Goal: Use online tool/utility: Utilize a website feature to perform a specific function

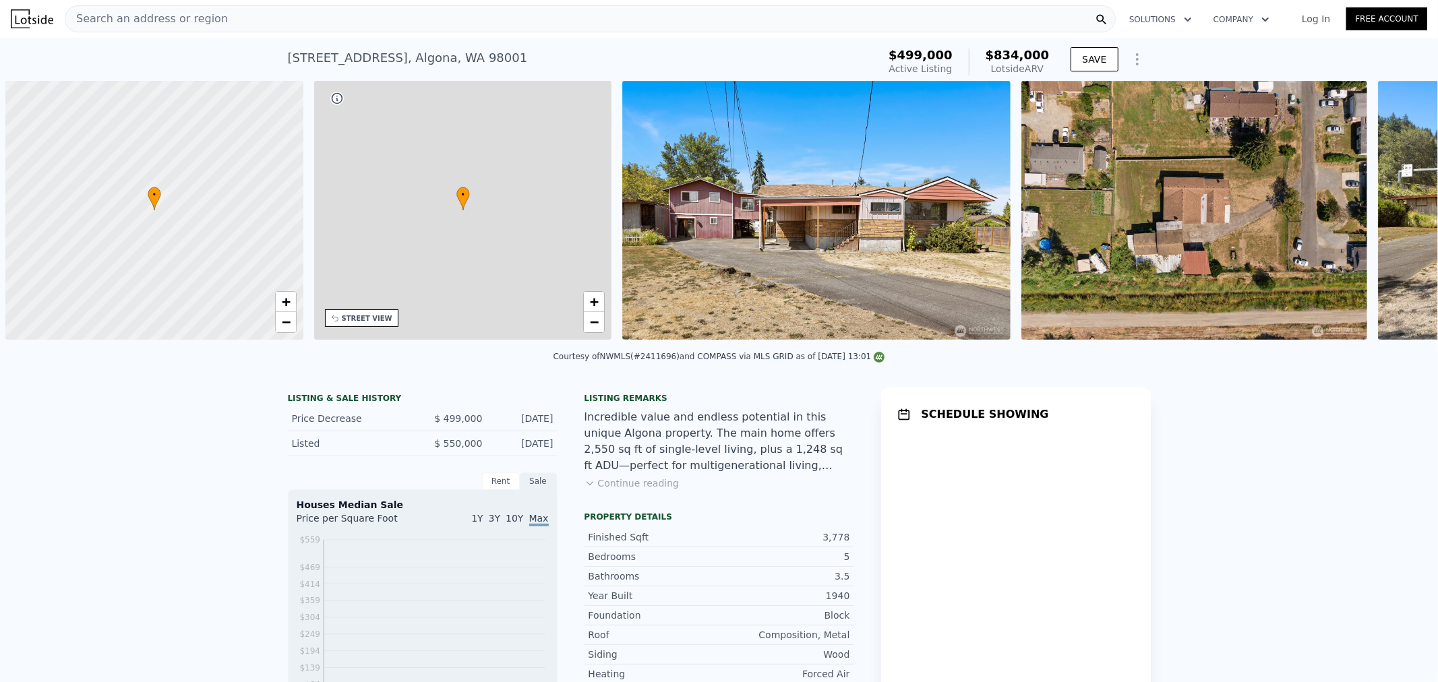
scroll to position [0, 5]
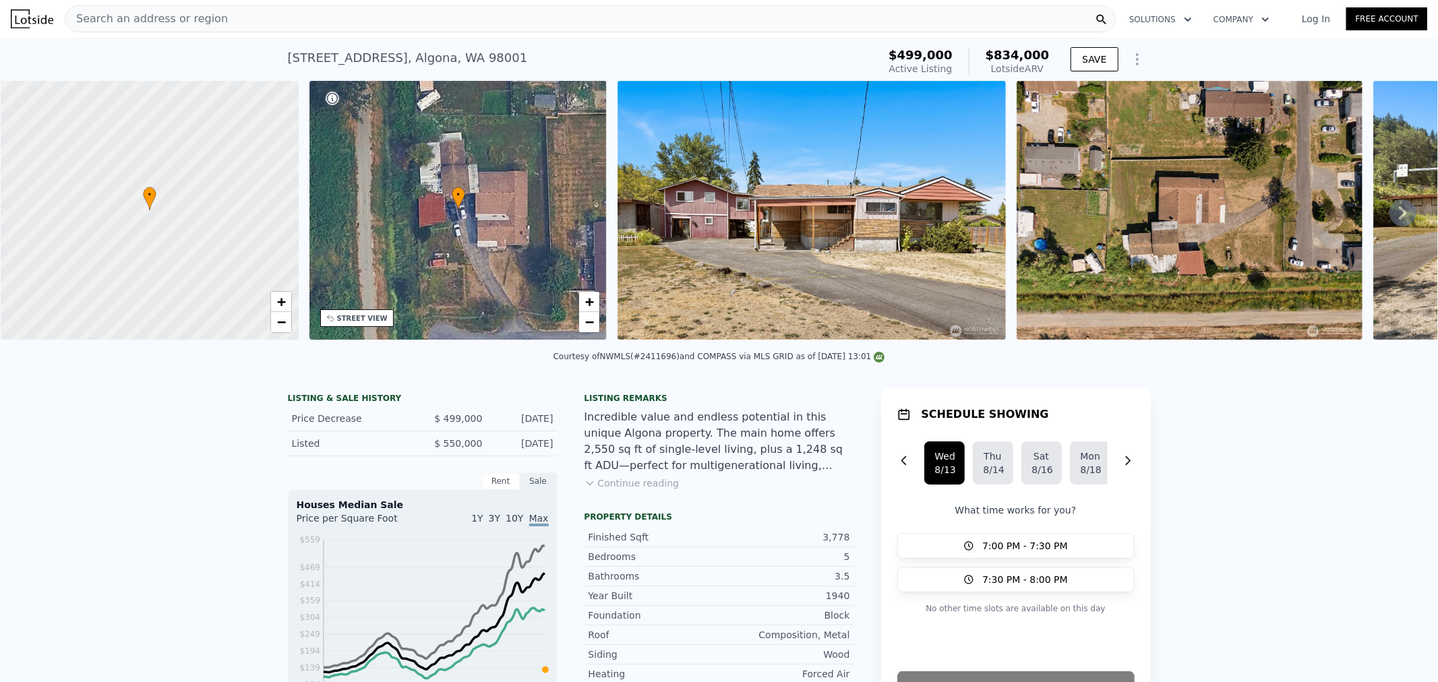
click at [1318, 22] on link "Log In" at bounding box center [1316, 18] width 61 height 13
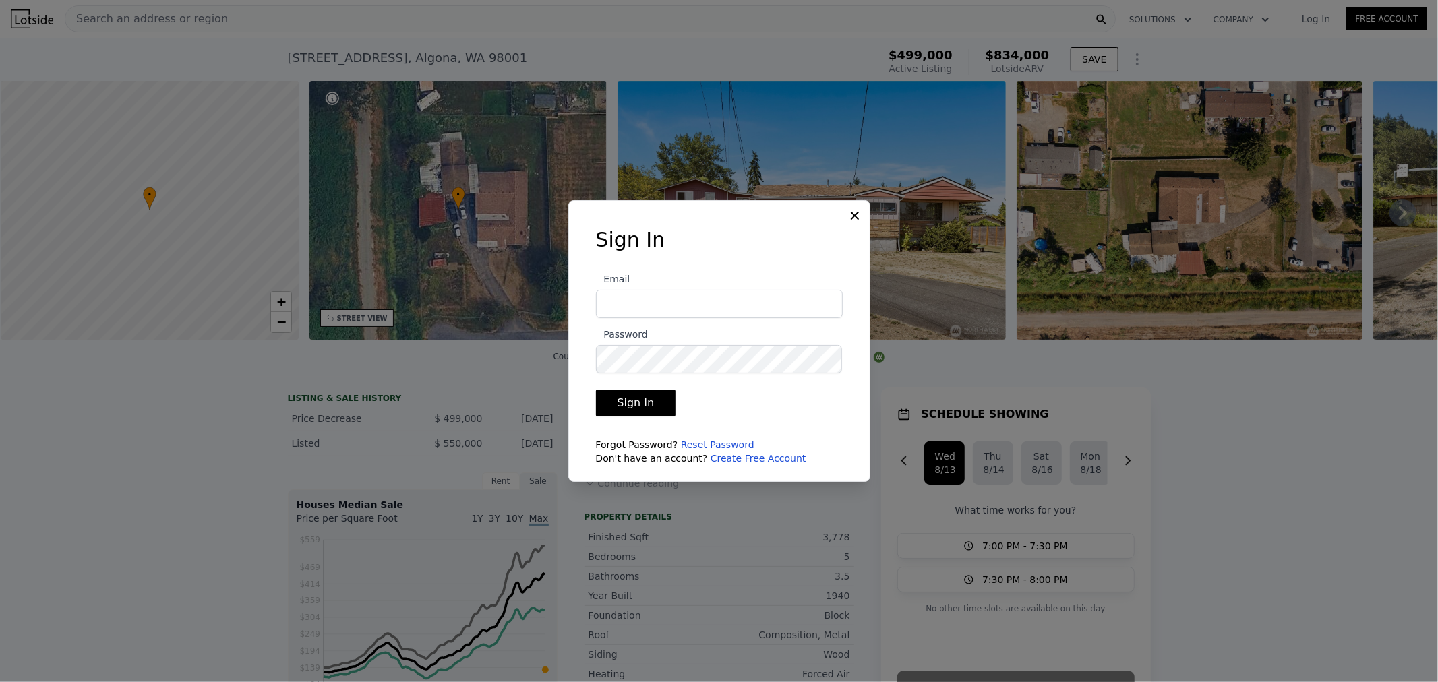
click at [655, 295] on input "Email" at bounding box center [719, 304] width 247 height 28
type input "[EMAIL_ADDRESS][DOMAIN_NAME]"
click at [596, 390] on button "Sign In" at bounding box center [636, 403] width 80 height 27
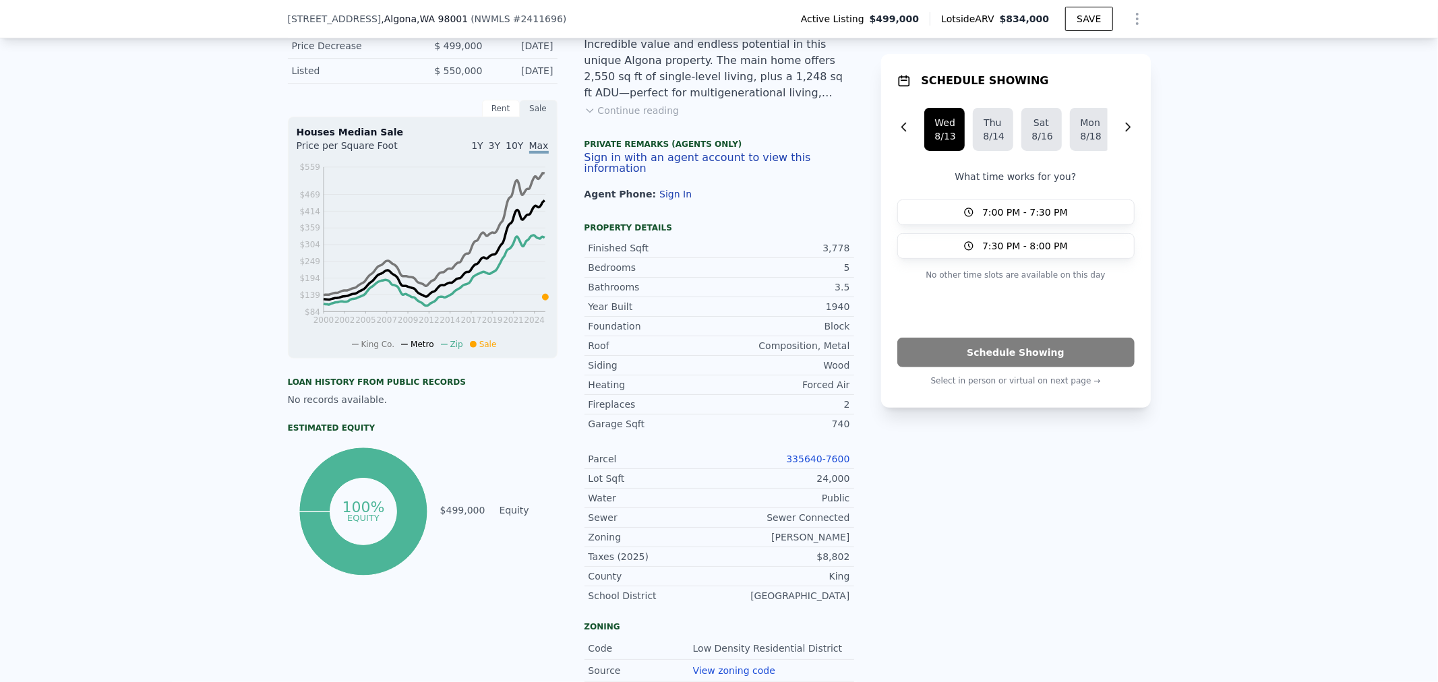
scroll to position [369, 0]
click at [829, 460] on link "335640-7600" at bounding box center [817, 457] width 63 height 11
click at [640, 116] on button "Continue reading" at bounding box center [632, 108] width 95 height 13
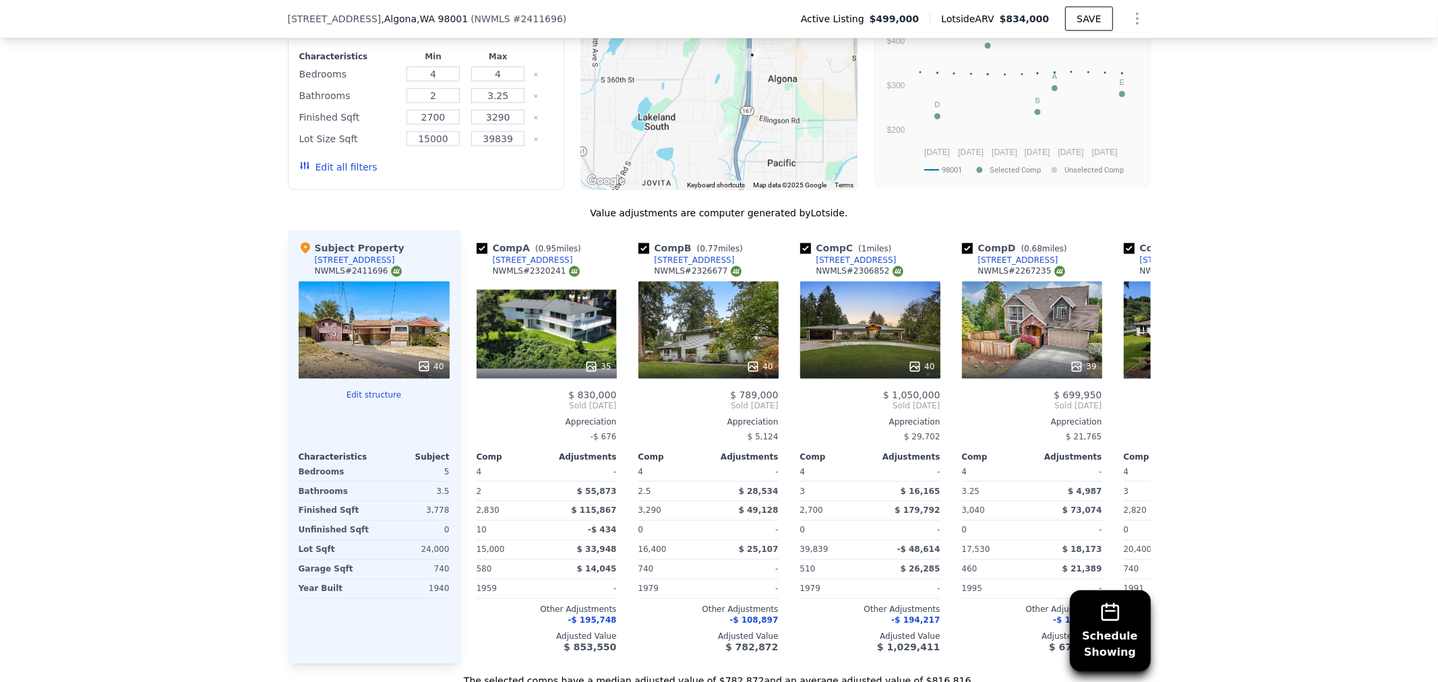
scroll to position [1643, 0]
click at [365, 390] on button "Edit structure" at bounding box center [374, 395] width 151 height 11
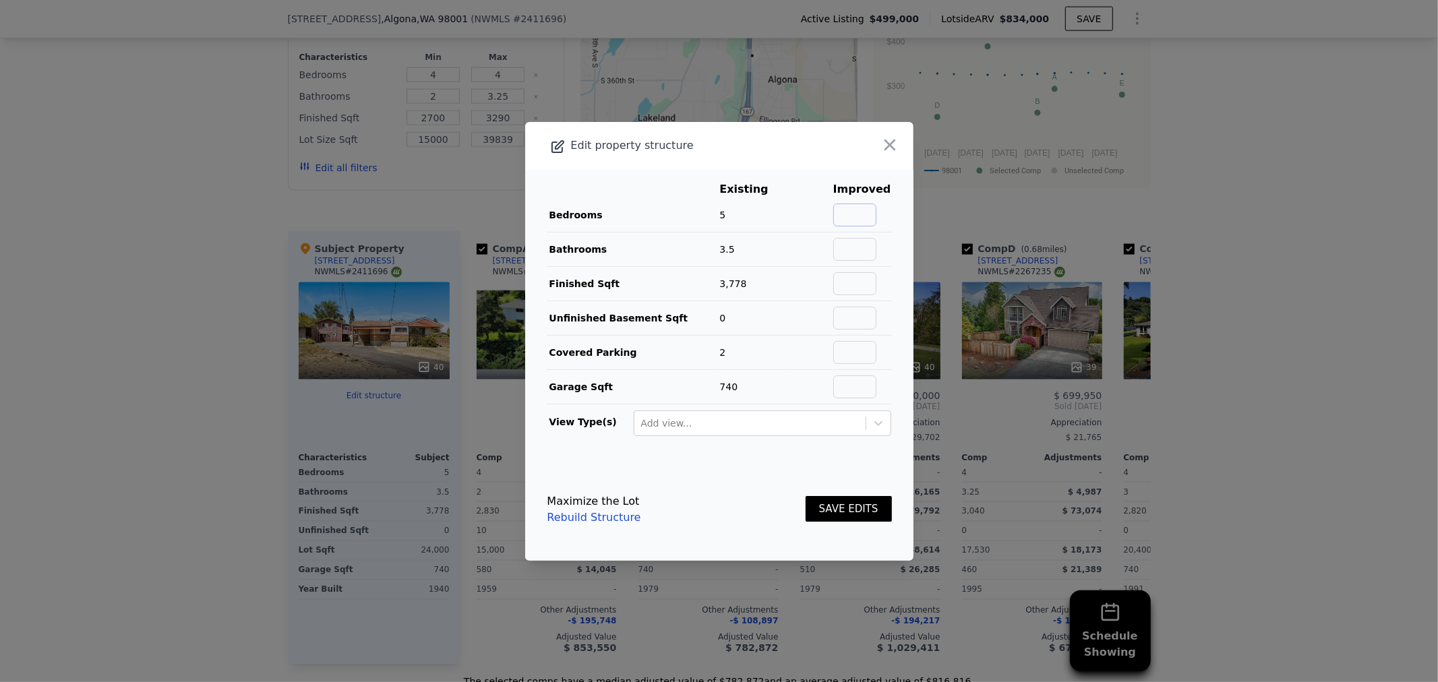
click at [841, 217] on input "text" at bounding box center [854, 215] width 43 height 23
type input "6"
type input "4"
click at [816, 514] on button "SAVE EDITS" at bounding box center [849, 509] width 86 height 26
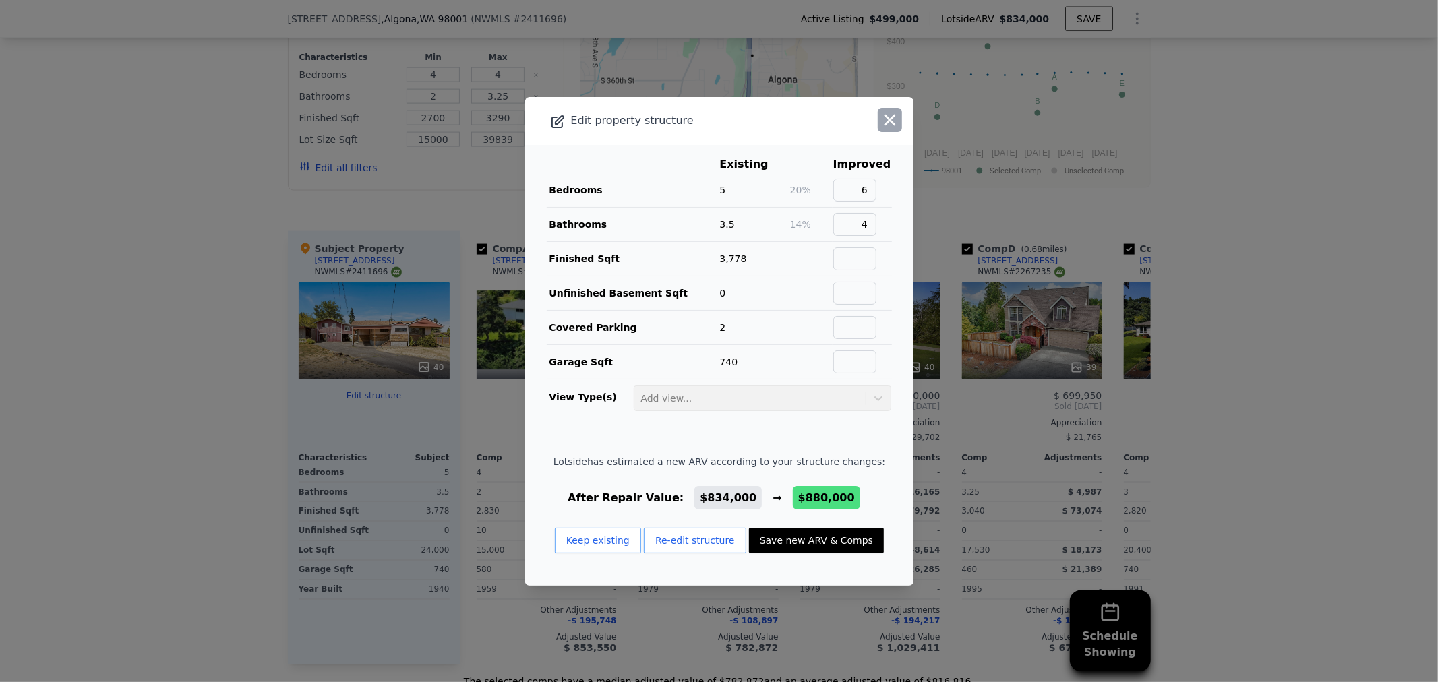
click at [882, 111] on icon "button" at bounding box center [890, 120] width 19 height 19
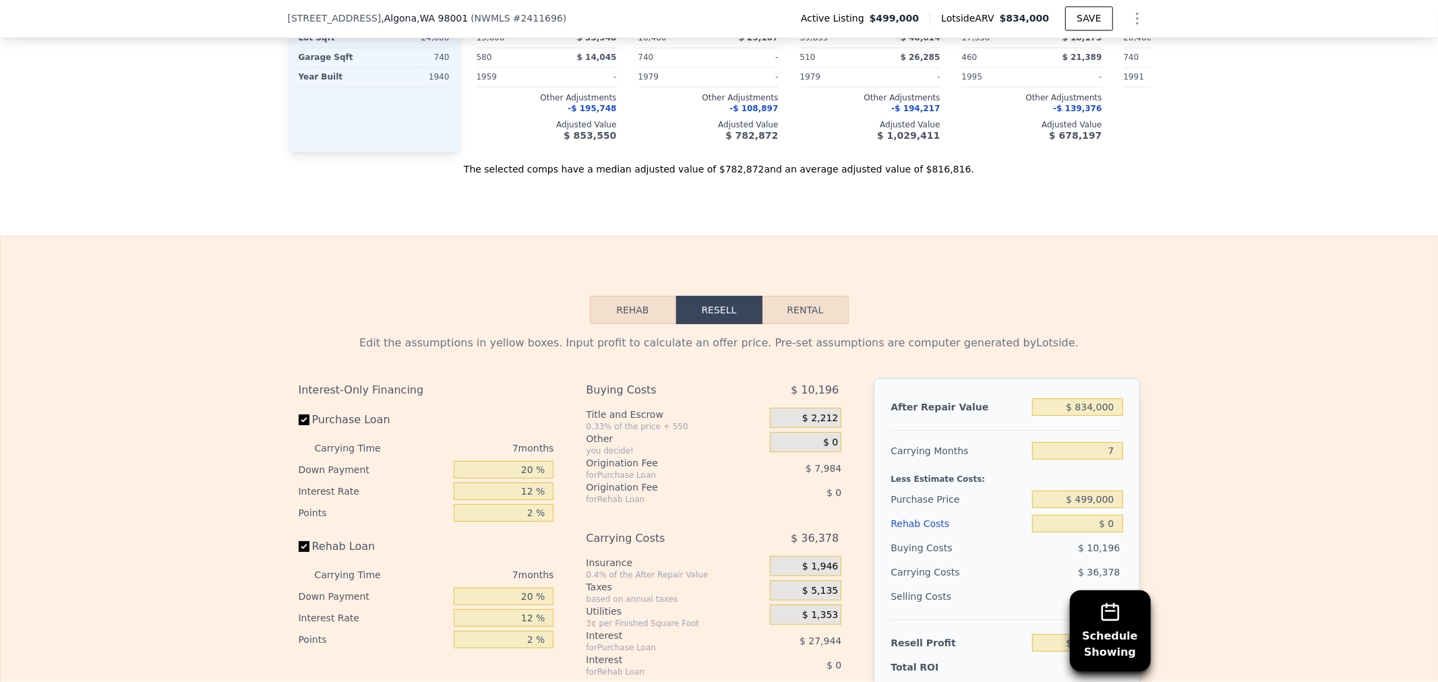
scroll to position [2317, 0]
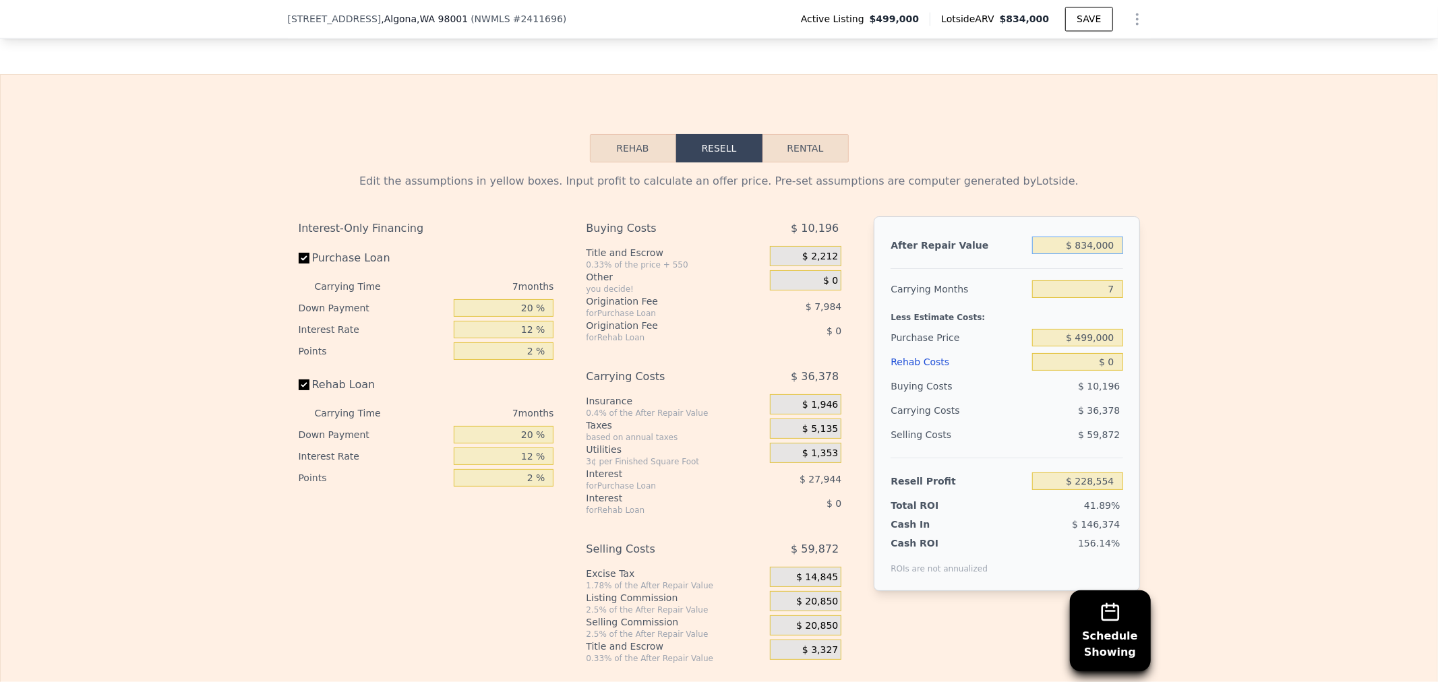
drag, startPoint x: 1060, startPoint y: 212, endPoint x: 1239, endPoint y: 191, distance: 179.8
click at [1239, 191] on div "Edit the assumptions in yellow boxes. Input profit to calculate an offer price.…" at bounding box center [719, 413] width 1437 height 502
type input "$ 8"
type input "-$ 544,170"
type input "$ 81"
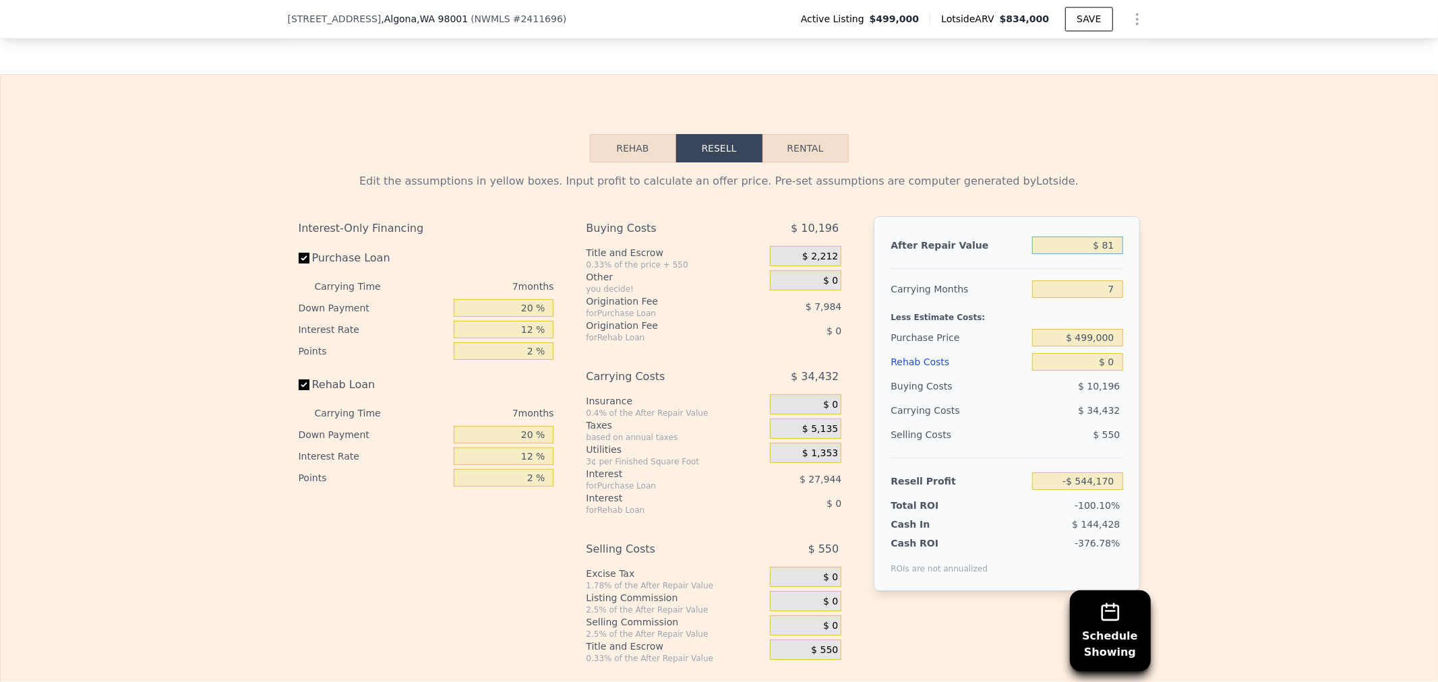
type input "-$ 544,102"
type input "$ 815"
type input "-$ 543,423"
type input "$ 8,150"
type input "-$ 536,627"
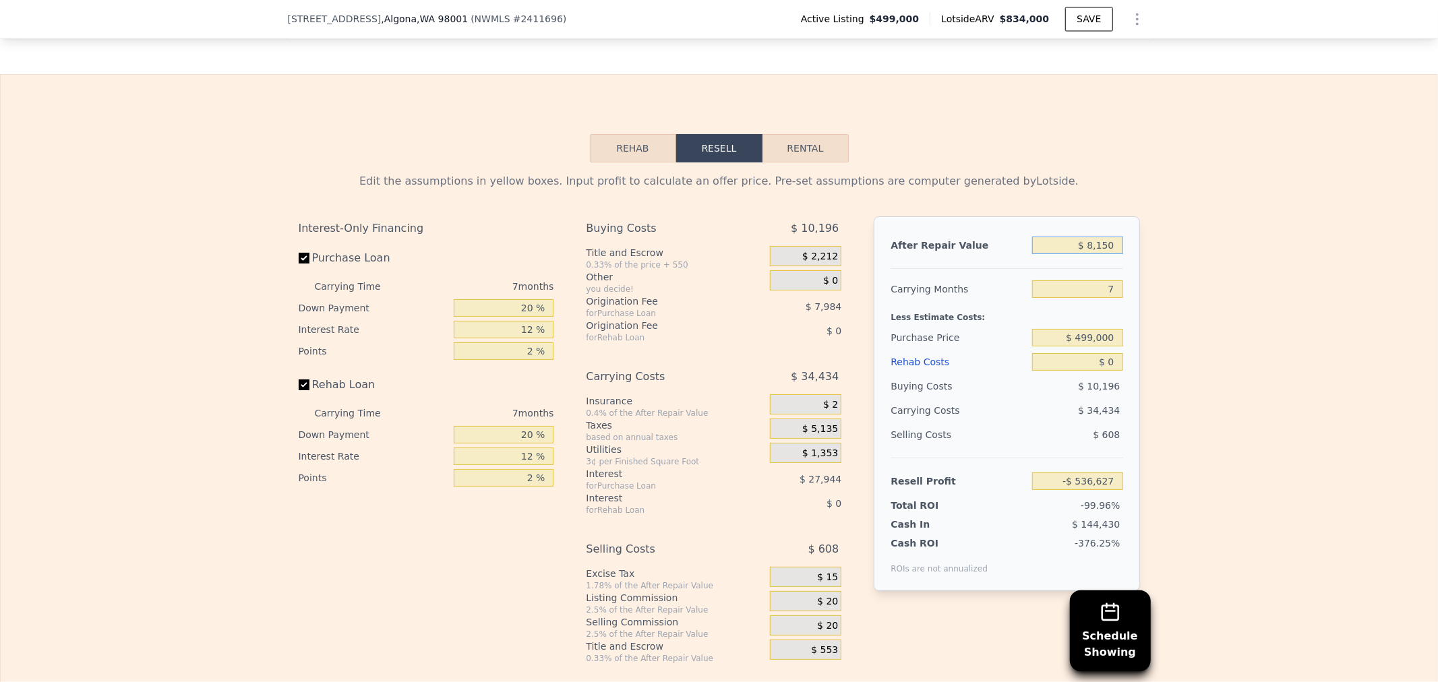
type input "$ 81,500"
type input "-$ 468,666"
type input "$ 815,000"
type input "$ 210,949"
type input "$ 815,000"
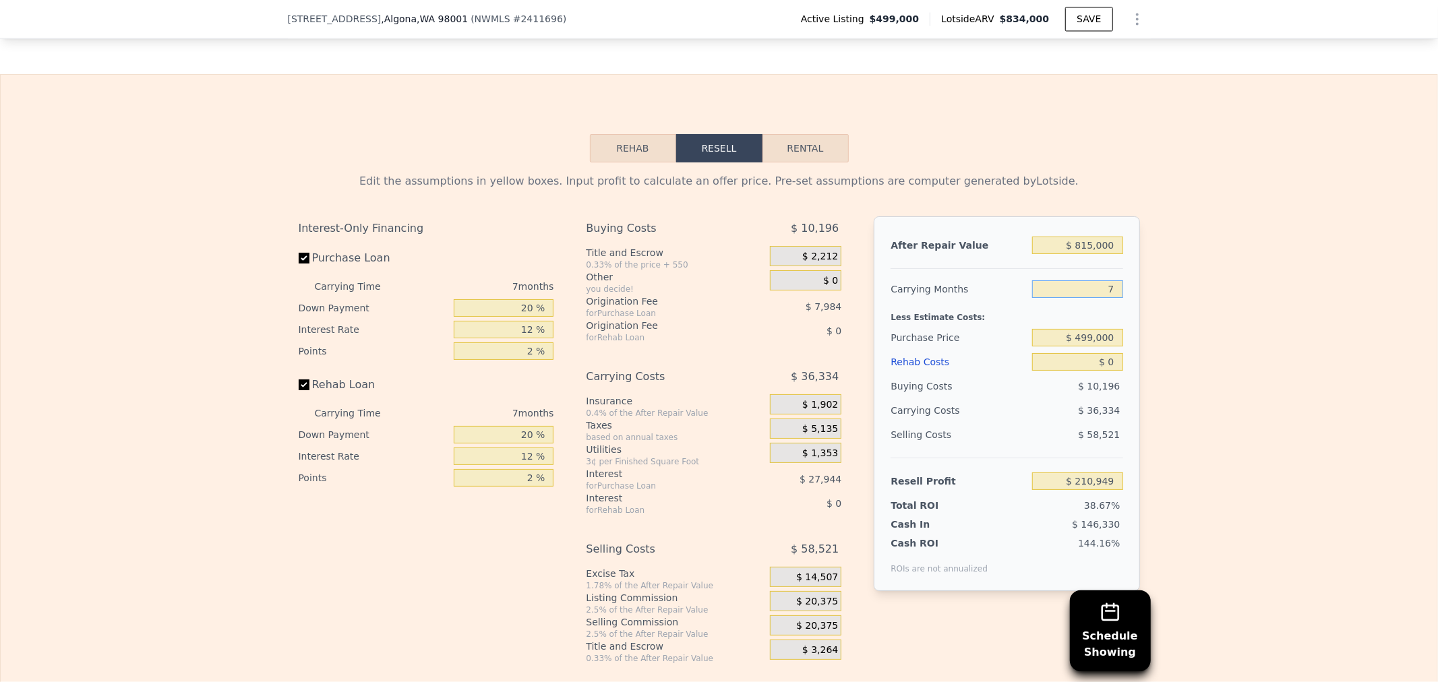
type input "6"
type input "$ 216,140"
type input "6"
type input "$ 485,000"
type input "$ 231,083"
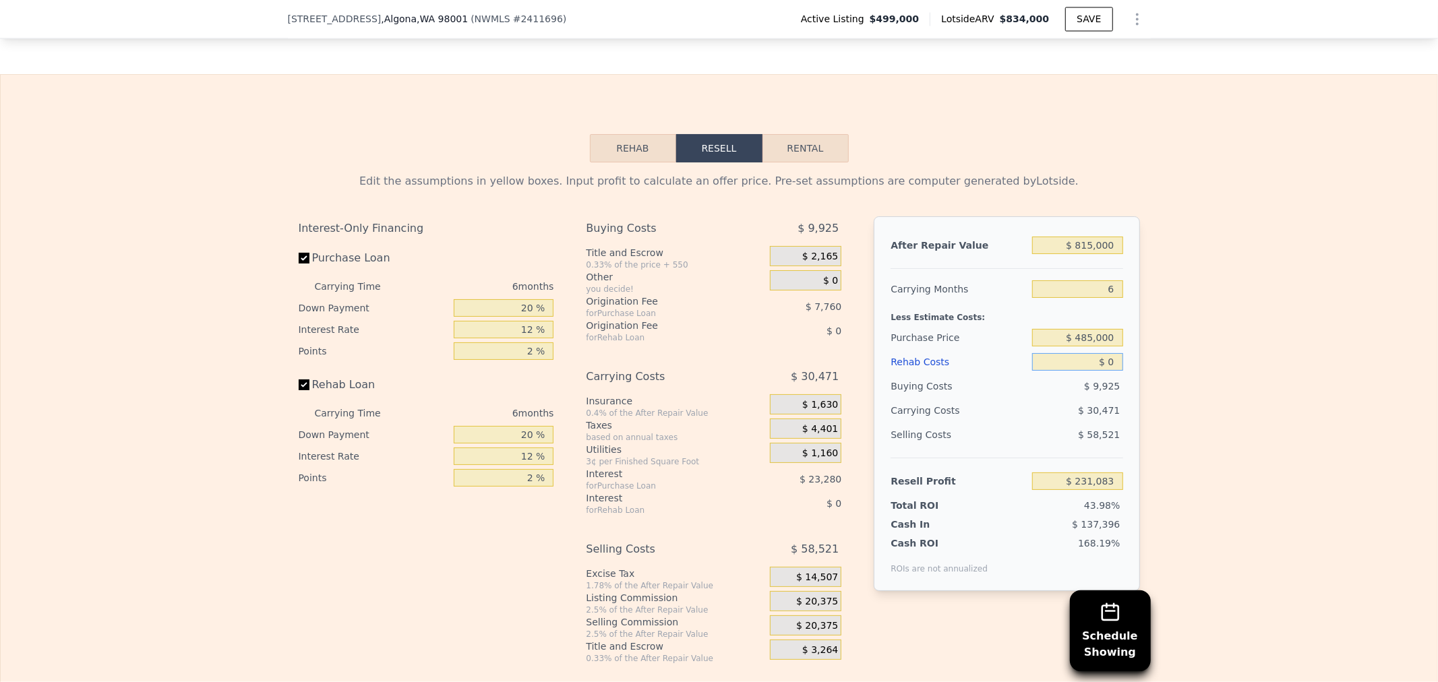
type input "$ 1"
type input "$ 231,082"
type input "$ 14"
type input "$ 231,069"
type input "$ 140"
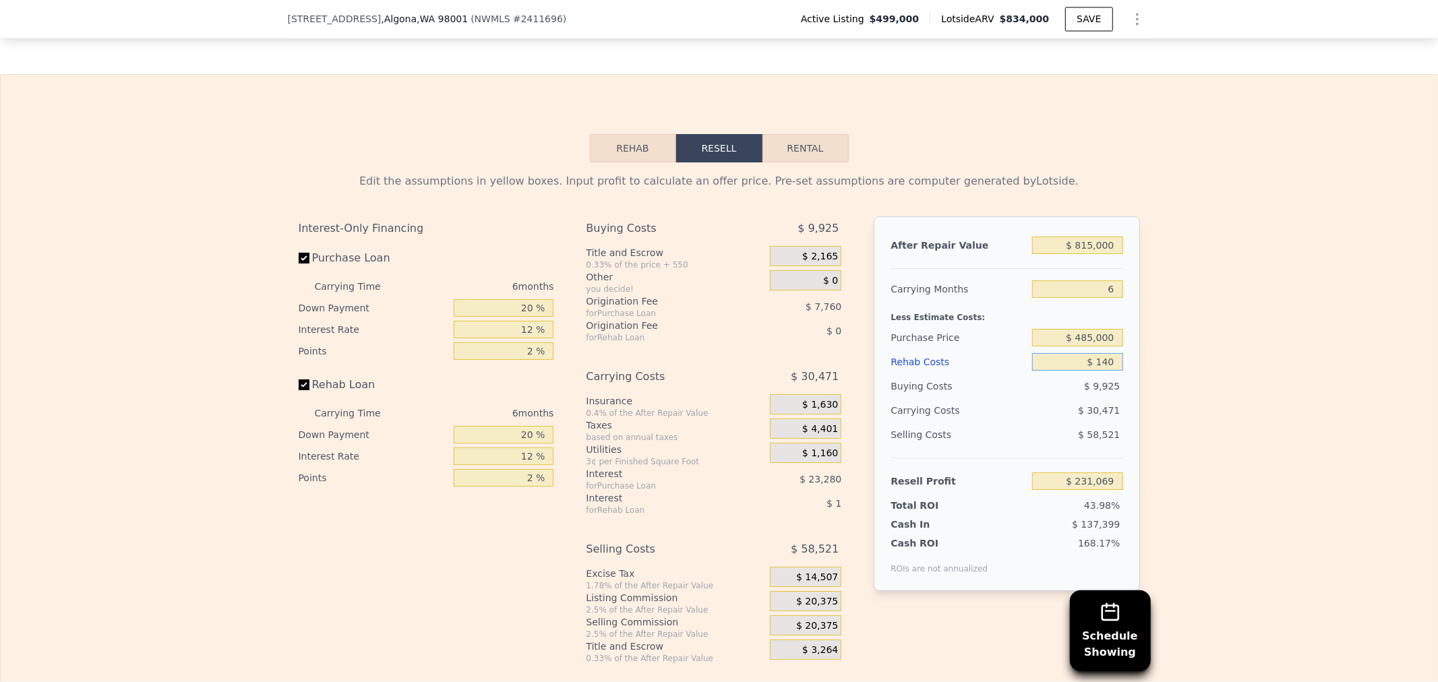
type input "$ 230,935"
type input "$ 1,400"
type input "$ 229,595"
type input "$ 14,000"
type input "$ 216,187"
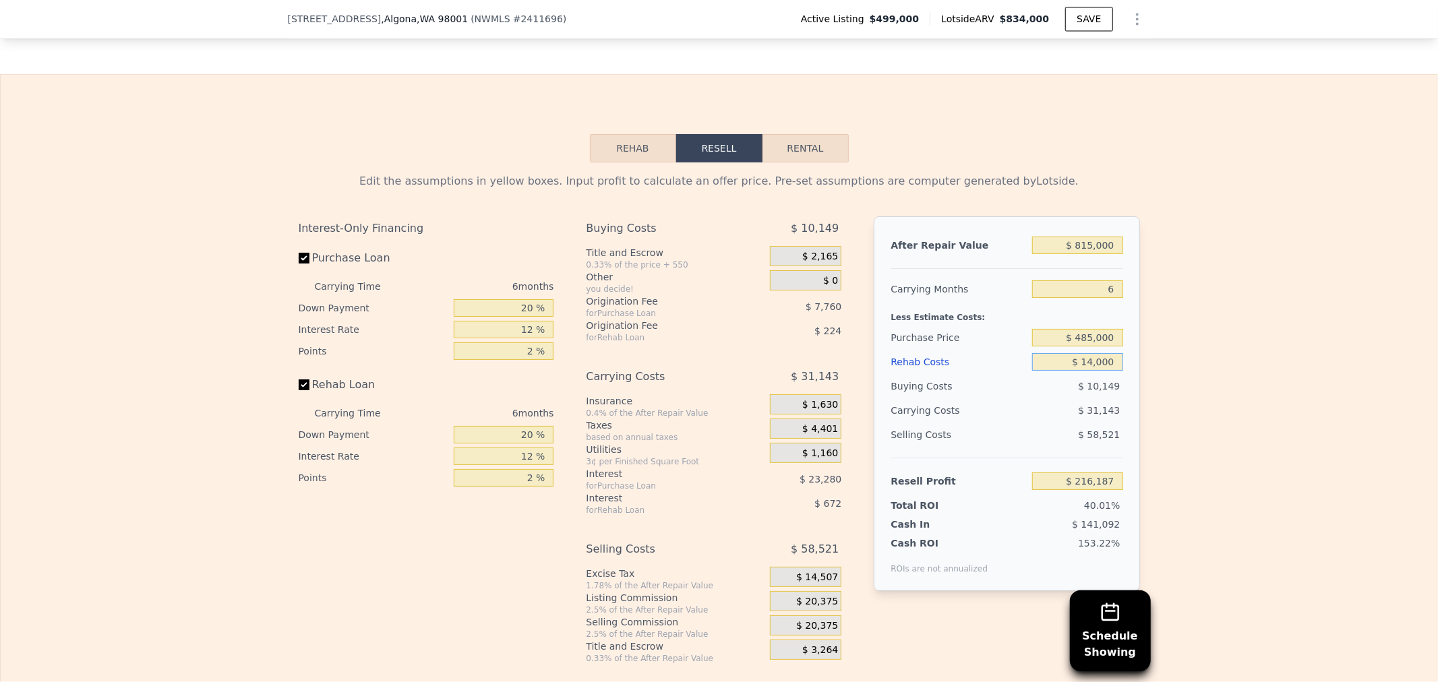
type input "$ 140,000"
type input "$ 82,123"
type input "$ 140,000"
click at [979, 326] on div "Purchase Price" at bounding box center [959, 338] width 136 height 24
drag, startPoint x: 486, startPoint y: 283, endPoint x: 792, endPoint y: 260, distance: 306.3
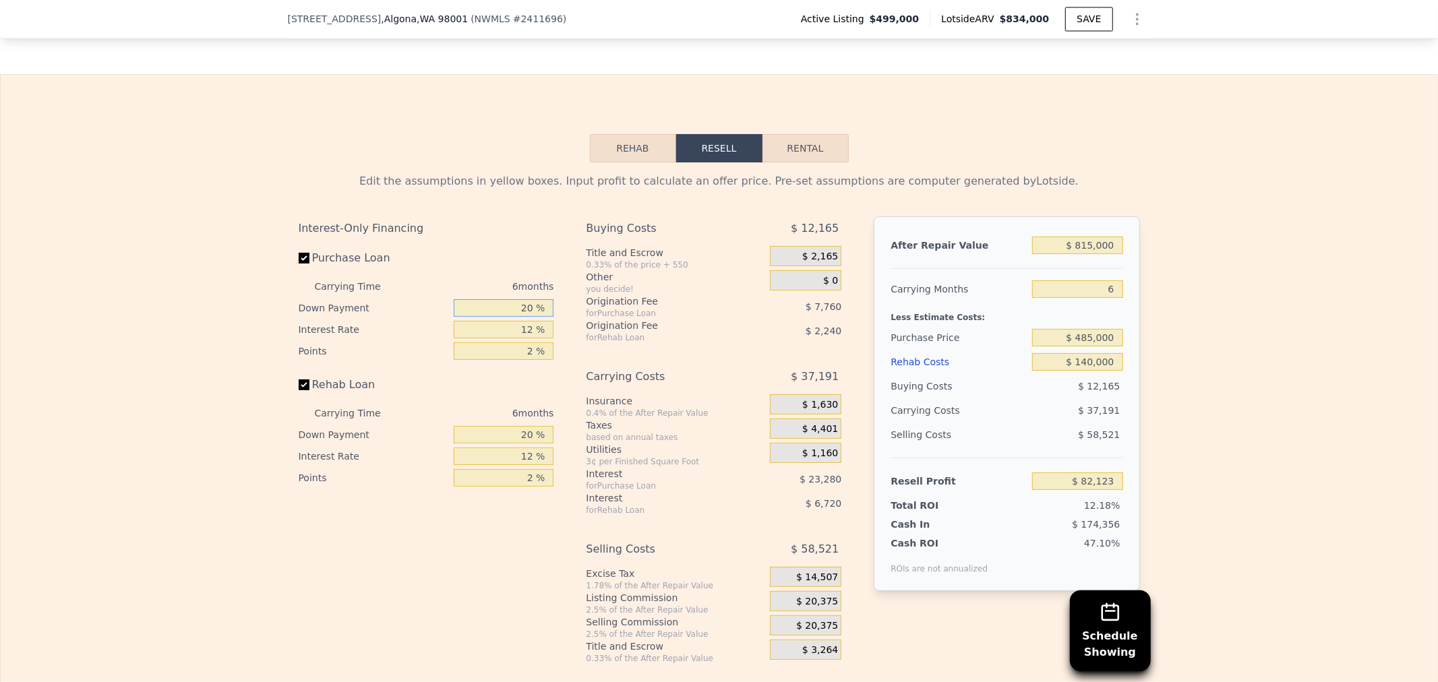
click at [646, 270] on div "Interest-Only Financing Purchase Loan Carrying Time 6 months Down Payment 20 % …" at bounding box center [719, 440] width 841 height 448
type input "1 %"
type input "$ 74,748"
type input "15 %"
type input "$ 80,180"
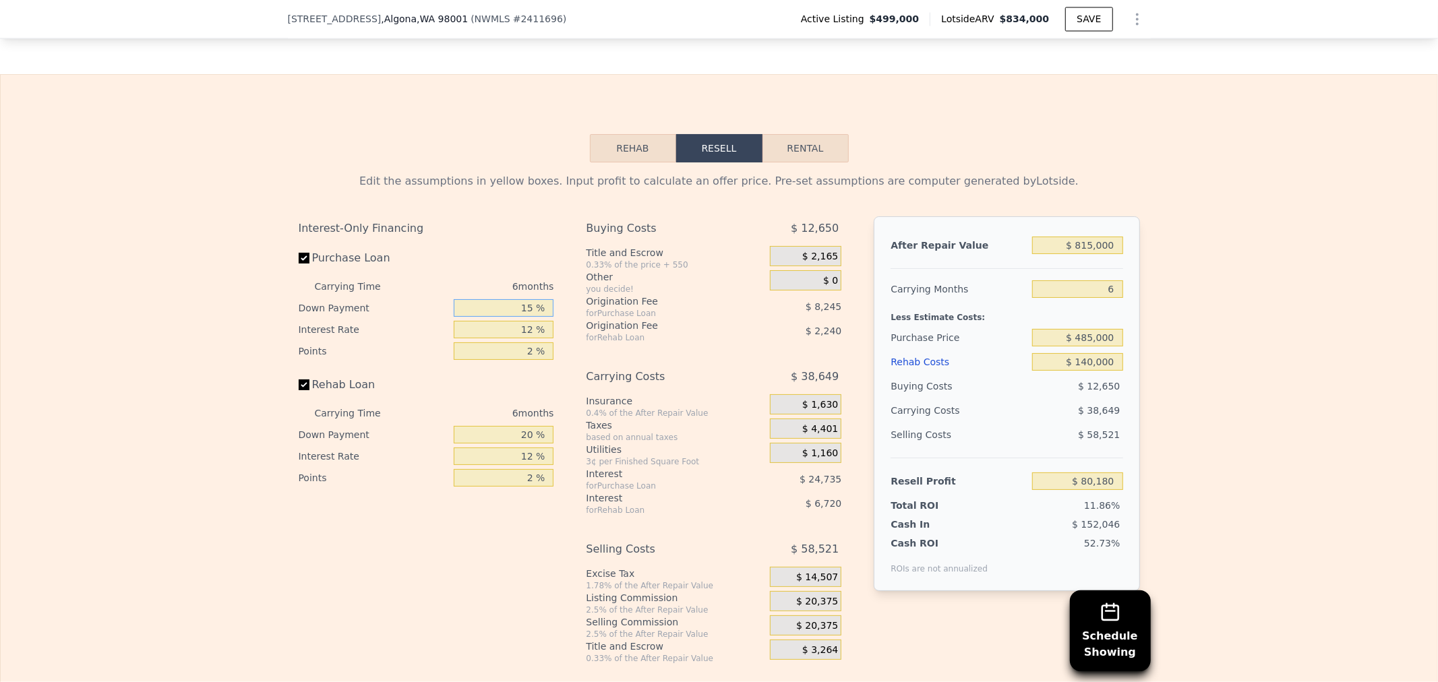
type input "15 %"
type input "1 %"
type input "$ 102,854"
type input "11 %"
type input "$ 82,244"
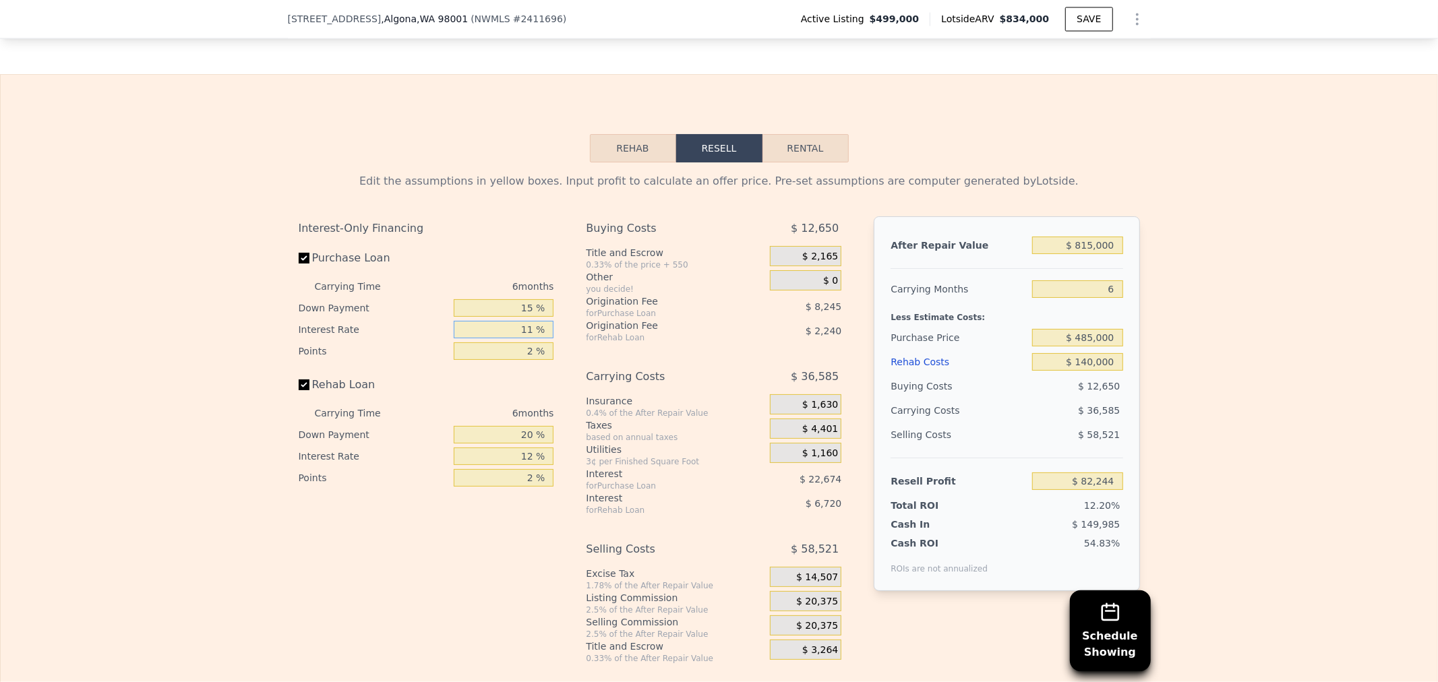
type input "11 %"
type input "2.5 %"
type input "$ 80,183"
type input "2.5 %"
type input "1 %"
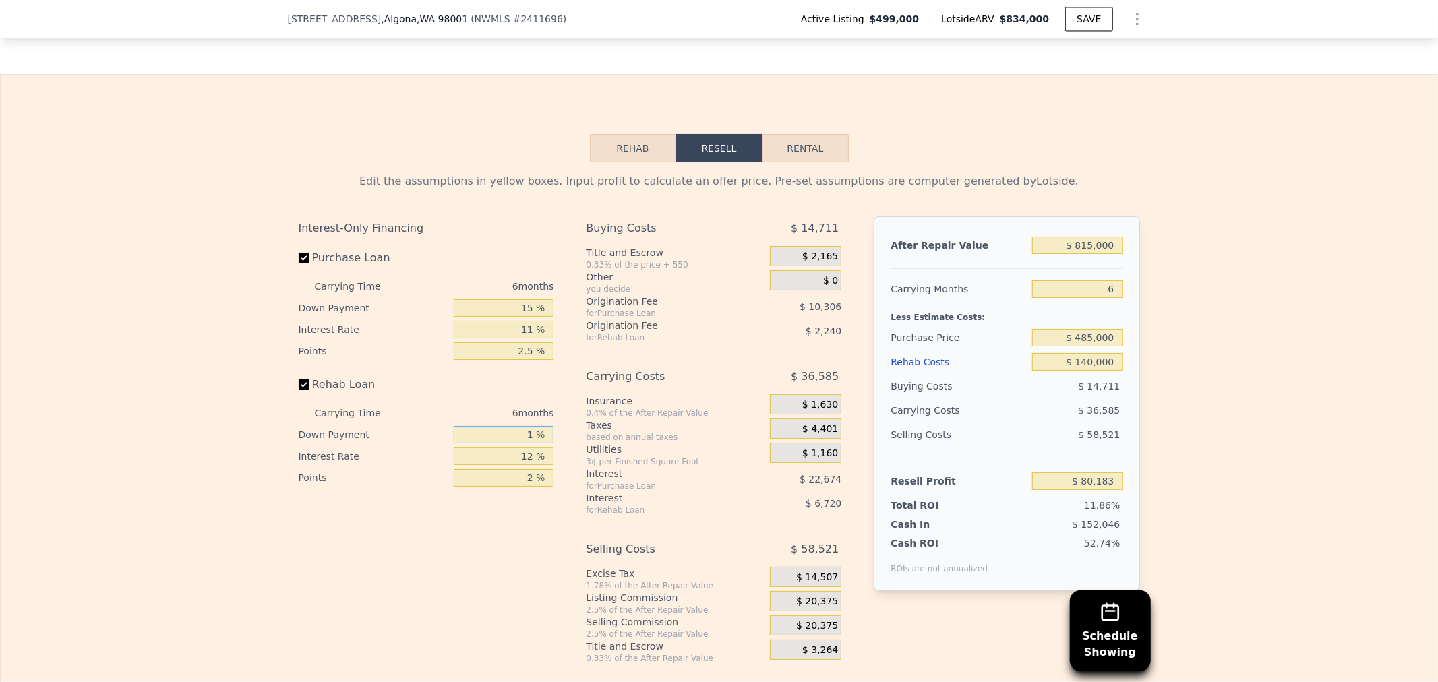
type input "$ 78,055"
type input "15 %"
type input "$ 79,623"
type input "15 %"
type input "1 %"
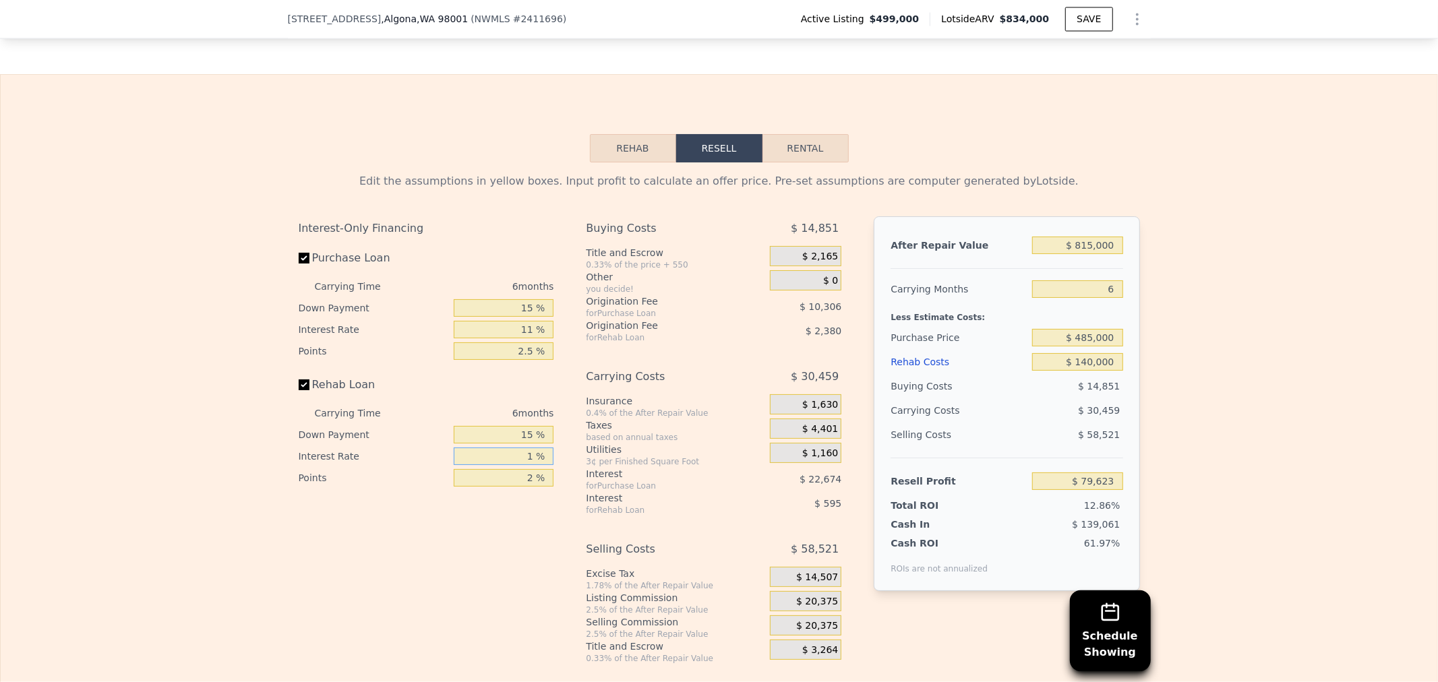
type input "$ 86,169"
type input "11 %"
type input "$ 80,217"
type input "11 %"
type input "2.5 %"
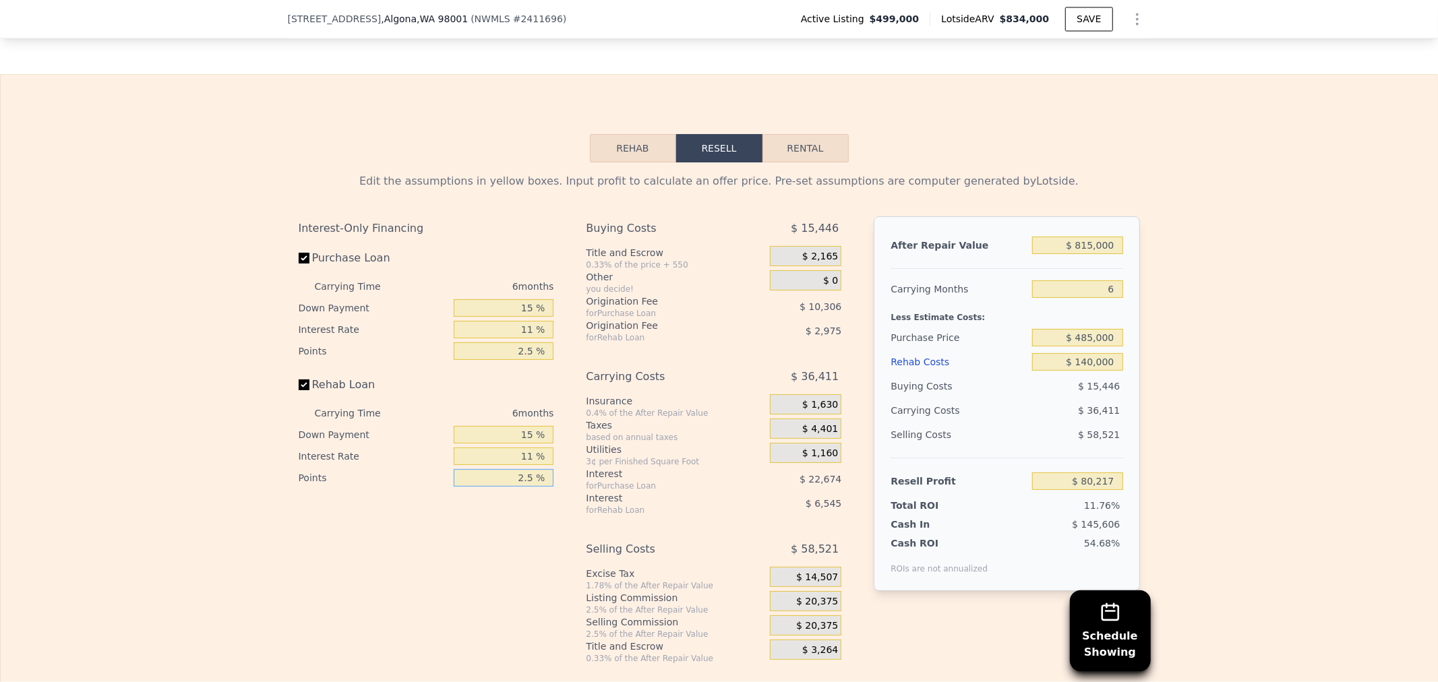
type input "$ 79,622"
type input "2.5 %"
drag, startPoint x: 514, startPoint y: 398, endPoint x: 745, endPoint y: 364, distance: 233.7
click at [691, 374] on div "Interest-Only Financing Purchase Loan Carrying Time 6 months Down Payment 15 % …" at bounding box center [719, 440] width 841 height 448
type input "0 %"
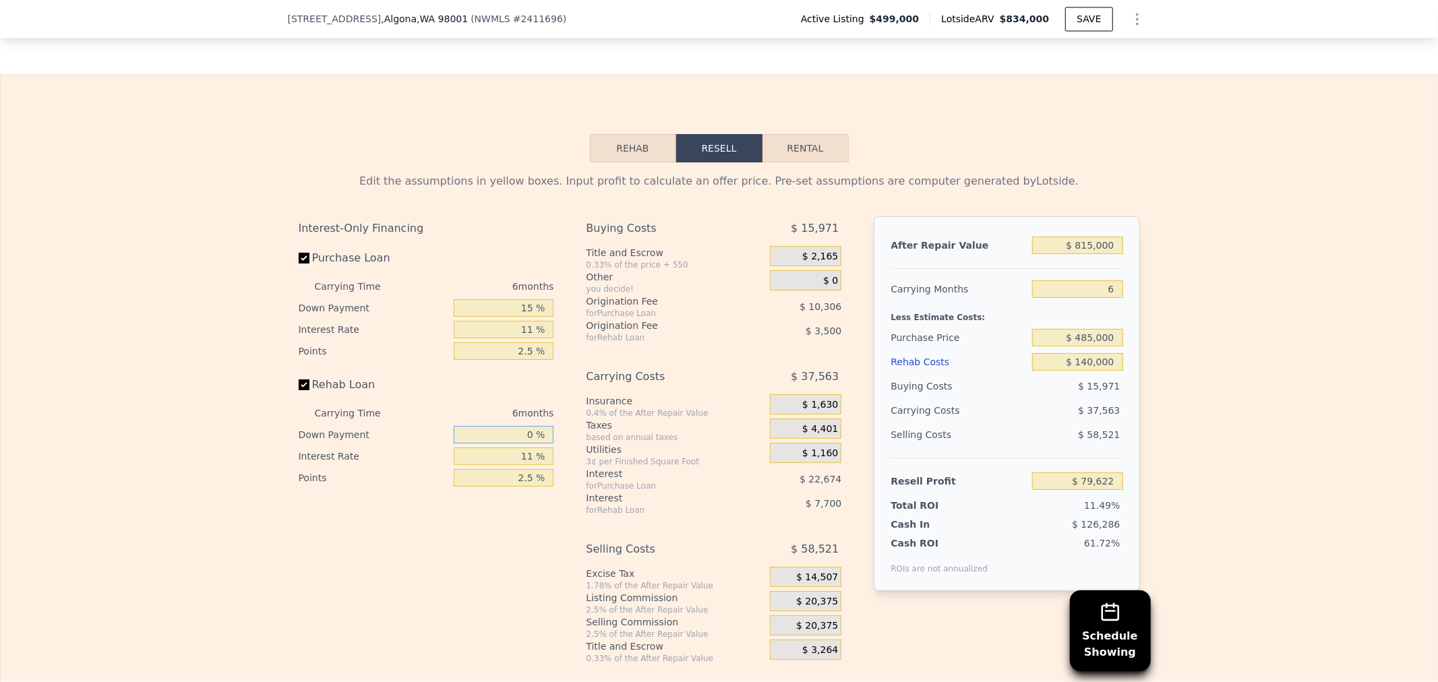
type input "$ 77,945"
type input "0 %"
click at [663, 365] on div "Carrying Costs" at bounding box center [661, 377] width 150 height 24
click at [777, 270] on div "$ 0" at bounding box center [805, 280] width 71 height 20
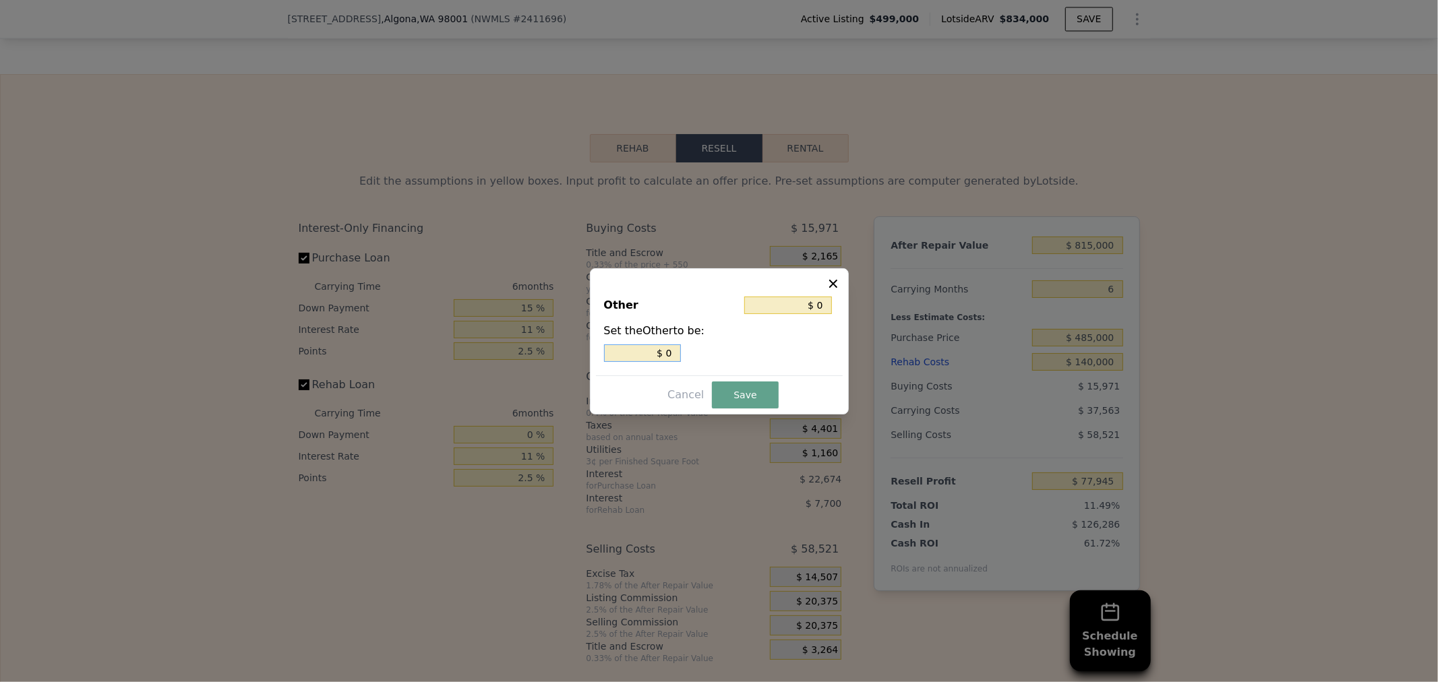
drag, startPoint x: 661, startPoint y: 353, endPoint x: 835, endPoint y: 364, distance: 174.3
click at [709, 361] on div "$ 0" at bounding box center [719, 354] width 231 height 18
type input "$ 3"
type input "$ 35"
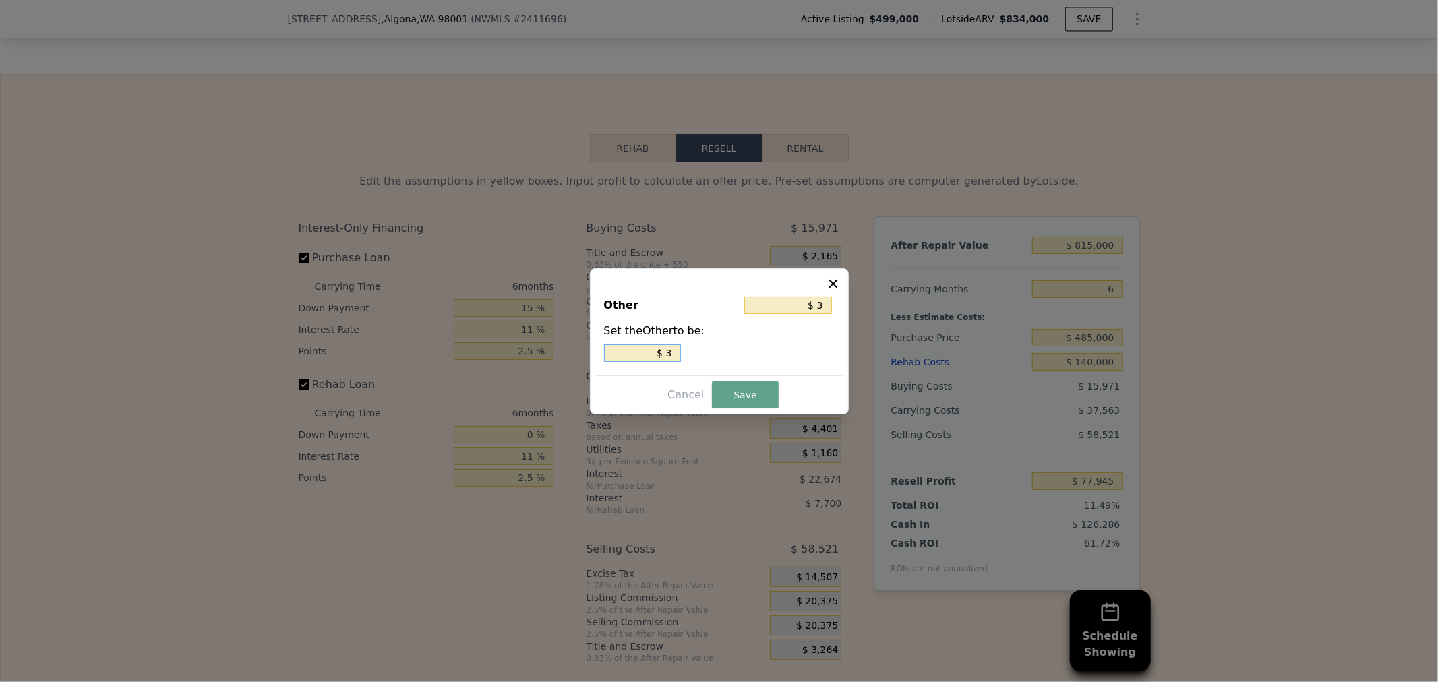
type input "$ 35"
type input "$ 350"
type input "$ 3,500"
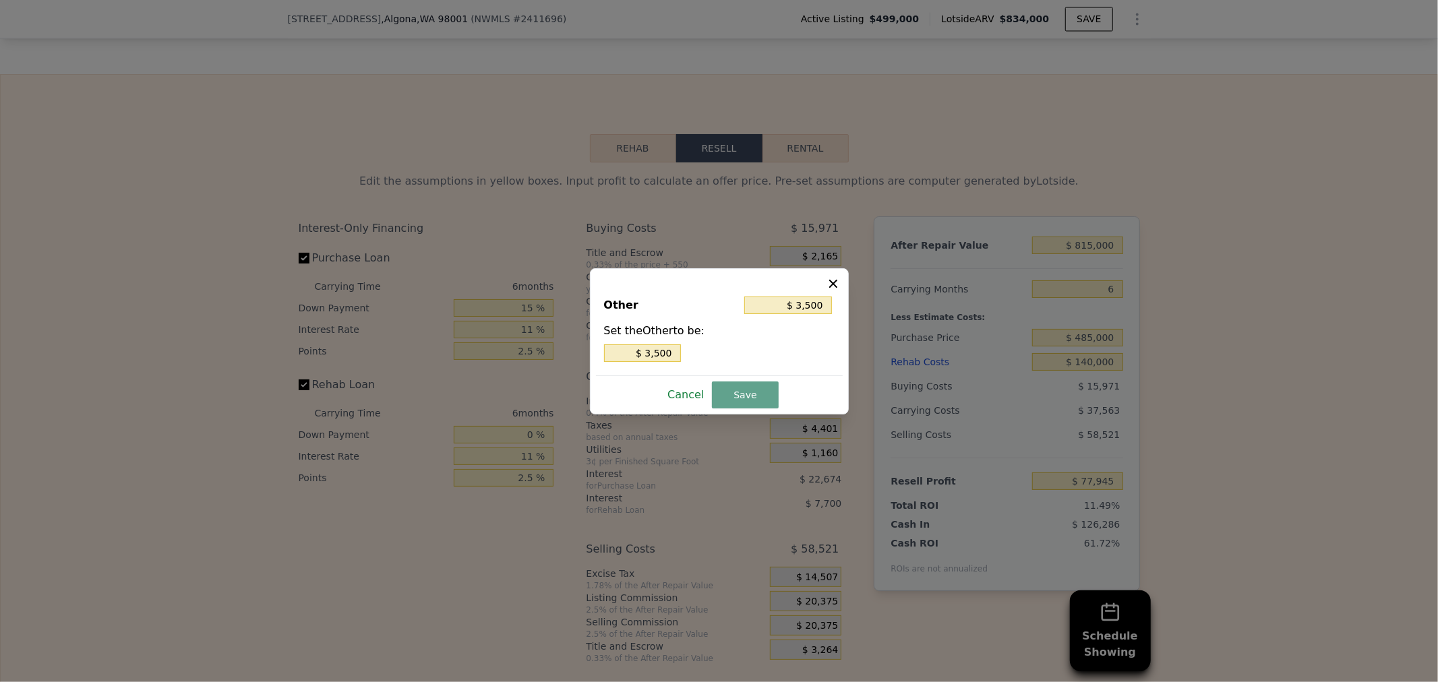
click at [703, 389] on button "Cancel" at bounding box center [685, 395] width 47 height 22
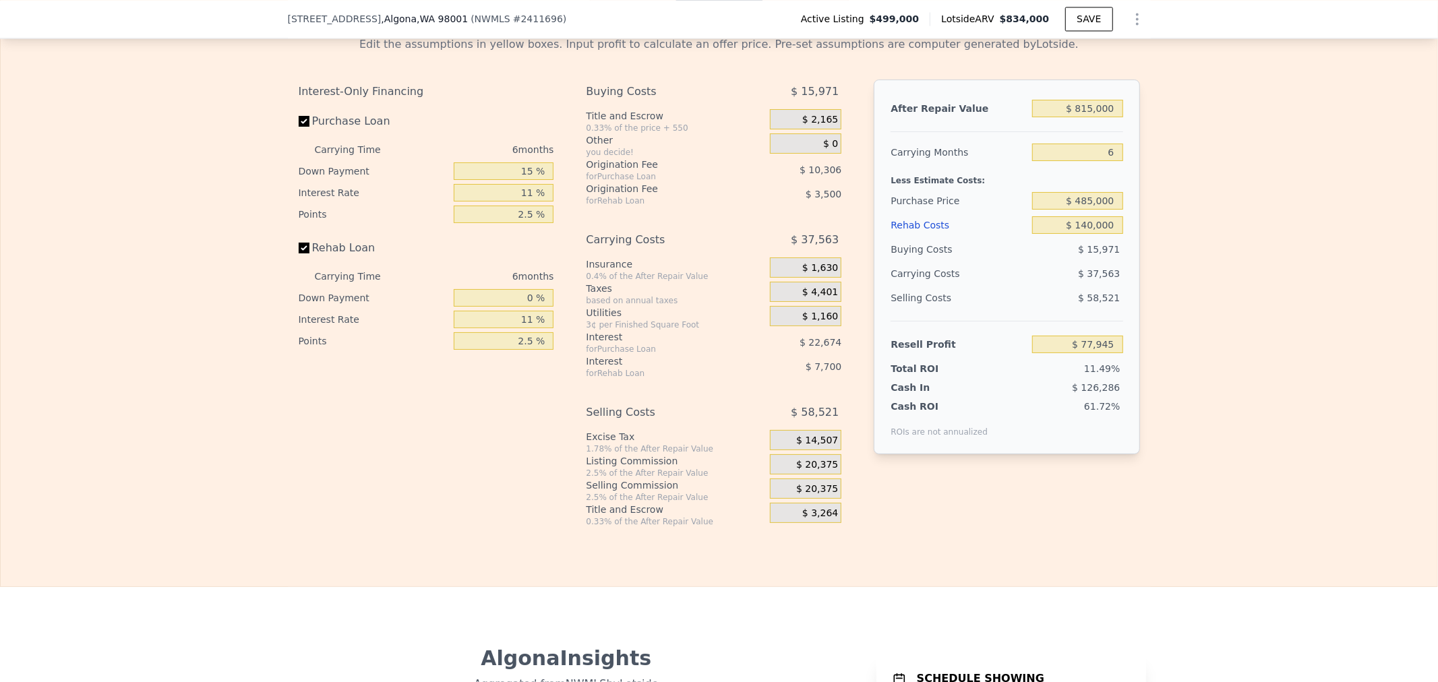
scroll to position [2468, 0]
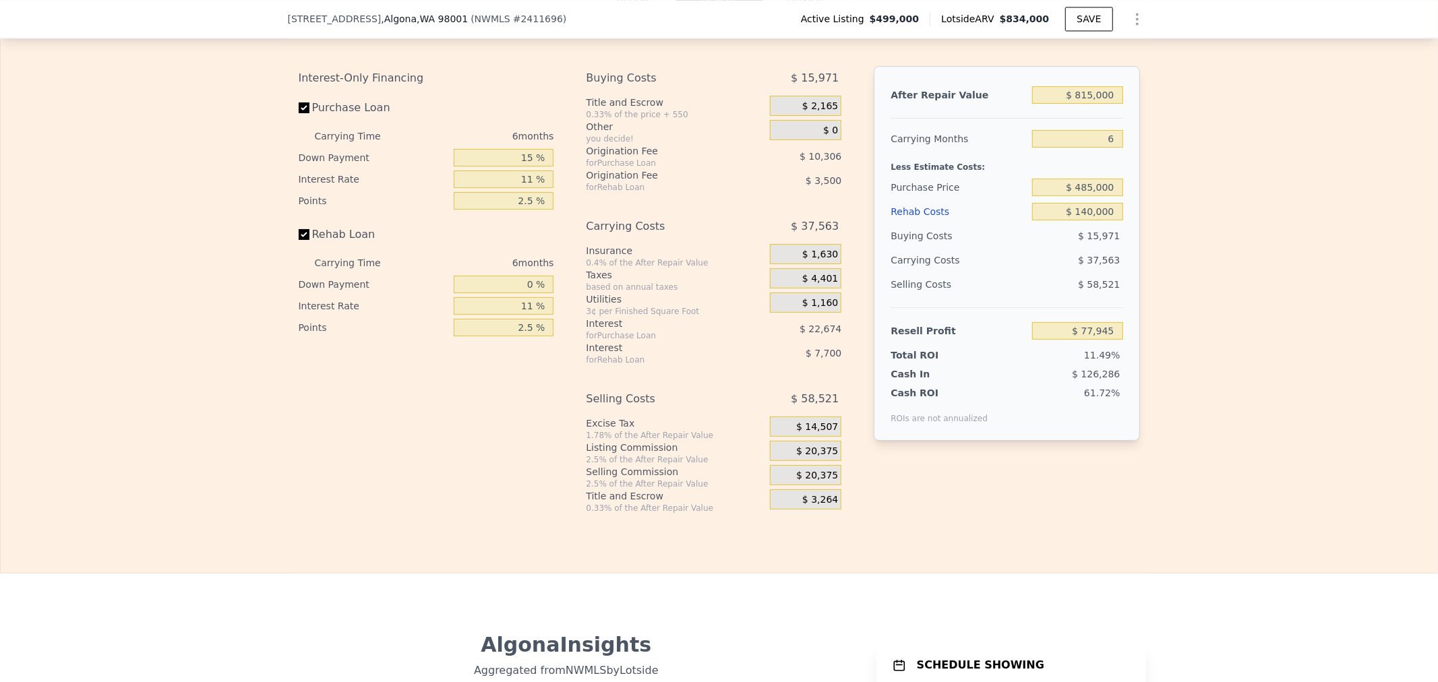
click at [792, 441] on div "$ 20,375" at bounding box center [805, 451] width 71 height 20
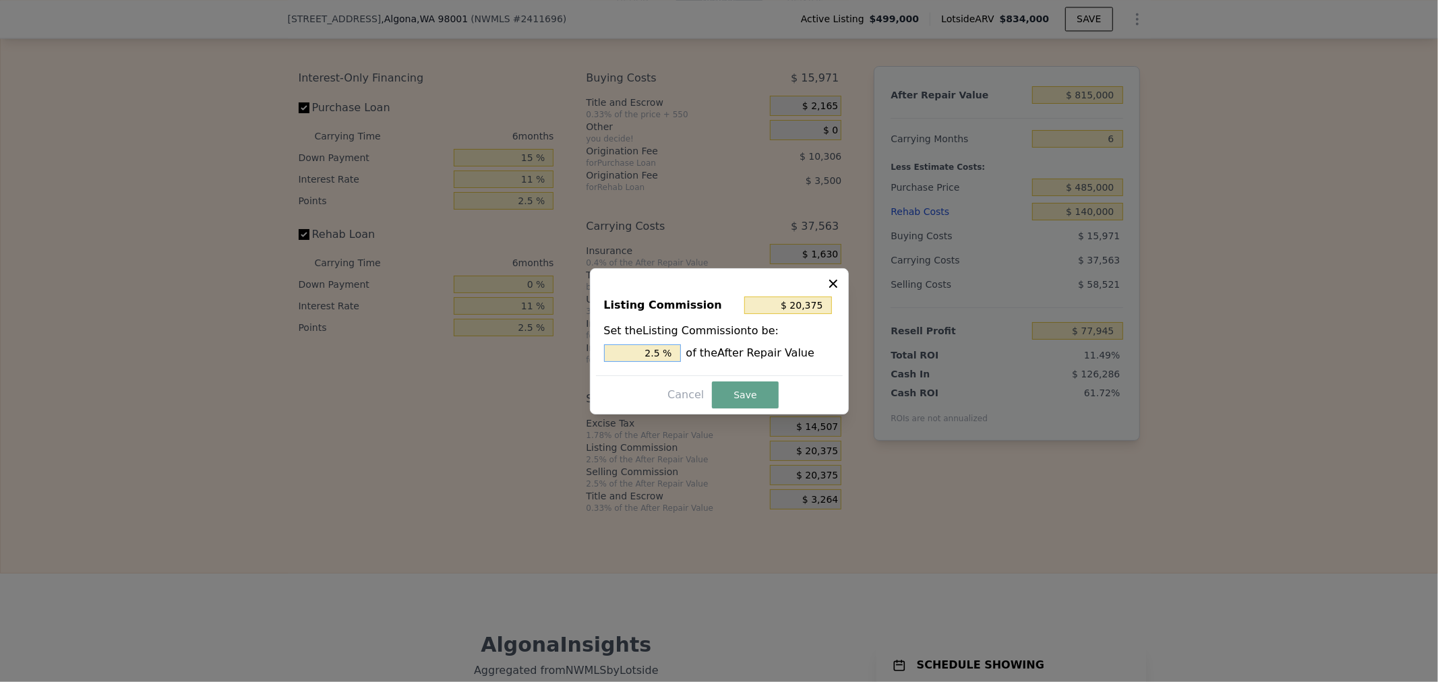
drag, startPoint x: 634, startPoint y: 347, endPoint x: 848, endPoint y: 357, distance: 214.7
click at [752, 354] on div "2.5 % of the After Repair Value" at bounding box center [719, 354] width 231 height 18
type input "$ 8,150"
type input "1. %"
type input "$ 8,965"
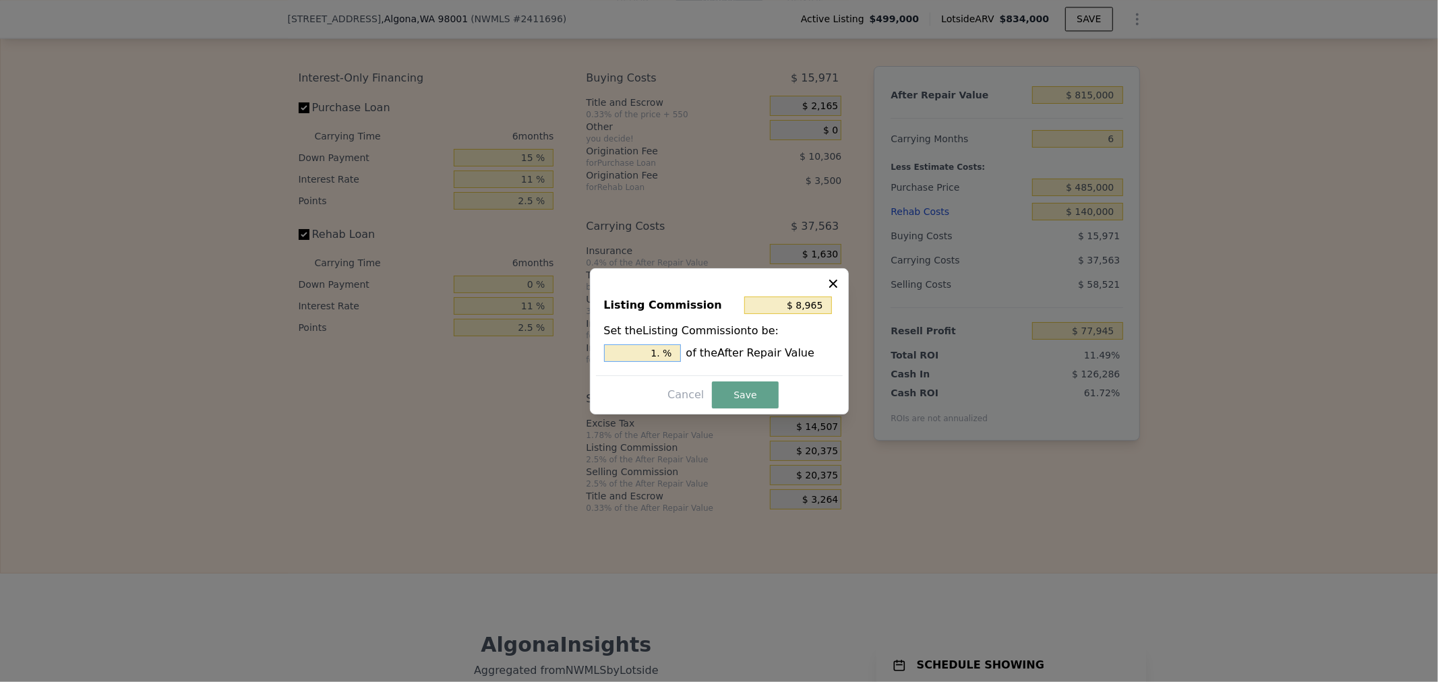
type input "1.1 %"
type input "$ 9,128"
type input "1.12 %"
type input "$ 9,169"
type input "1.125 %"
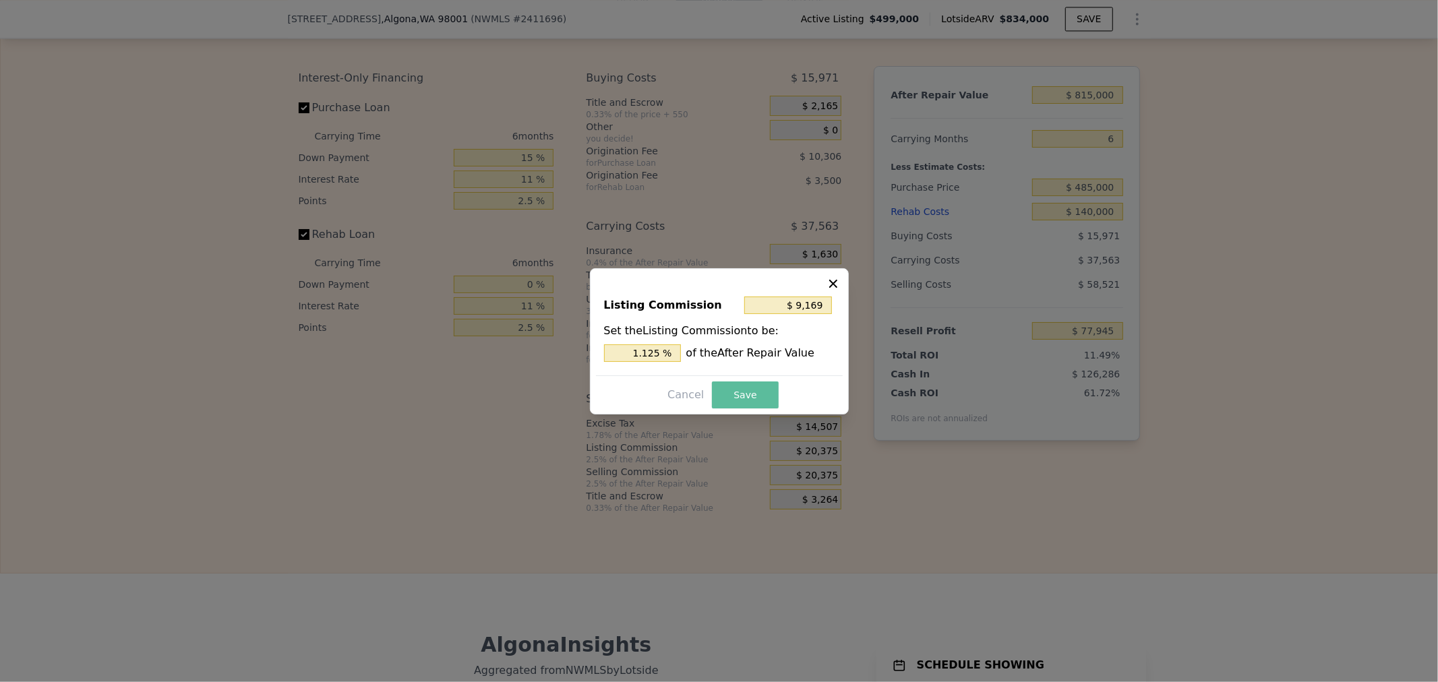
click at [740, 391] on button "Save" at bounding box center [745, 395] width 66 height 27
type input "$ 89,151"
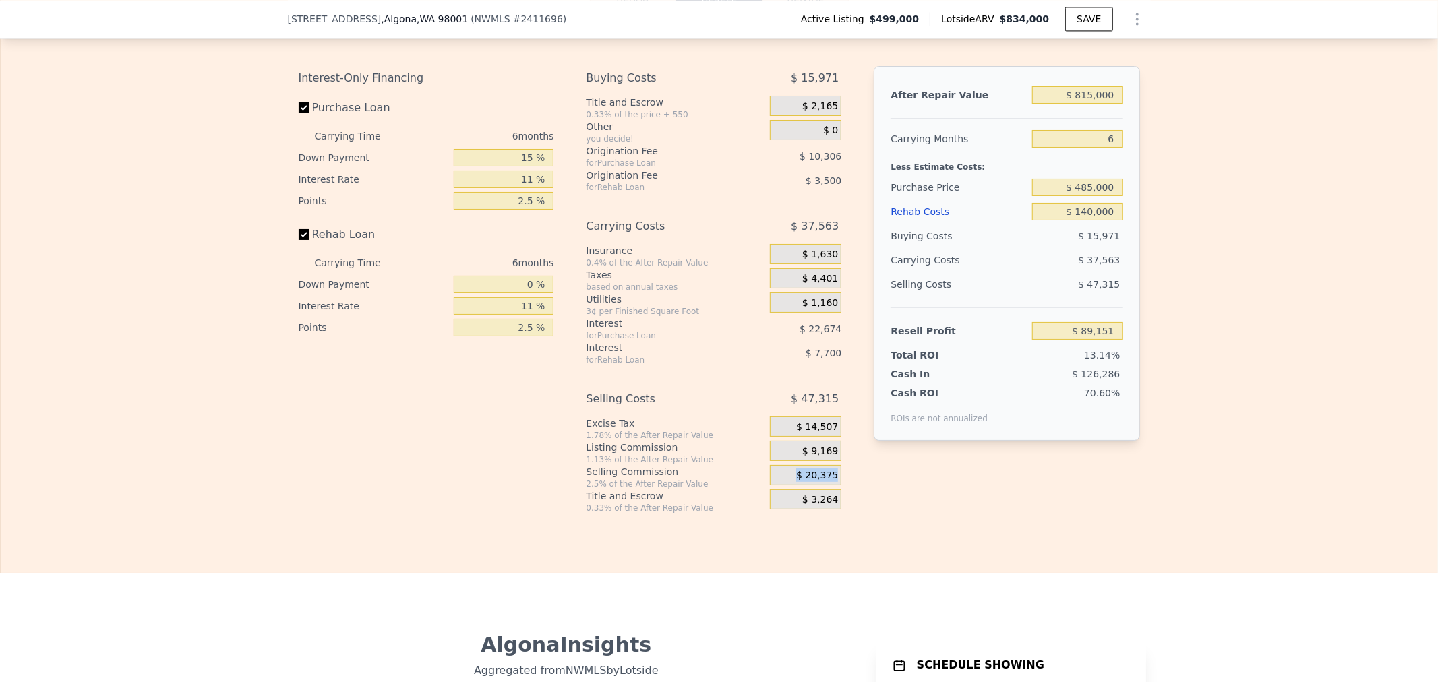
drag, startPoint x: 783, startPoint y: 442, endPoint x: 932, endPoint y: 438, distance: 149.0
click at [920, 442] on div "Interest-Only Financing Purchase Loan Carrying Time 6 months Down Payment 15 % …" at bounding box center [719, 290] width 841 height 448
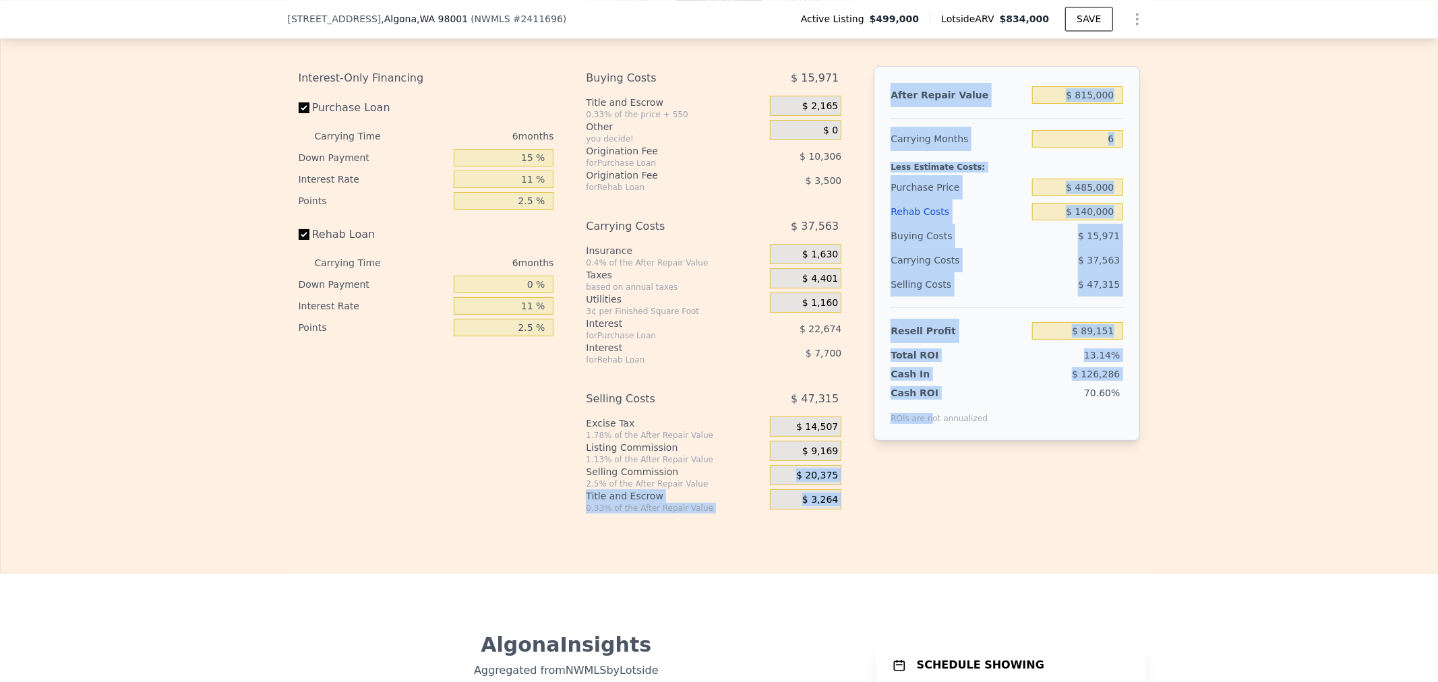
click at [784, 465] on div "$ 20,375" at bounding box center [805, 477] width 71 height 24
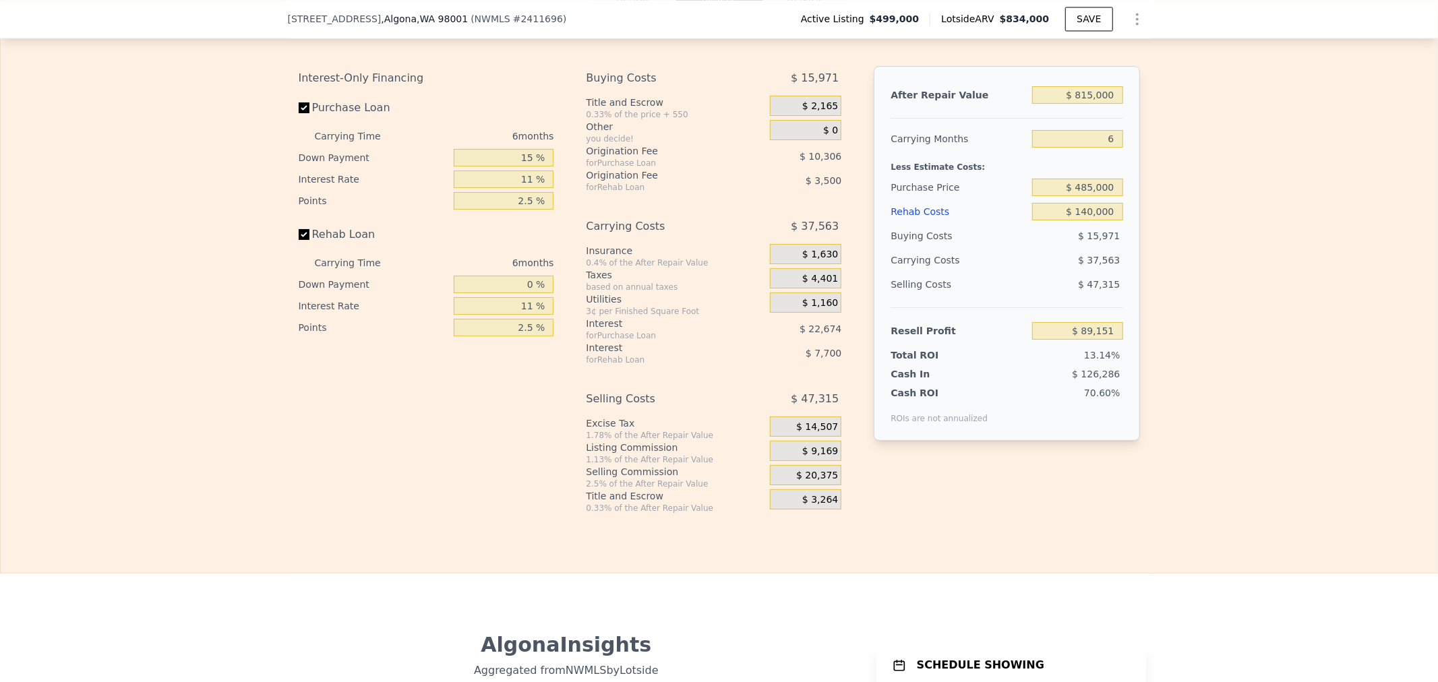
click at [792, 465] on div "$ 20,375" at bounding box center [805, 475] width 71 height 20
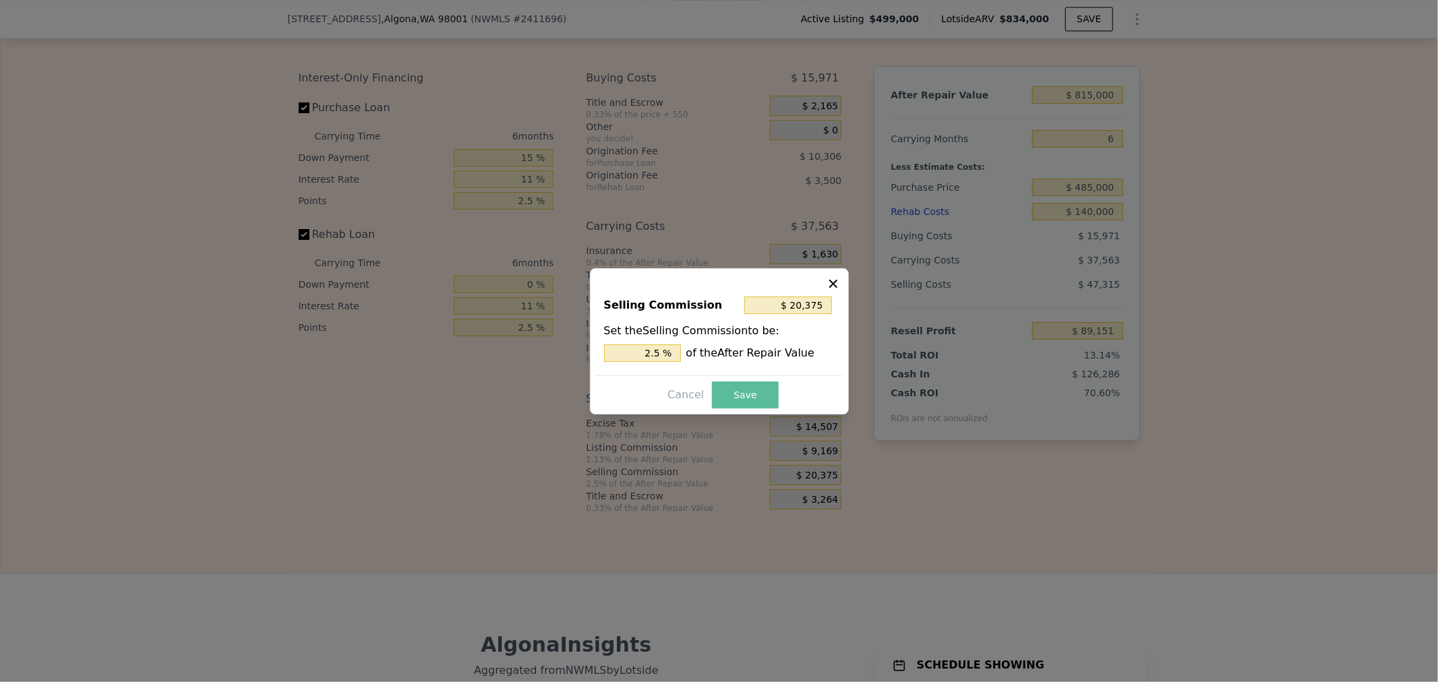
click at [719, 389] on button "Save" at bounding box center [745, 395] width 66 height 27
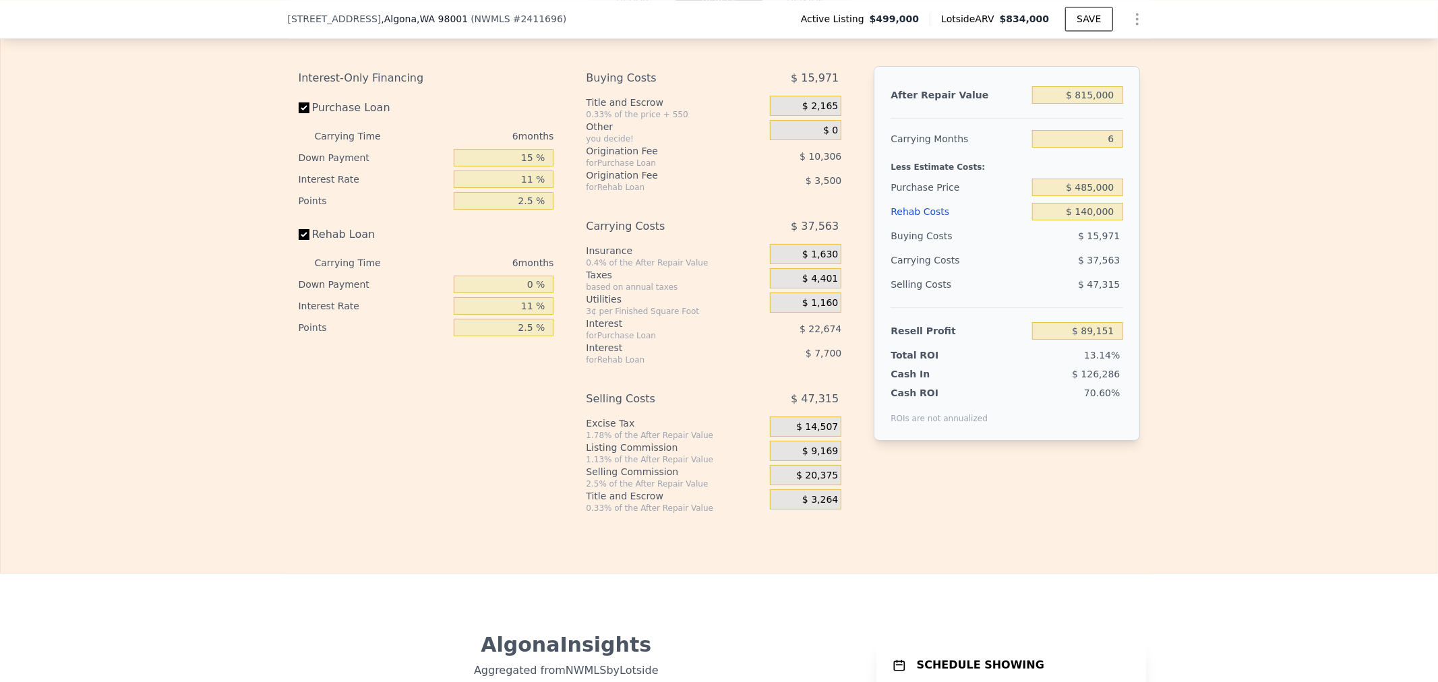
click at [1049, 468] on div "Interest-Only Financing Purchase Loan Carrying Time 6 months Down Payment 15 % …" at bounding box center [719, 290] width 841 height 448
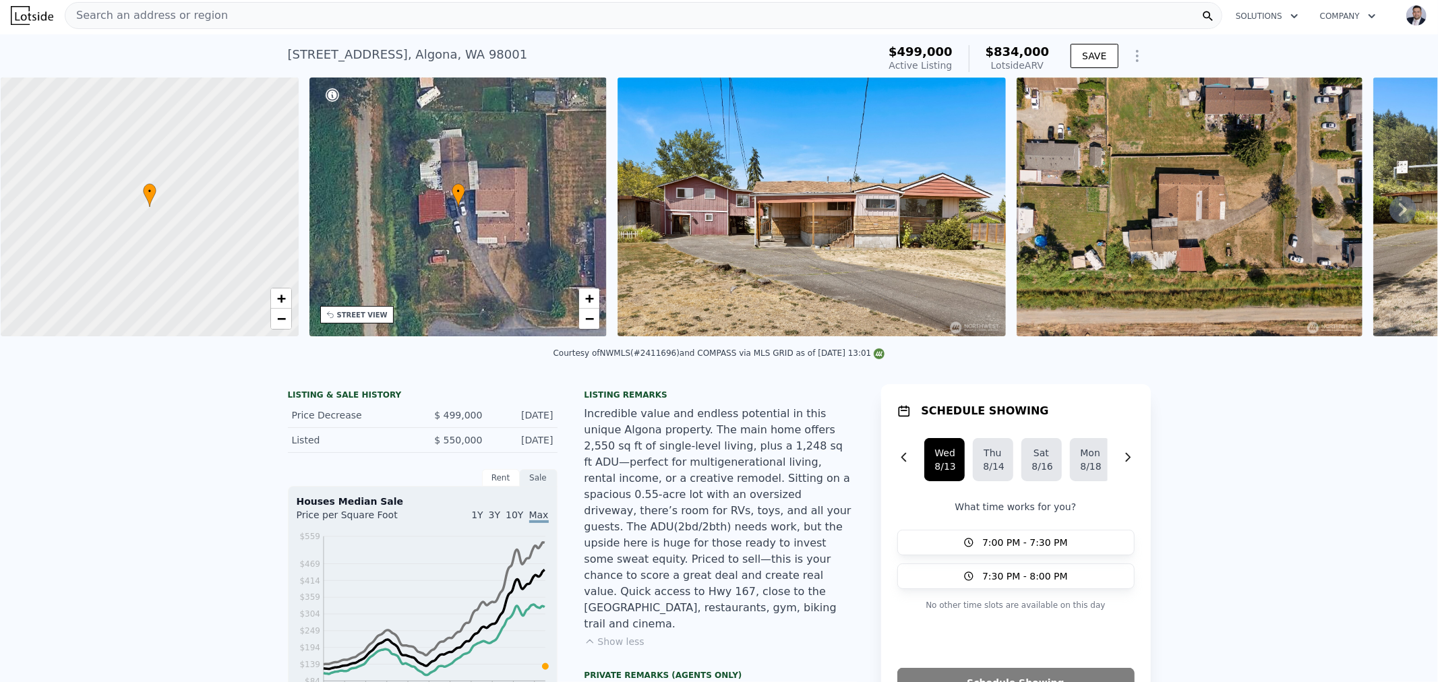
scroll to position [0, 0]
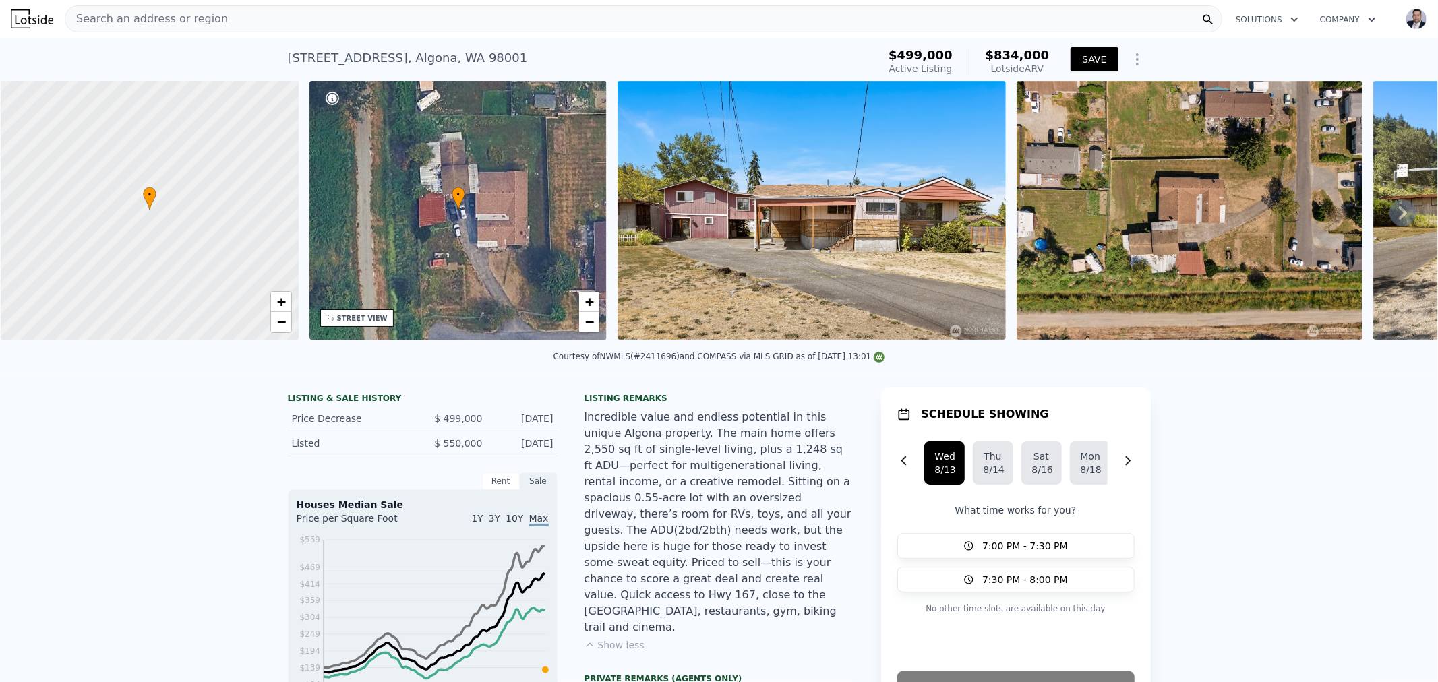
click at [1082, 63] on button "SAVE" at bounding box center [1094, 59] width 47 height 24
click at [125, 9] on div "Search an address or region" at bounding box center [146, 19] width 162 height 26
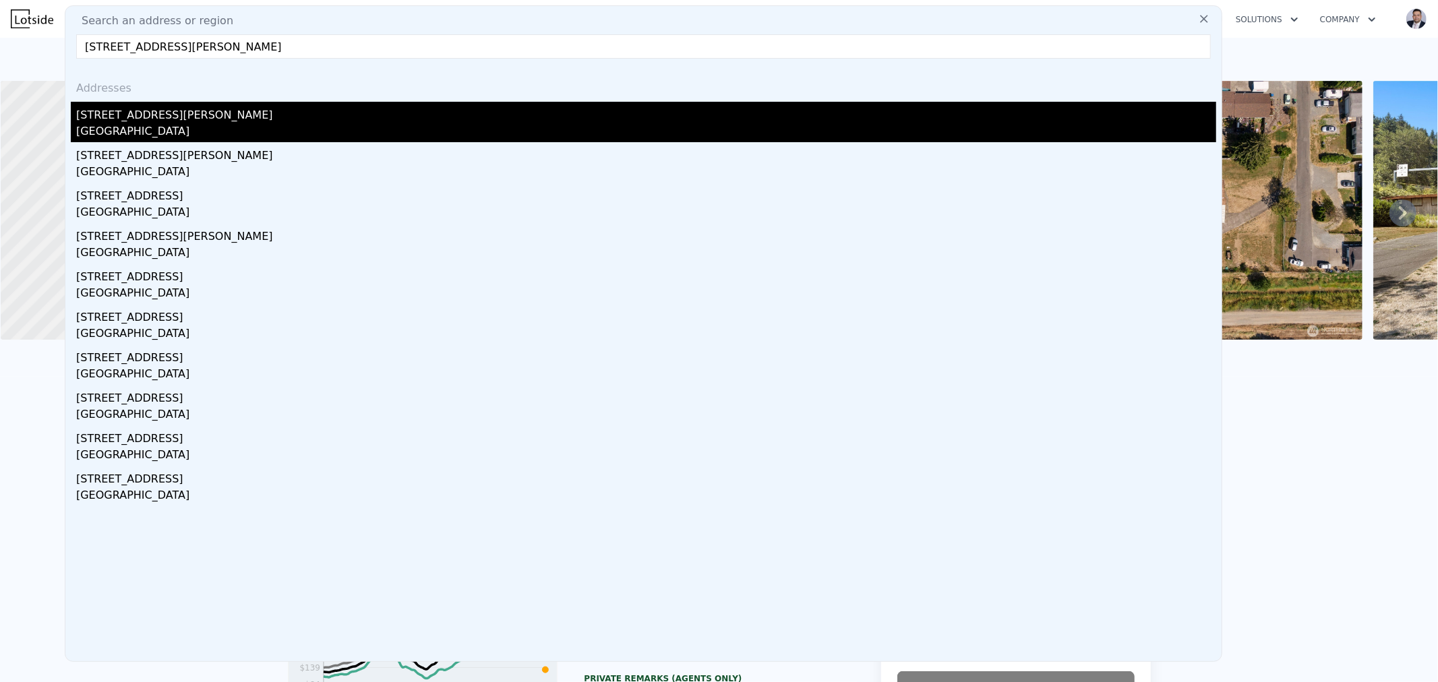
type input "[STREET_ADDRESS][PERSON_NAME]"
click at [127, 119] on div "[STREET_ADDRESS][PERSON_NAME]" at bounding box center [646, 113] width 1140 height 22
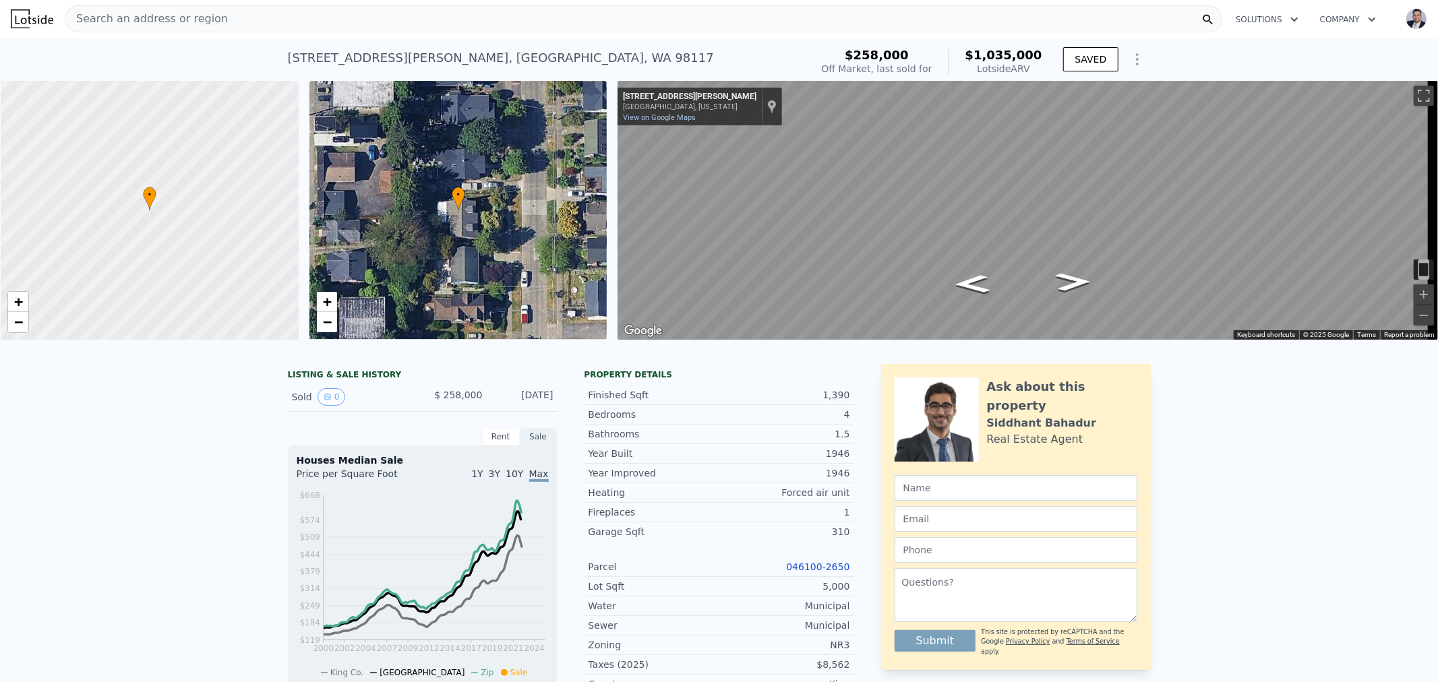
click at [818, 572] on link "046100-2650" at bounding box center [817, 567] width 63 height 11
click at [306, 24] on div "Search an address or region" at bounding box center [644, 18] width 1158 height 27
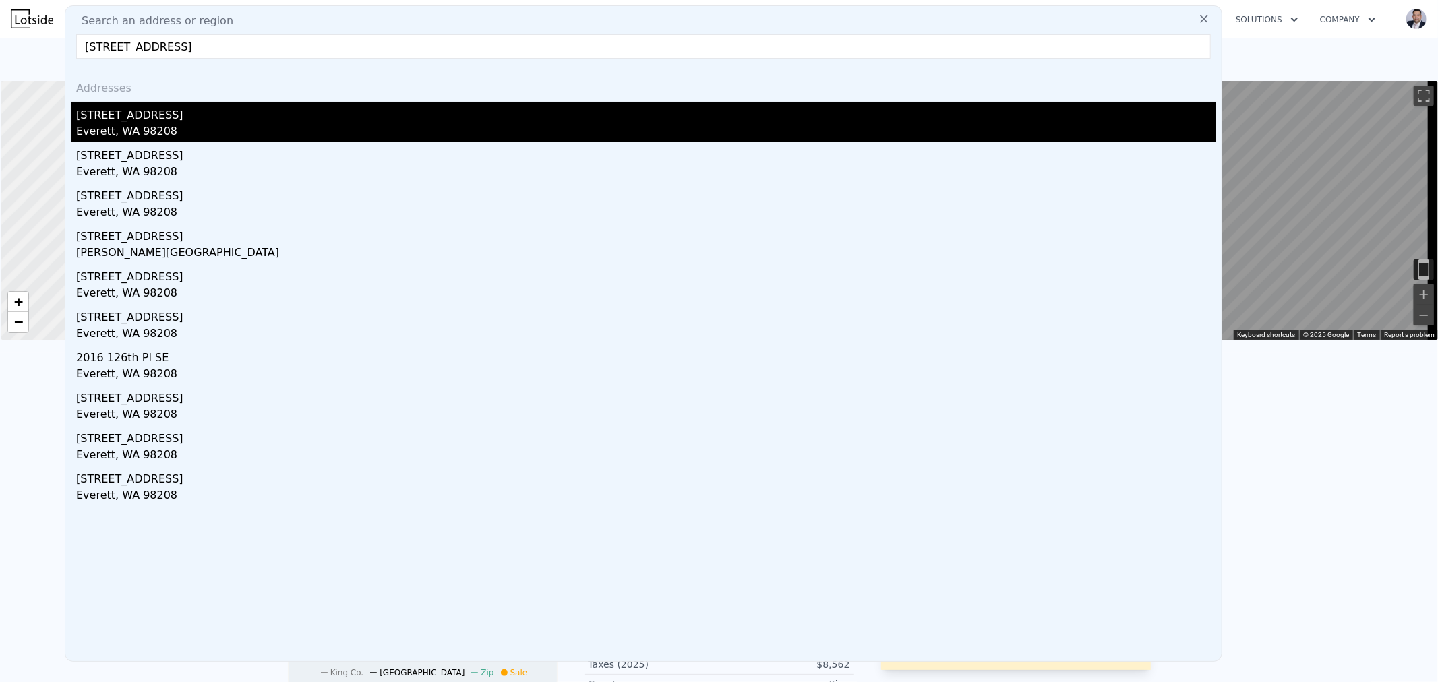
type input "[STREET_ADDRESS]"
click at [119, 125] on div "Everett, WA 98208" at bounding box center [646, 132] width 1140 height 19
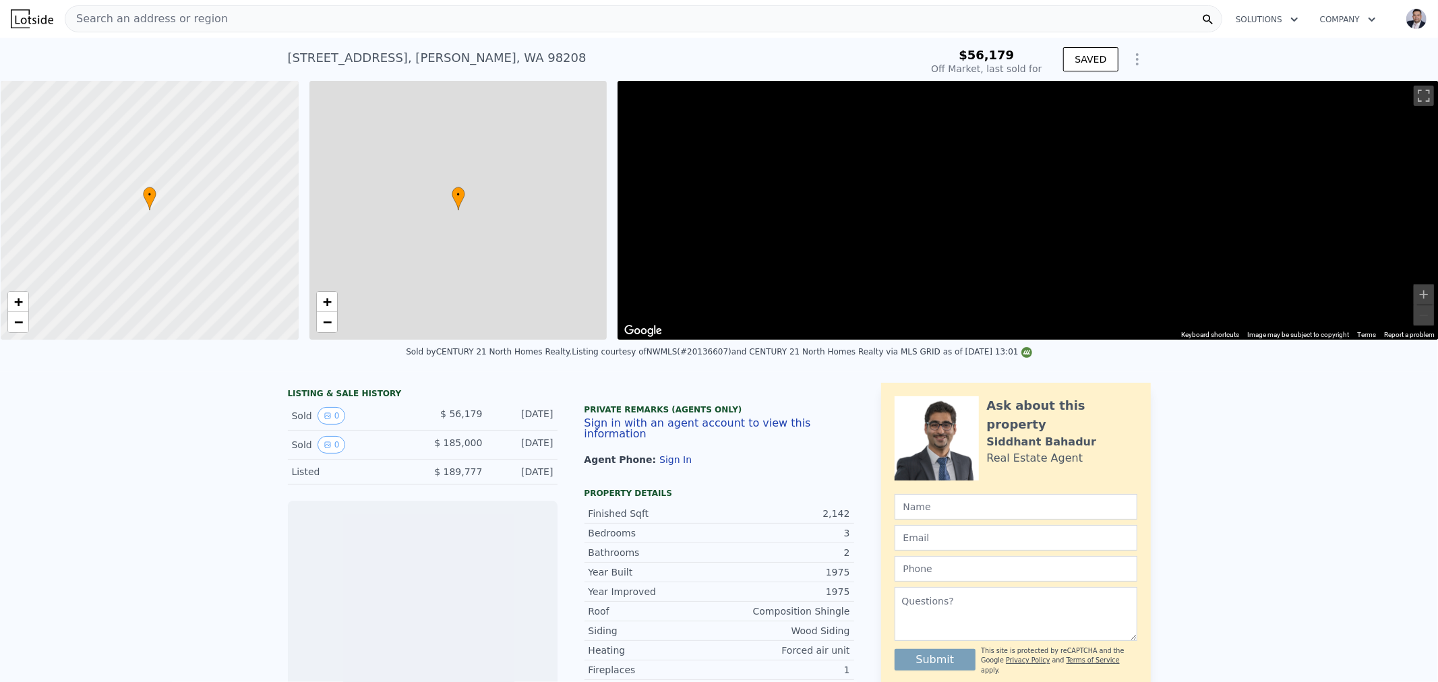
click at [149, 20] on span "Search an address or region" at bounding box center [146, 19] width 162 height 16
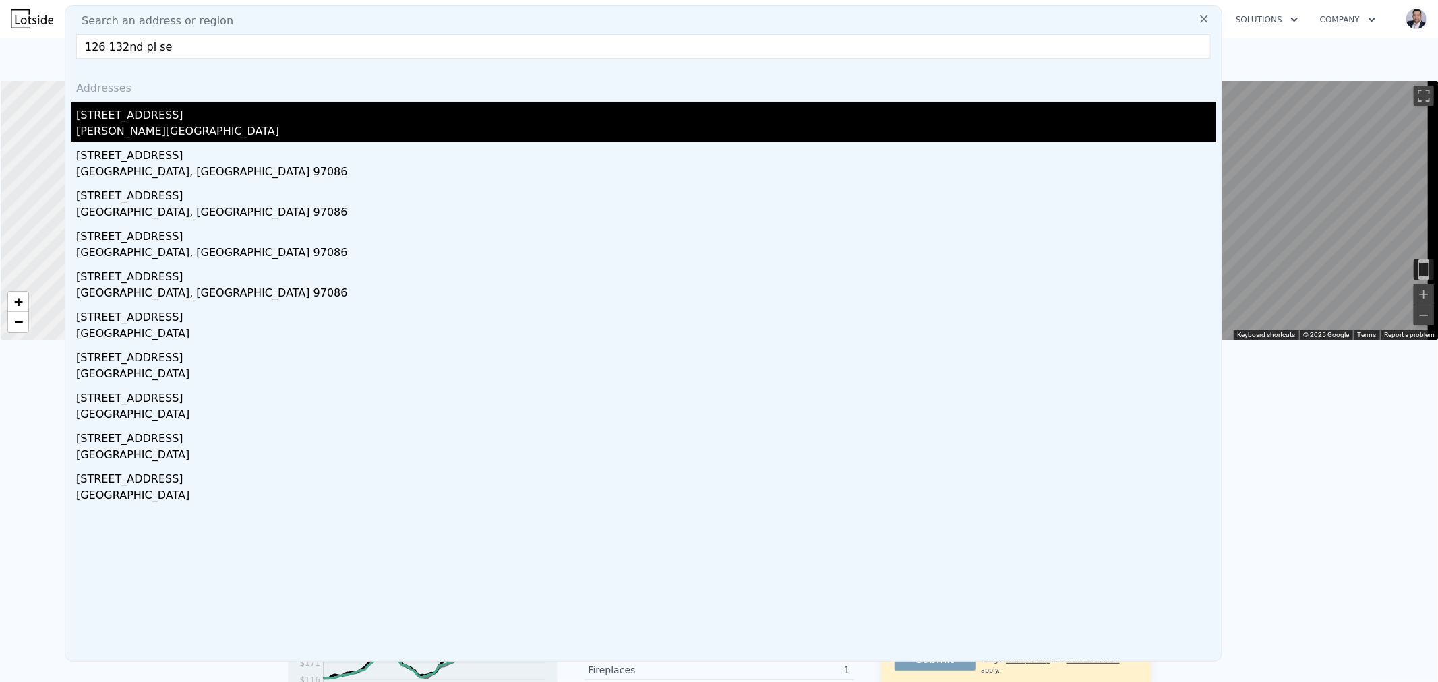
type input "126 132nd pl se"
click at [133, 125] on div "[PERSON_NAME][GEOGRAPHIC_DATA]" at bounding box center [646, 132] width 1140 height 19
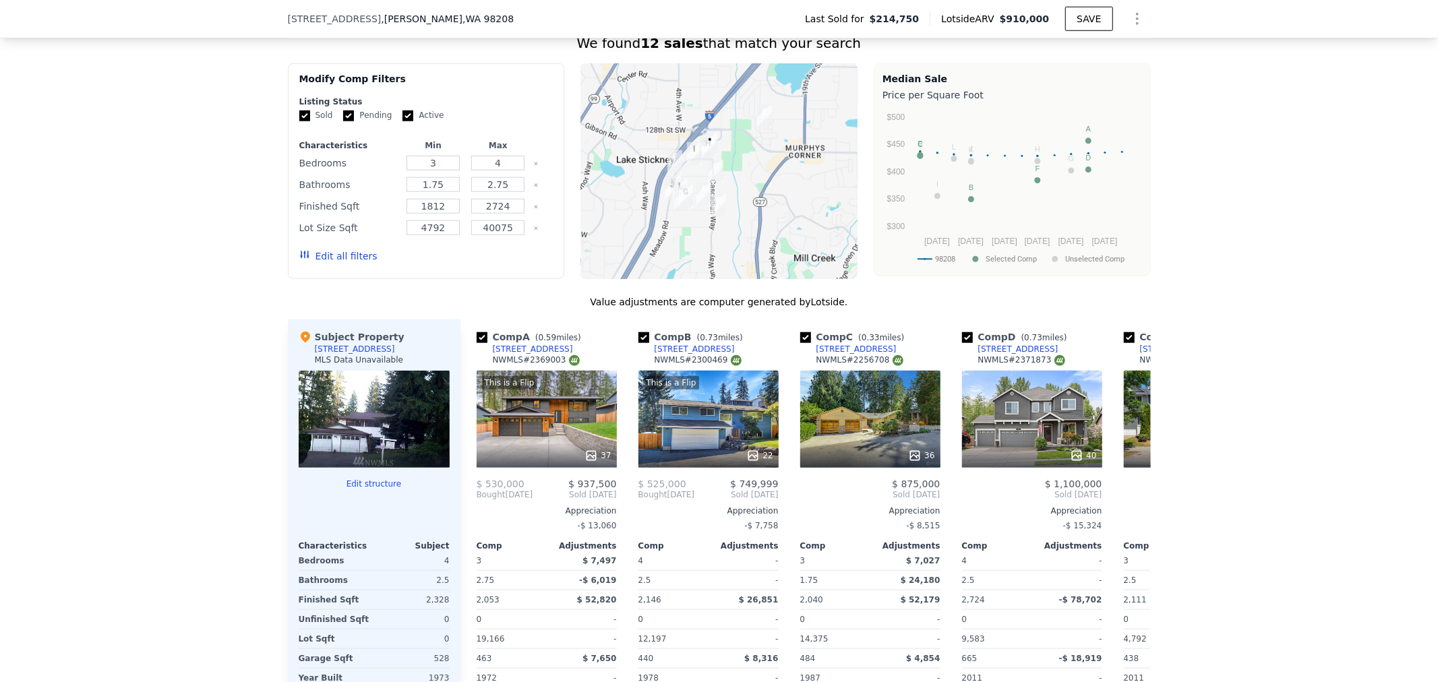
scroll to position [1048, 0]
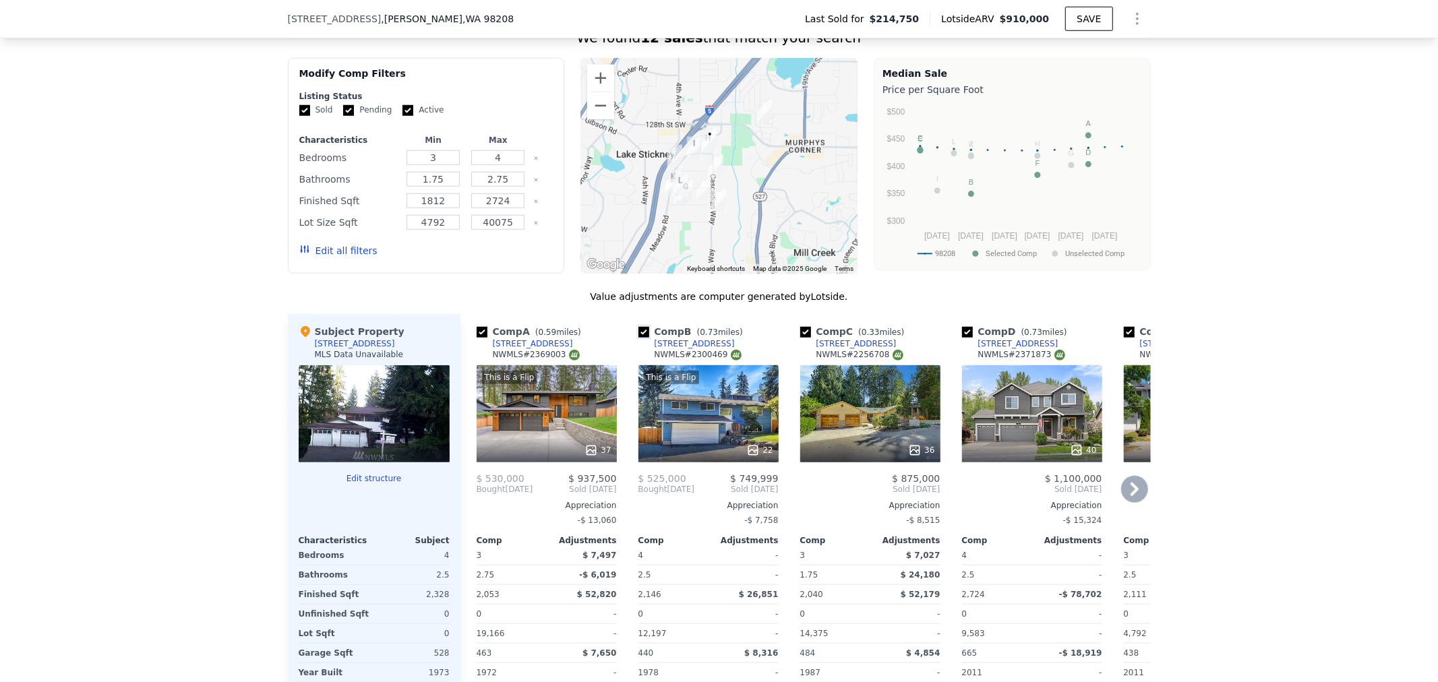
click at [640, 338] on input "checkbox" at bounding box center [643, 332] width 11 height 11
checkbox input "false"
click at [638, 338] on input "checkbox" at bounding box center [643, 332] width 11 height 11
checkbox input "false"
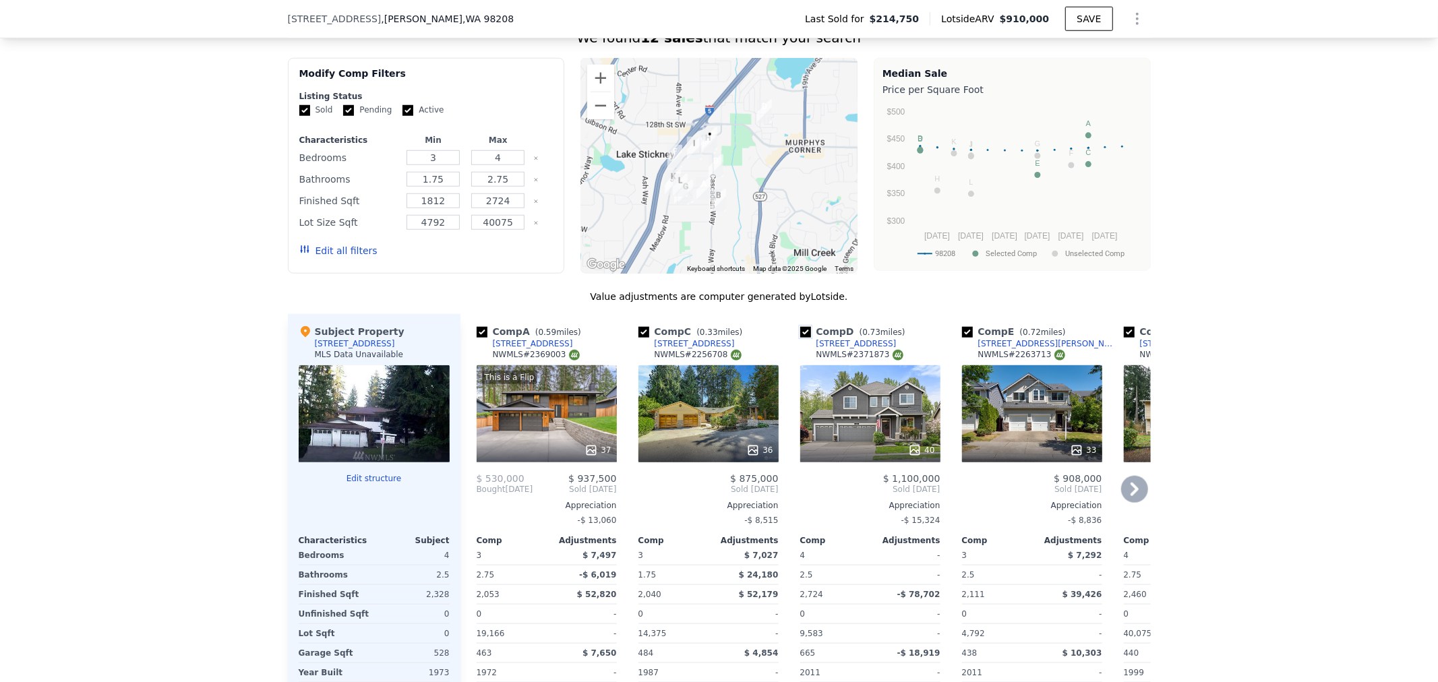
click at [800, 338] on input "checkbox" at bounding box center [805, 332] width 11 height 11
checkbox input "false"
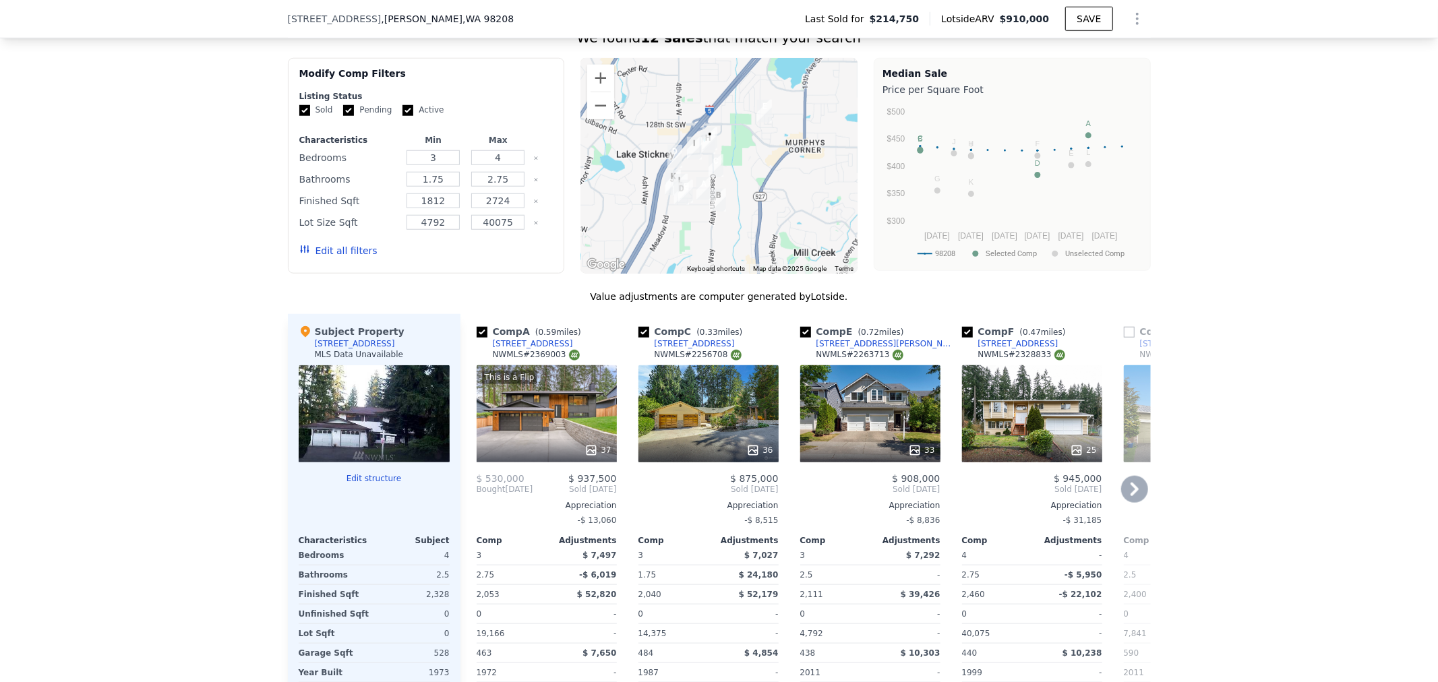
click at [806, 338] on div "Comp E ( 0.72 miles)" at bounding box center [854, 331] width 109 height 13
click at [801, 338] on input "checkbox" at bounding box center [805, 332] width 11 height 11
checkbox input "false"
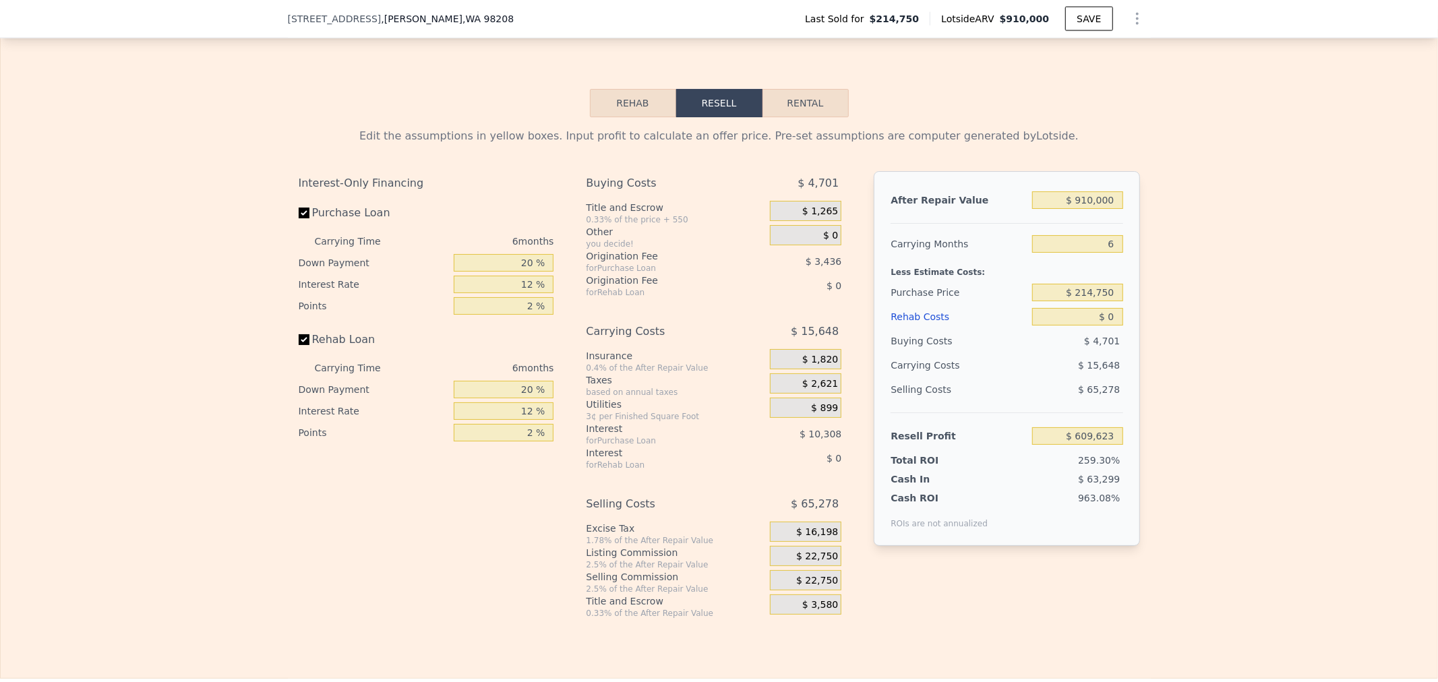
scroll to position [1872, 0]
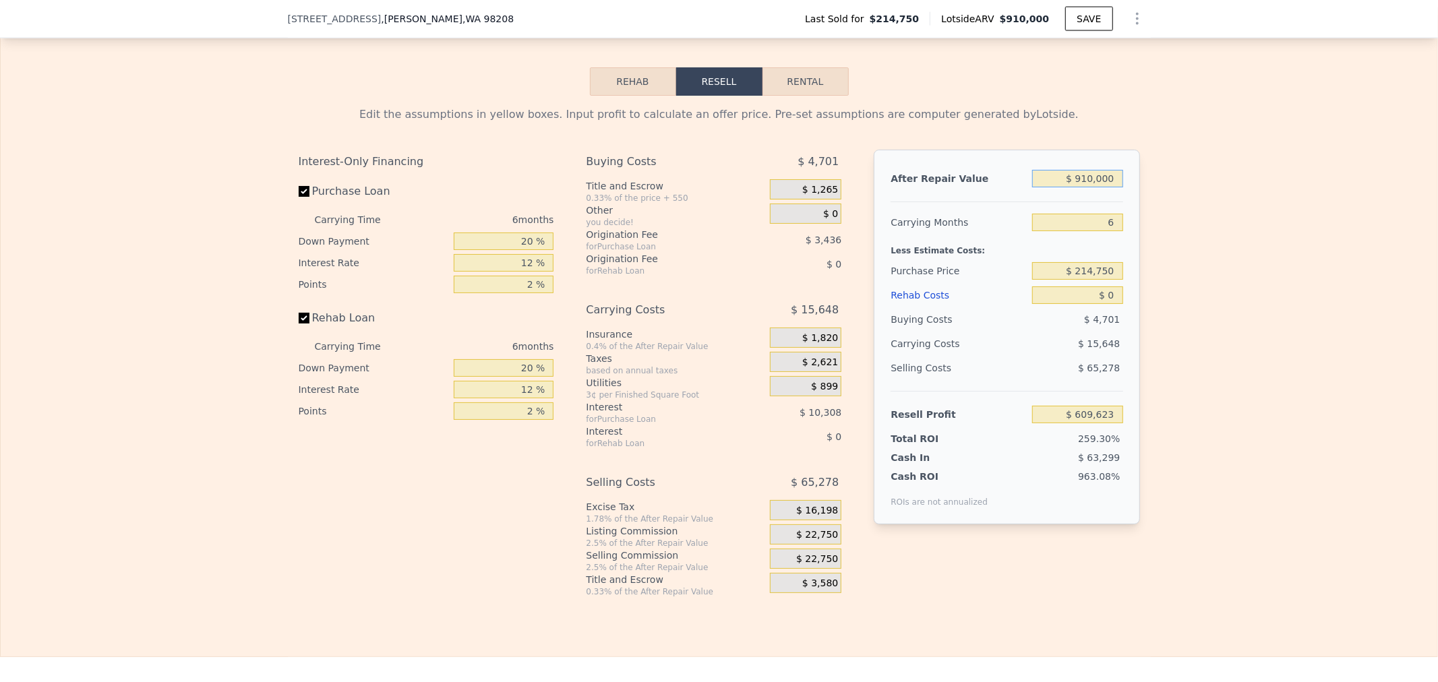
drag, startPoint x: 1067, startPoint y: 194, endPoint x: 1298, endPoint y: 167, distance: 232.8
click at [1298, 167] on div "Edit the assumptions in yellow boxes. Input profit to calculate an offer price.…" at bounding box center [719, 347] width 1437 height 502
type input "$ 9"
type input "-$ 233,820"
type input "$ 90"
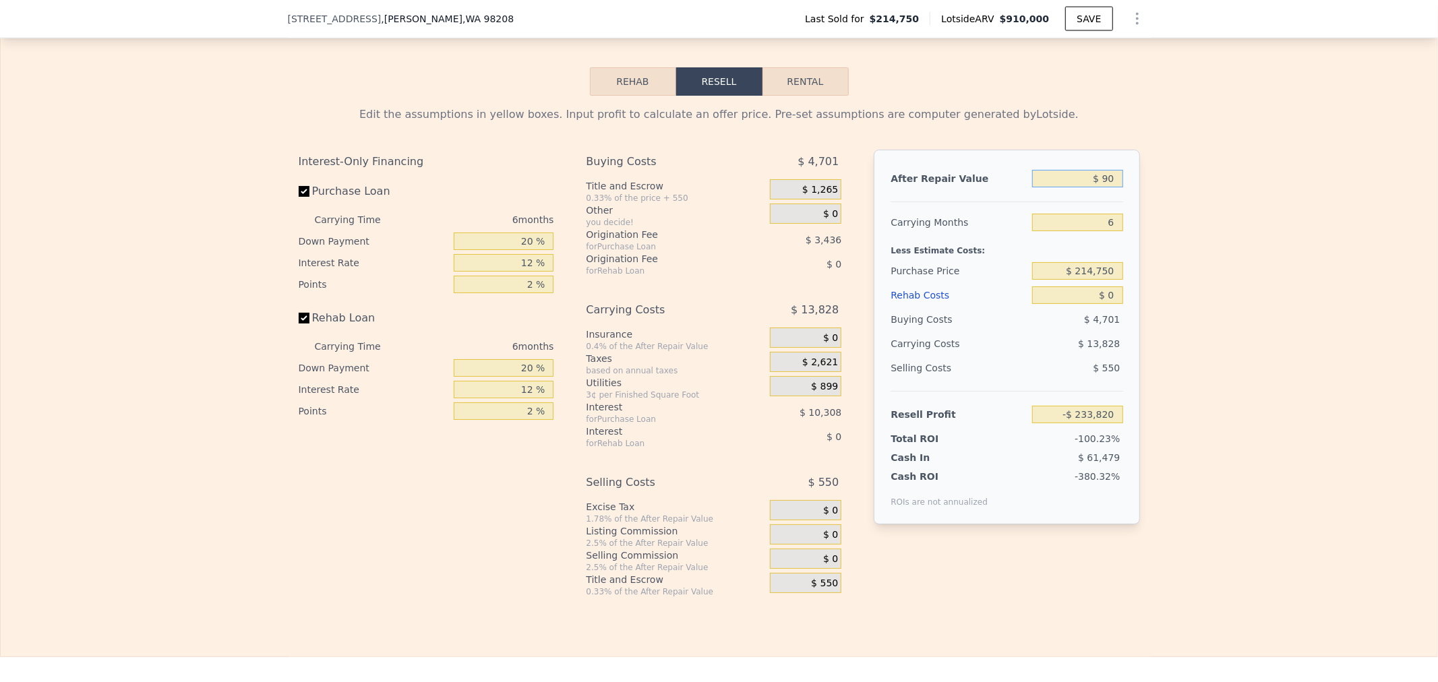
type input "-$ 233,745"
type input "$ 900"
type input "-$ 232,996"
type input "$ 9,000"
type input "-$ 225,487"
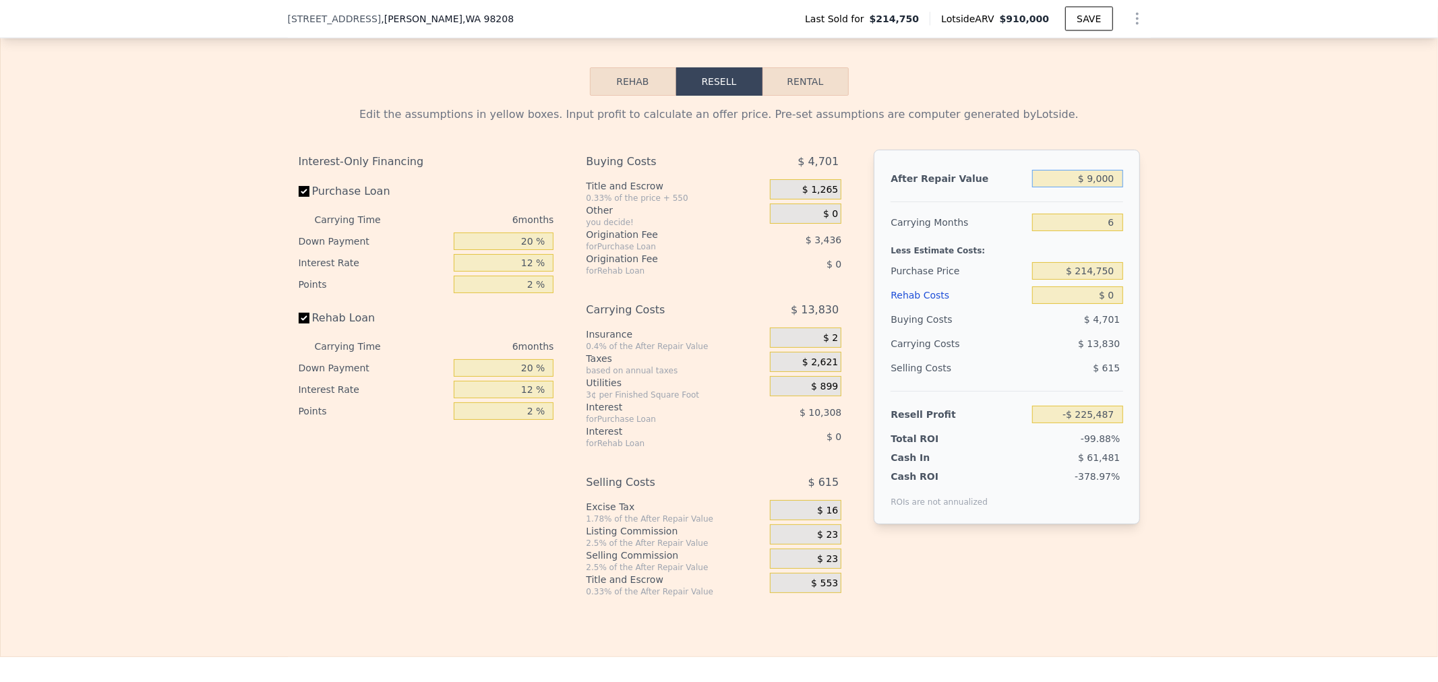
type input "$ 90,000"
type input "-$ 150,411"
type input "$ 900,000"
type input "$ 600,354"
type input "$ 900,000"
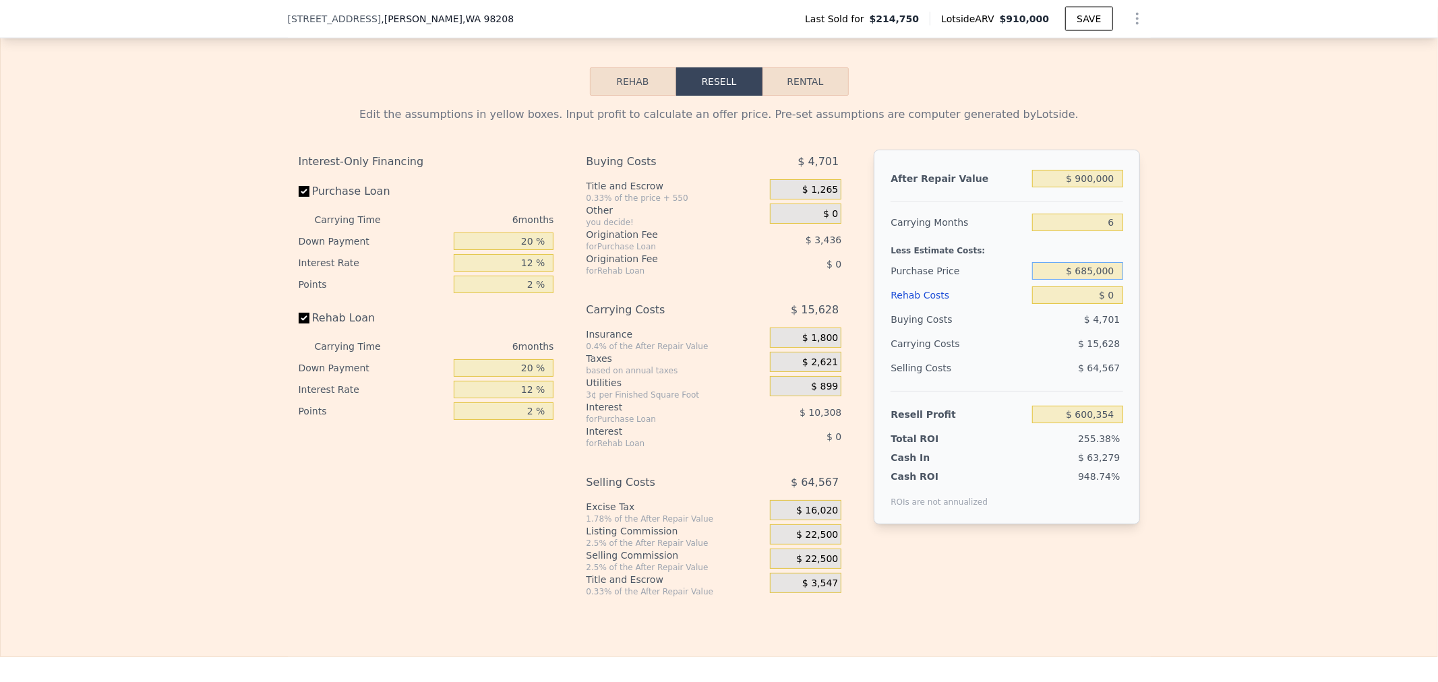
type input "$ 685,000"
type input "$ 98,442"
type input "$ 1"
type input "$ 98,441"
type input "$ 12"
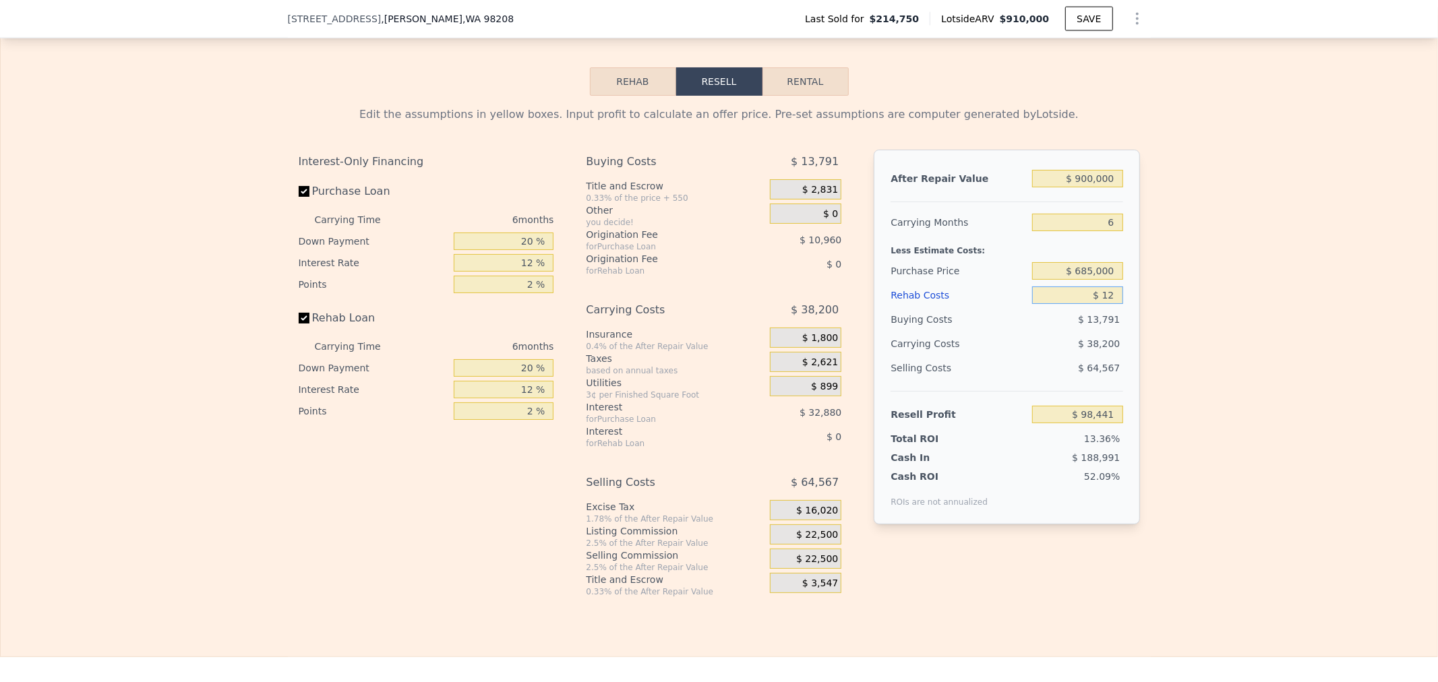
type input "$ 98,430"
type input "$ 120"
type input "$ 98,314"
type input "$ 1,200"
type input "$ 97,163"
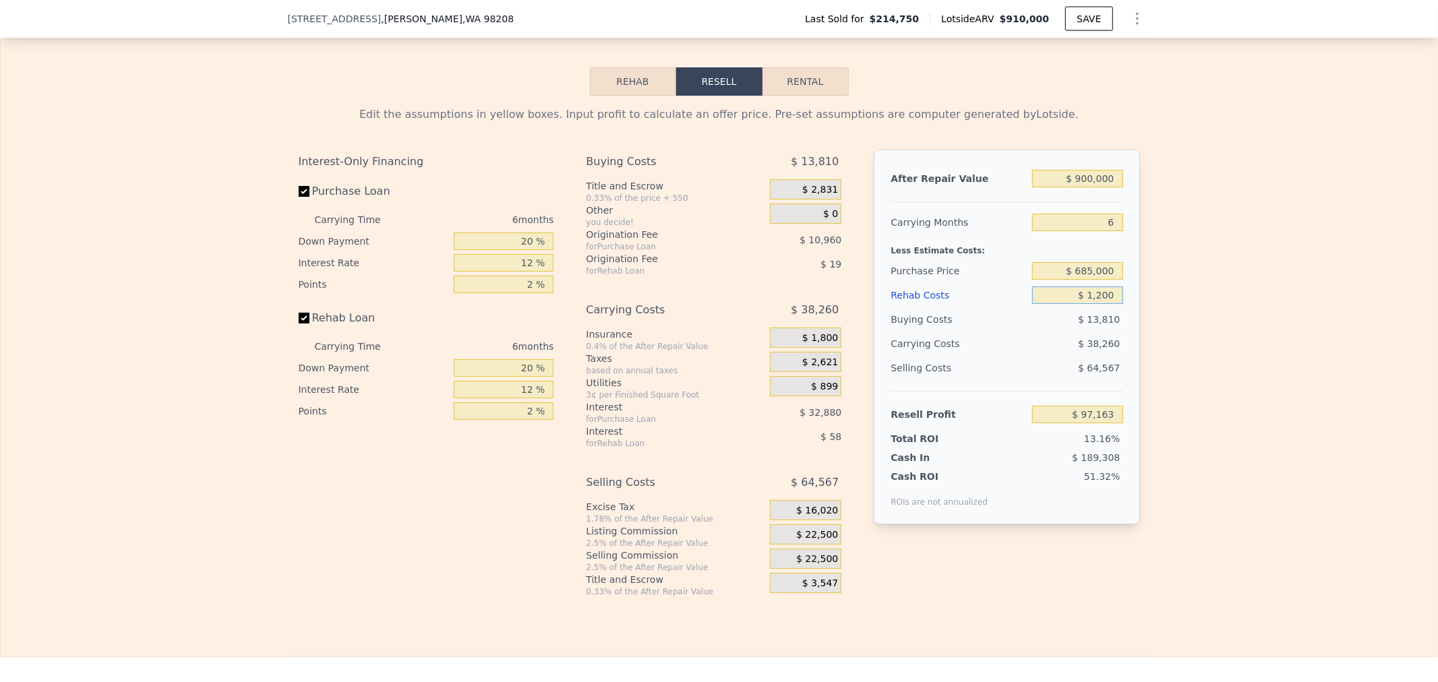
type input "$ 12,000"
type input "$ 85,674"
type input "$ 120,000"
type input "-$ 29,238"
type input "$ 120,000"
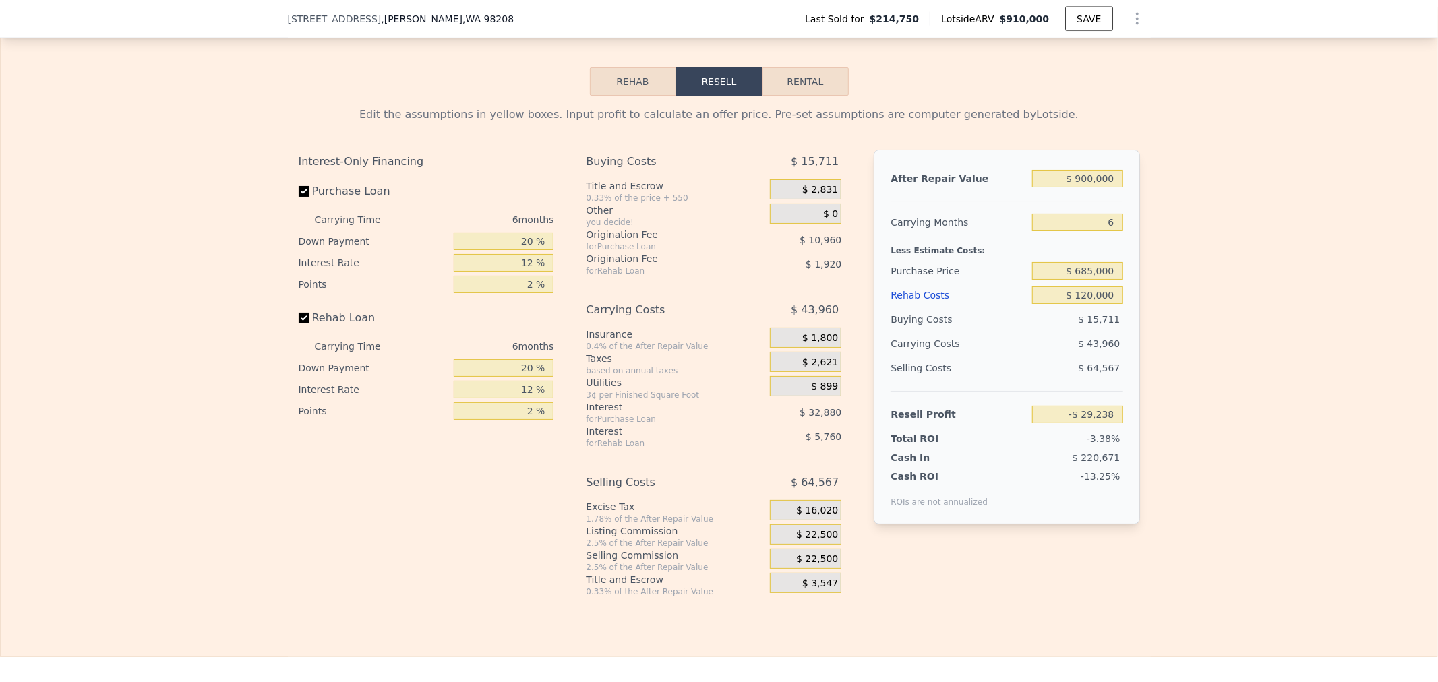
click at [586, 241] on div "Origination Fee" at bounding box center [661, 234] width 150 height 13
drag, startPoint x: 504, startPoint y: 260, endPoint x: 659, endPoint y: 260, distance: 155.1
click at [616, 262] on div "Interest-Only Financing Purchase Loan Carrying Time 6 months Down Payment 20 % …" at bounding box center [719, 374] width 841 height 448
type input "1 %"
type input "-$ 39,653"
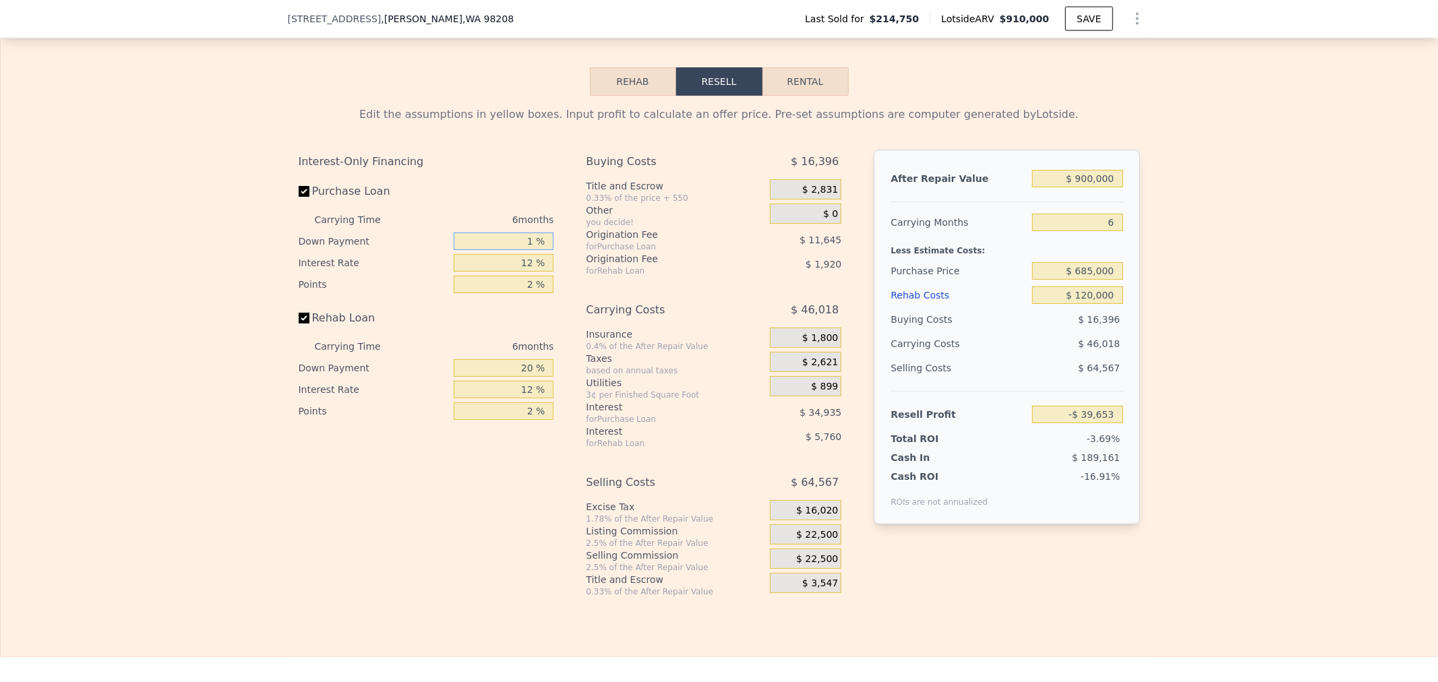
type input "15 %"
type input "-$ 31,981"
type input "15 %"
type input "1 %"
type input "$ 47"
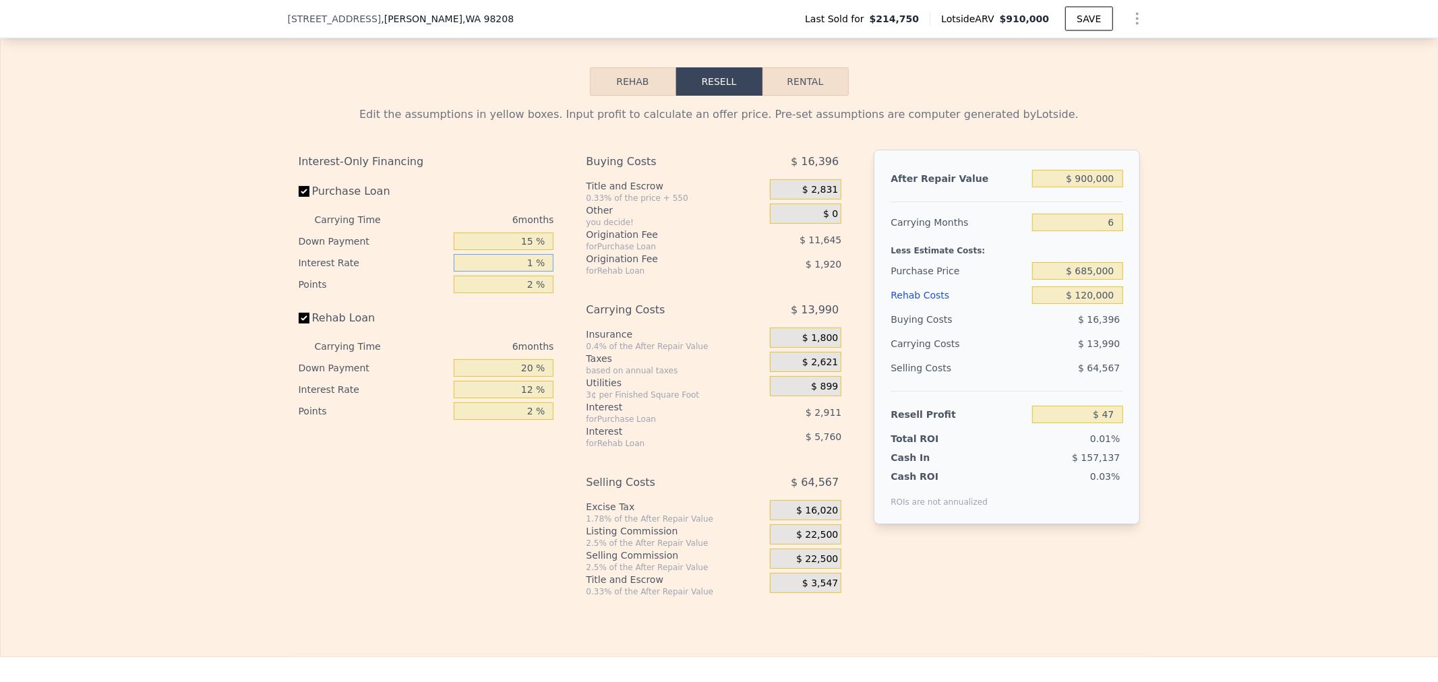
type input "11 %"
type input "-$ 29,065"
type input "11 %"
type input "2.5 %"
type input "-$ 31,976"
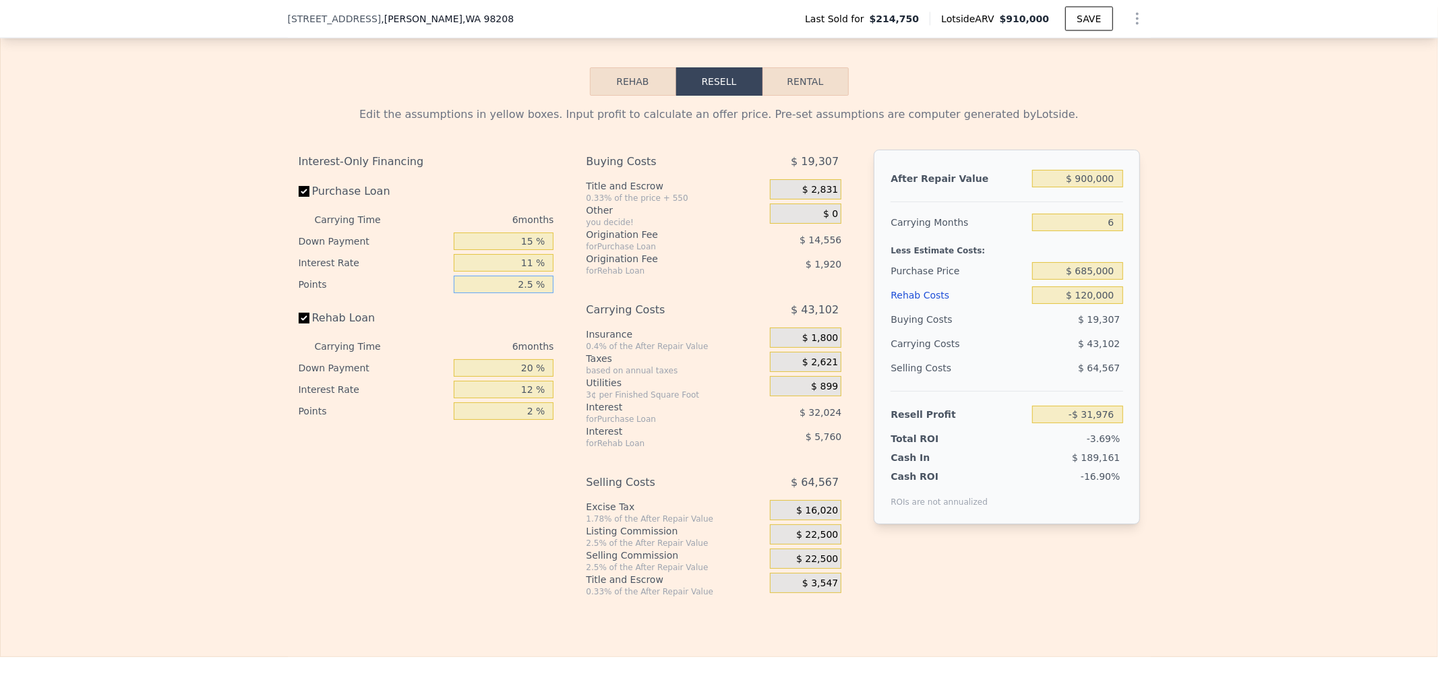
type input "2.5 %"
type input "0 %"
type input "-$ 33,896"
type input "0 %"
type input "1 %"
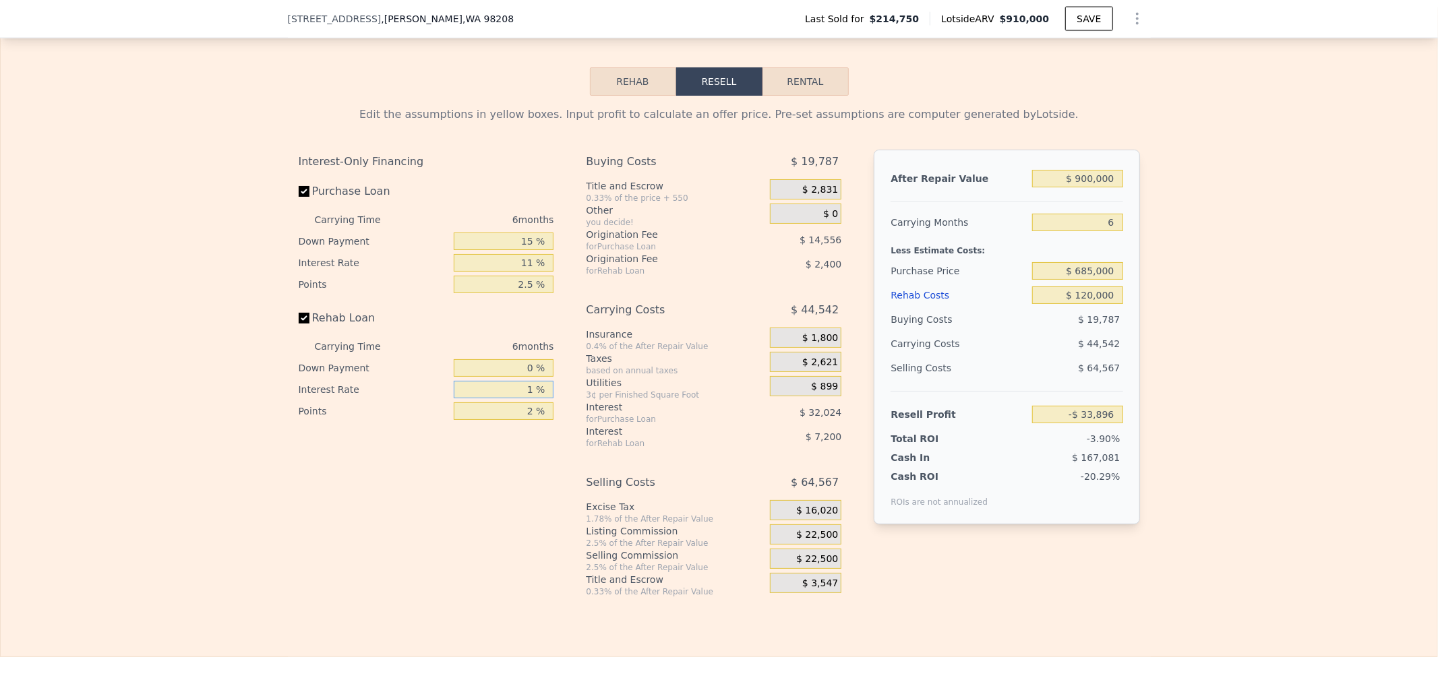
type input "-$ 27,296"
type input "11 %"
type input "-$ 33,296"
type input "2.5 %"
type input "-$ 33,896"
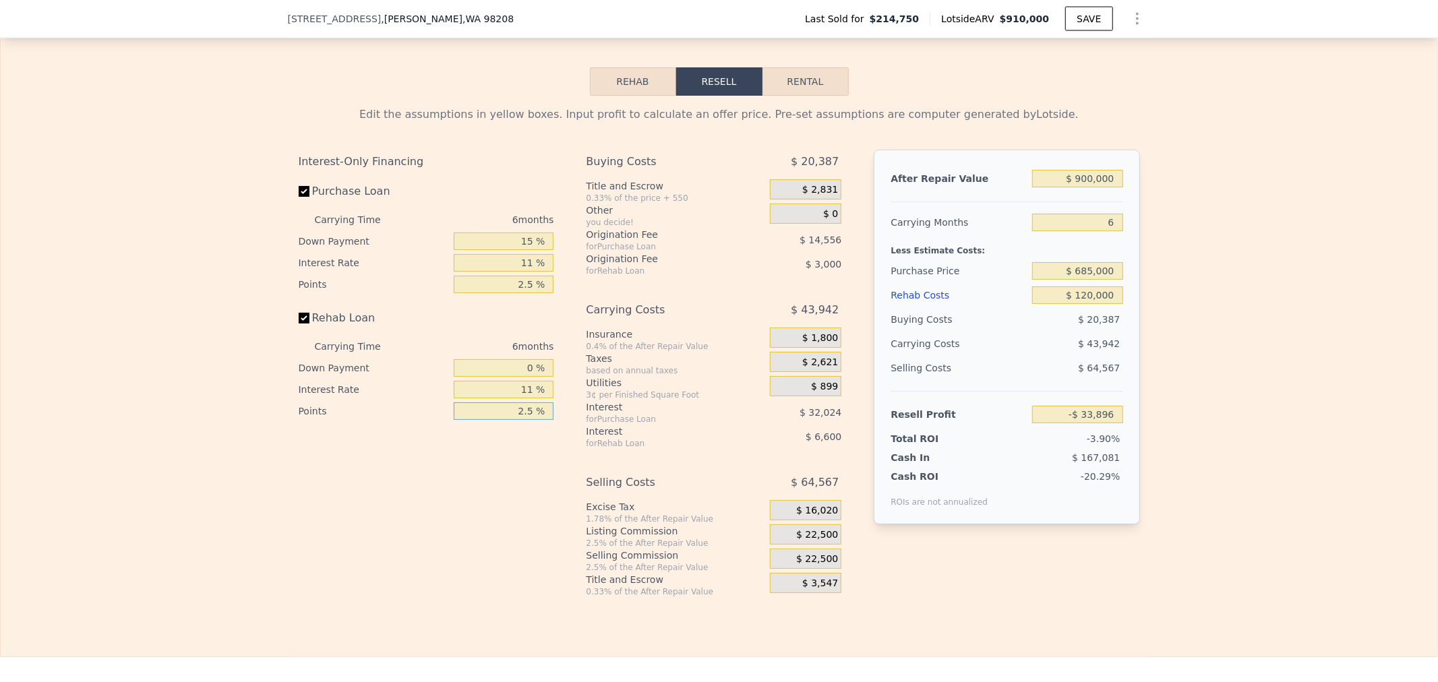
type input "2.5 %"
click at [812, 224] on div "$ 0" at bounding box center [805, 214] width 71 height 20
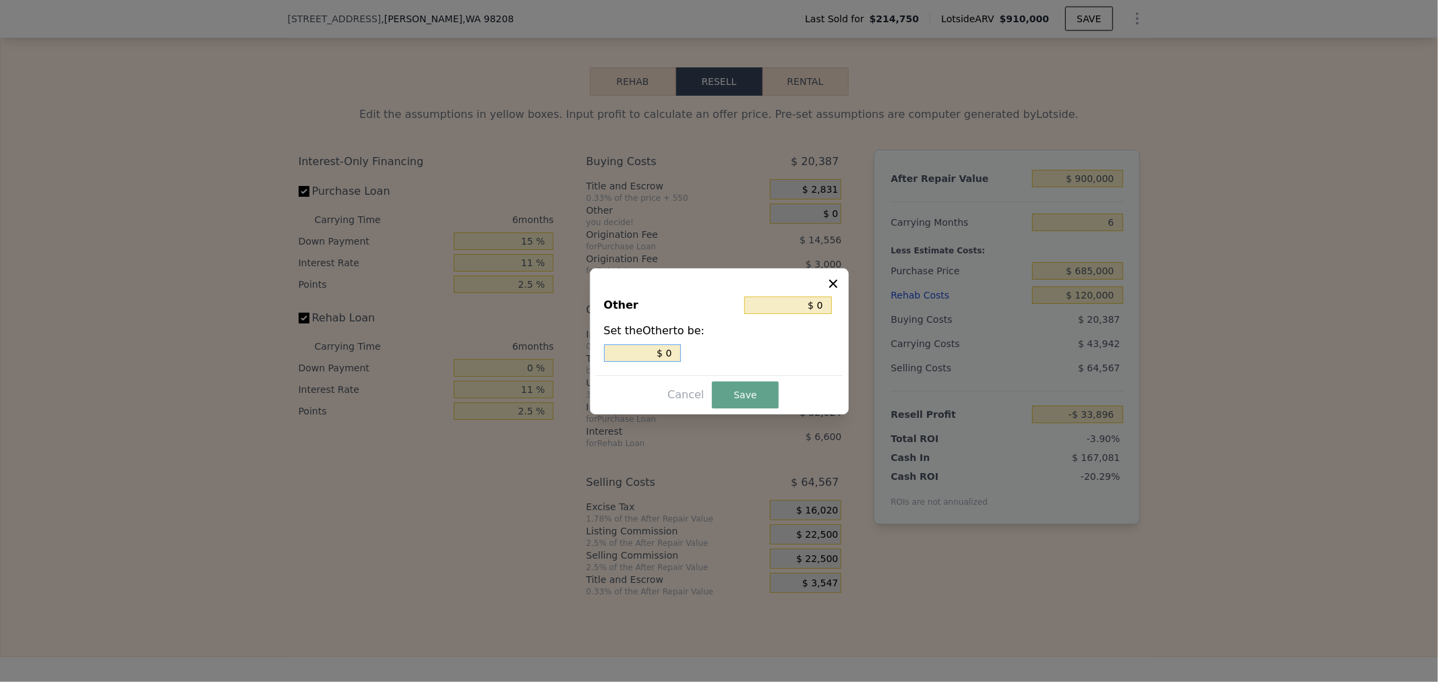
drag, startPoint x: 649, startPoint y: 352, endPoint x: 710, endPoint y: 339, distance: 62.0
click at [664, 352] on input "$ 0" at bounding box center [642, 354] width 77 height 18
type input "$ 0"
type input "$ 50"
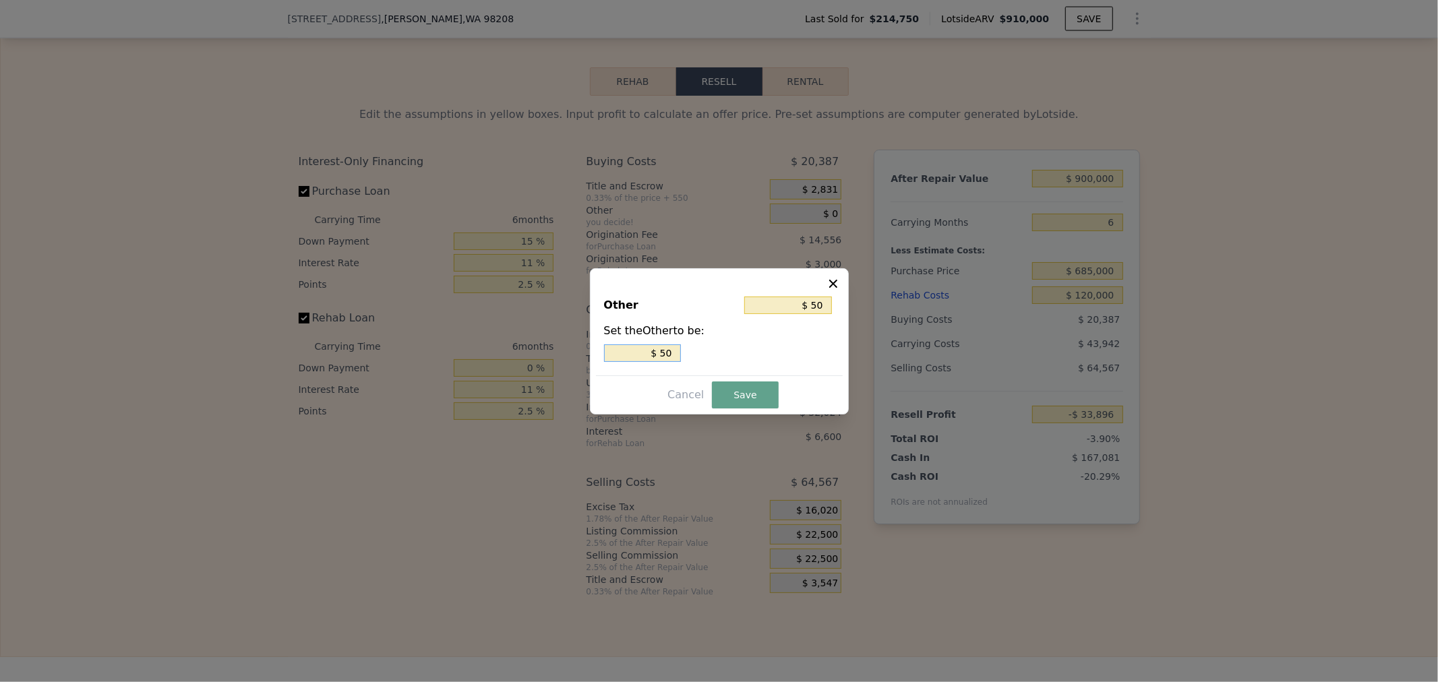
type input "$ 0"
type input "$ 3"
type input "$ 35"
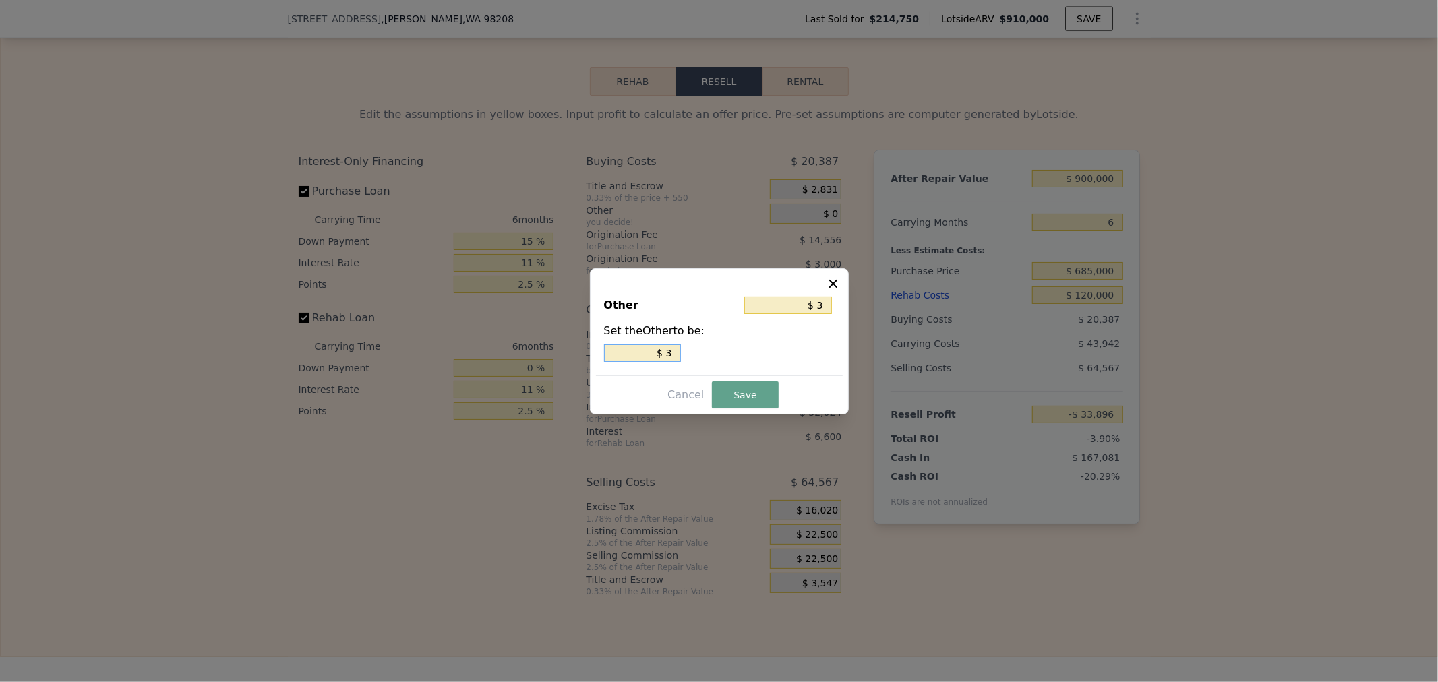
type input "$ 35"
type input "$ 350"
type input "$ 3,500"
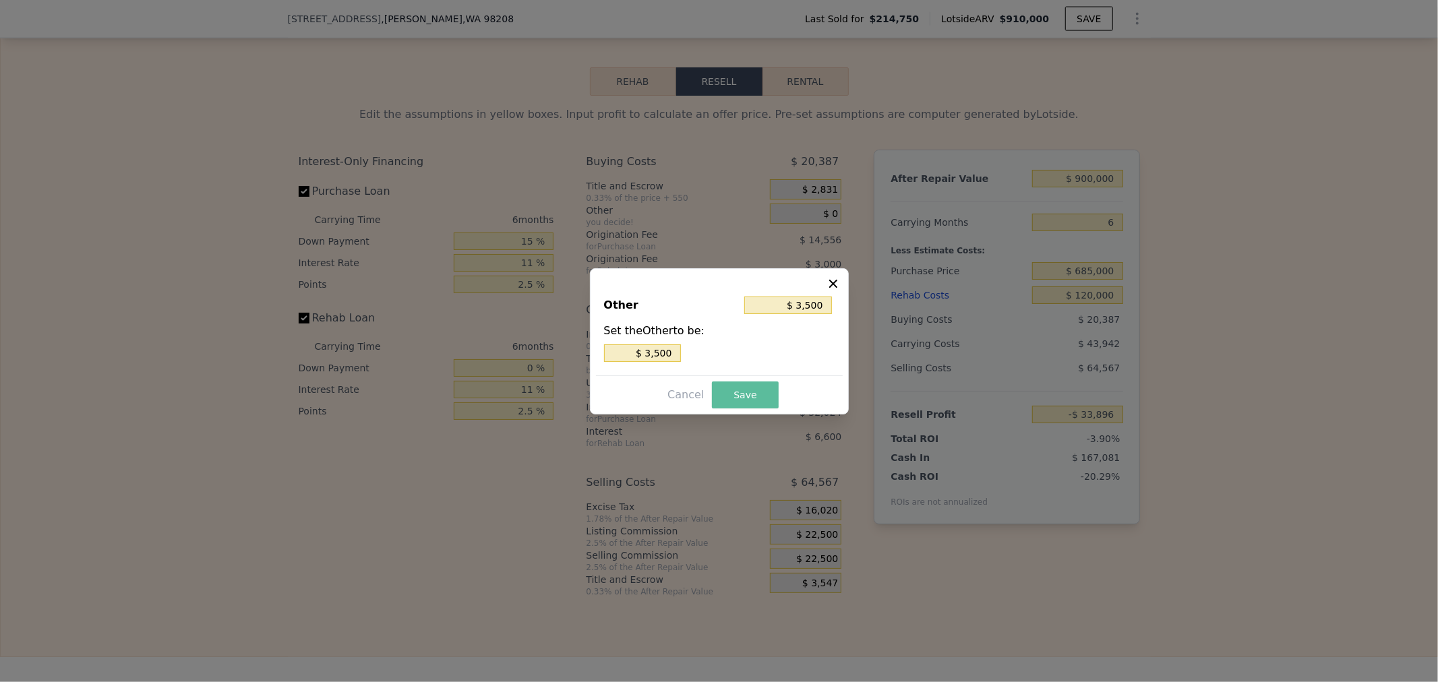
click at [767, 382] on button "Save" at bounding box center [745, 395] width 66 height 27
type input "-$ 37,396"
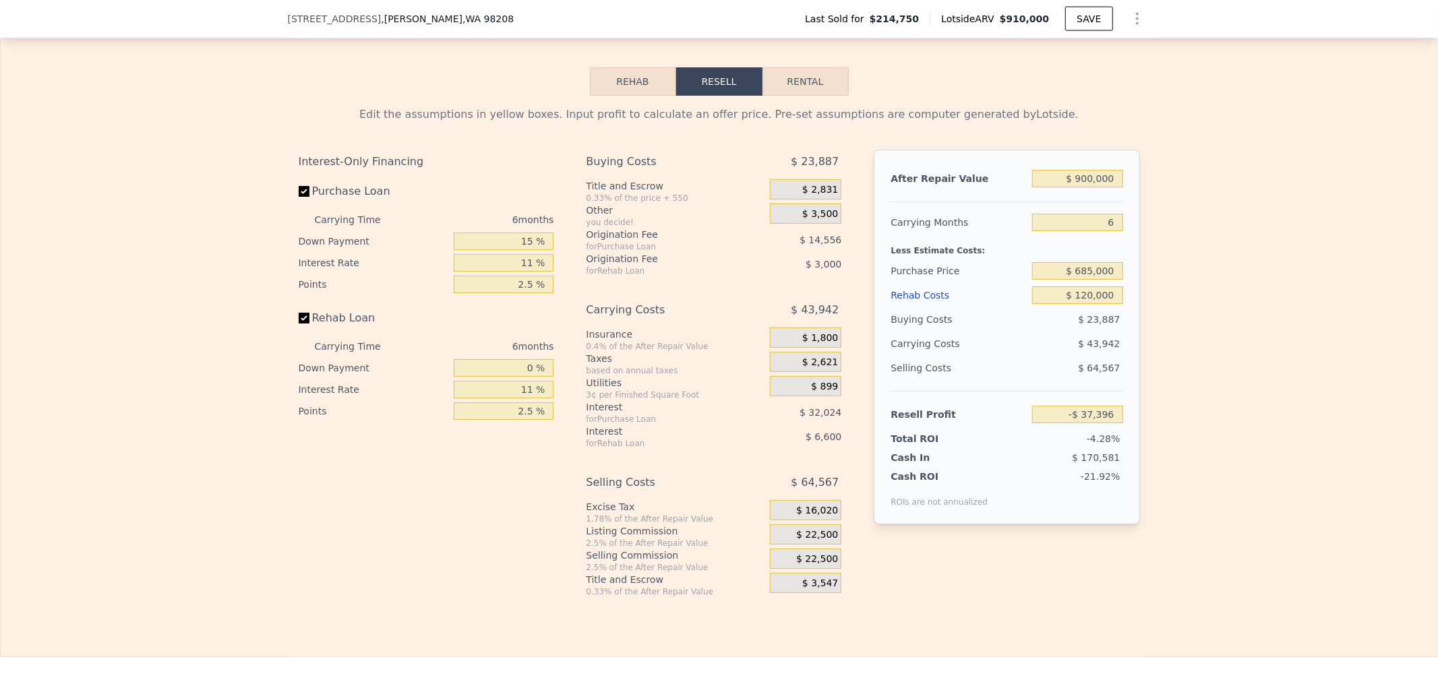
click at [742, 322] on div "$ 43,942" at bounding box center [792, 310] width 100 height 24
click at [780, 545] on div "$ 22,500" at bounding box center [805, 535] width 71 height 20
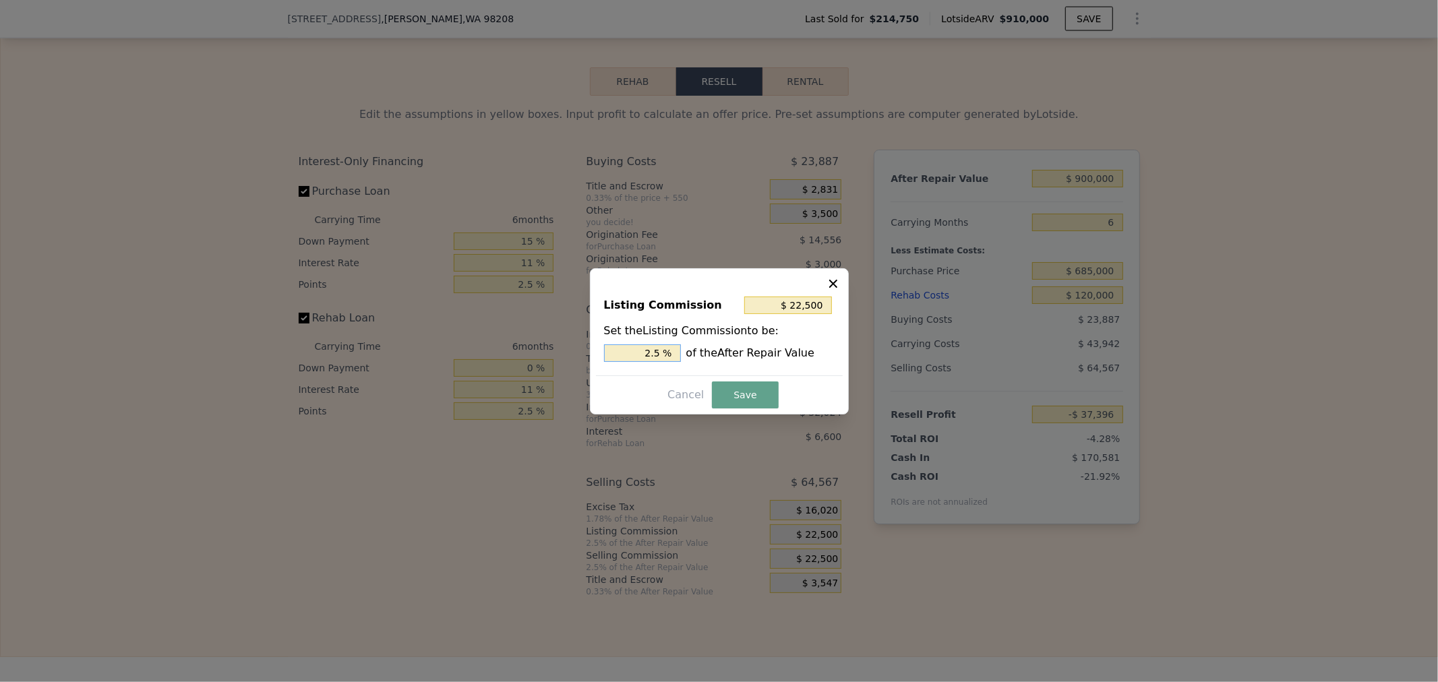
drag, startPoint x: 642, startPoint y: 351, endPoint x: 849, endPoint y: 333, distance: 208.4
click at [758, 345] on div "2.5 % of the After Repair Value" at bounding box center [719, 354] width 231 height 18
type input "$ 9,000"
type input "1. %"
type input "$ 13,500"
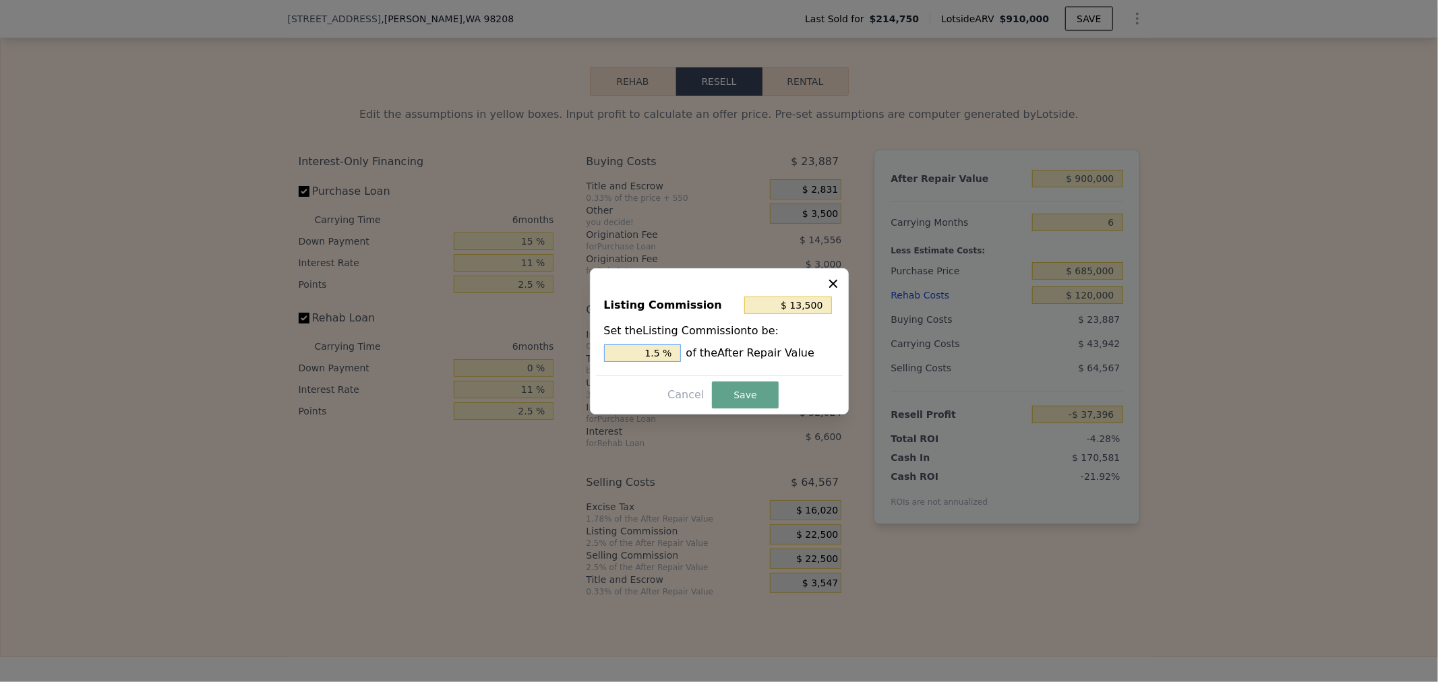
type input "1.5 %"
click at [744, 394] on button "Save" at bounding box center [745, 395] width 66 height 27
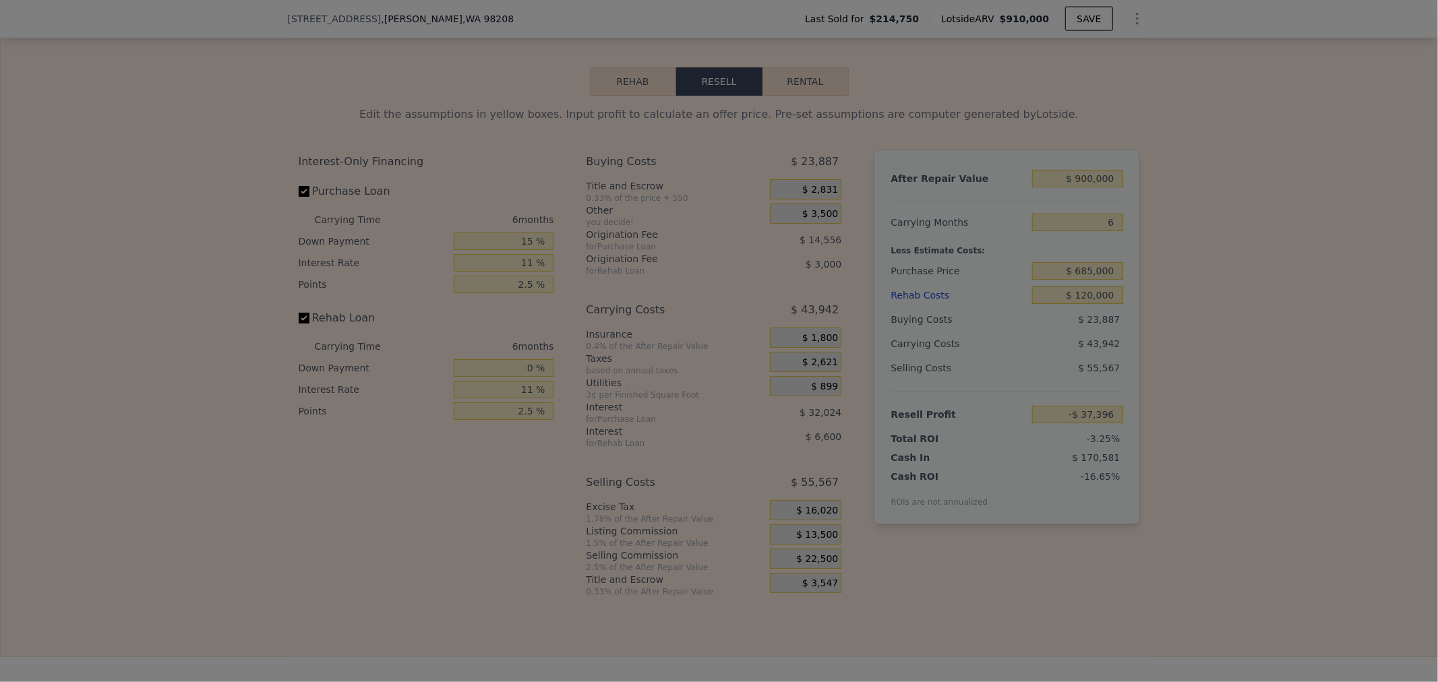
type input "-$ 28,396"
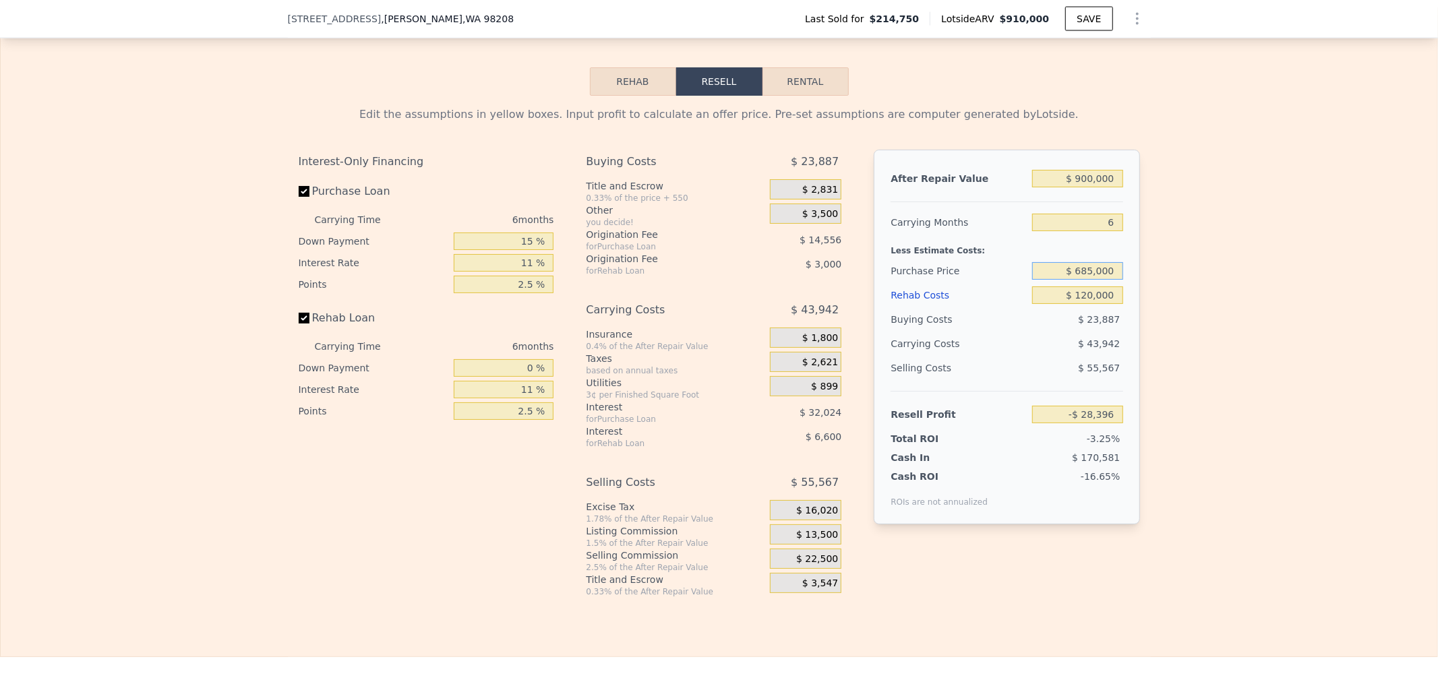
drag, startPoint x: 1057, startPoint y: 289, endPoint x: 1249, endPoint y: 294, distance: 191.5
click at [1249, 294] on div "Edit the assumptions in yellow boxes. Input profit to calculate an offer price.…" at bounding box center [719, 347] width 1437 height 502
type input "$ 645,000"
type input "$ 14,453"
click at [1277, 305] on div "Edit the assumptions in yellow boxes. Input profit to calculate an offer price.…" at bounding box center [719, 347] width 1437 height 502
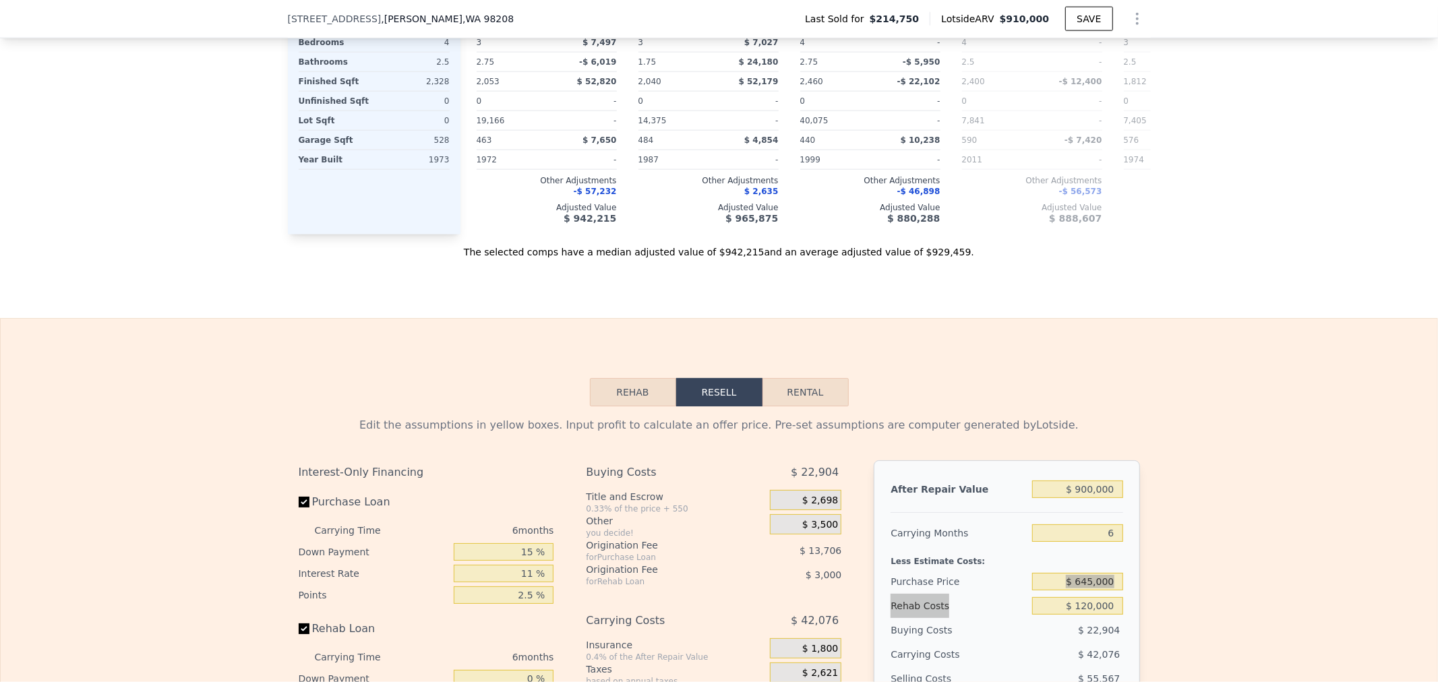
scroll to position [1573, 0]
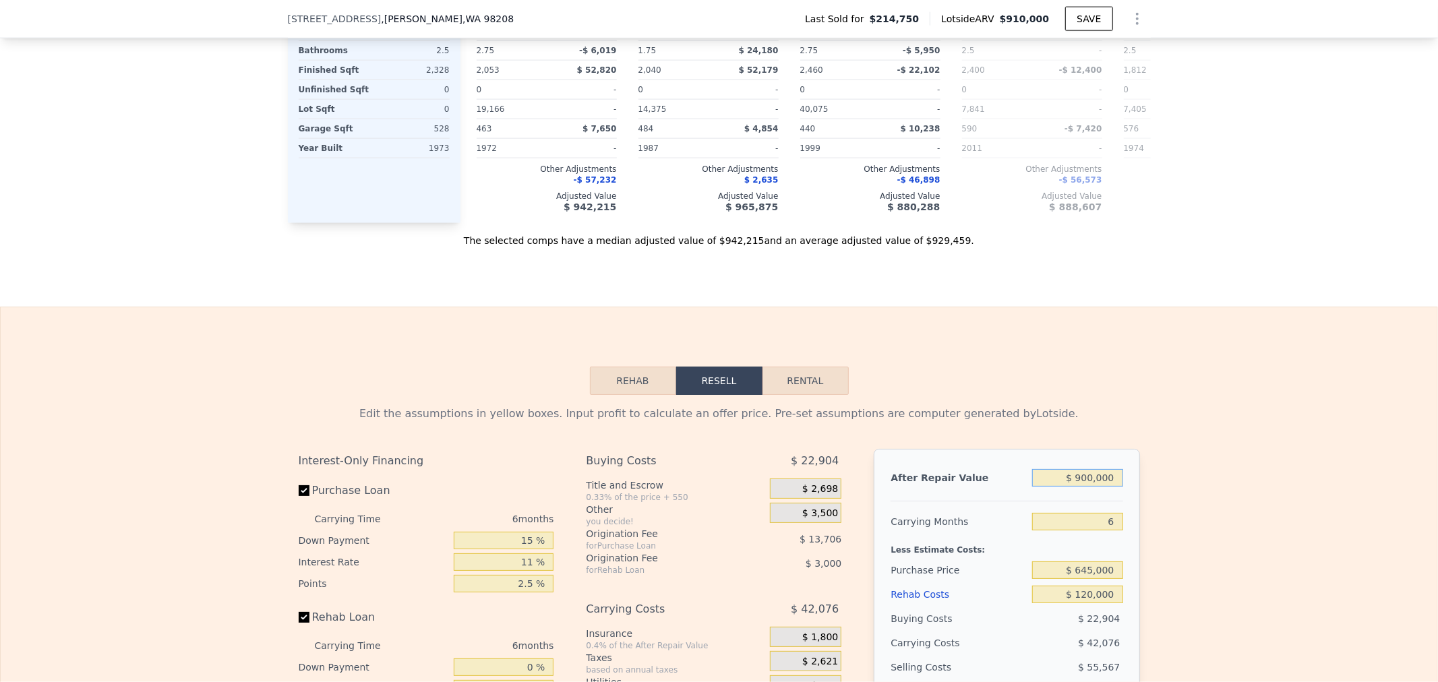
drag, startPoint x: 1064, startPoint y: 500, endPoint x: 1299, endPoint y: 506, distance: 235.4
click at [1244, 512] on div "Edit the assumptions in yellow boxes. Input profit to calculate an offer price.…" at bounding box center [719, 646] width 1437 height 502
type input "$ 9"
type input "-$ 828,721"
type input "$ 92"
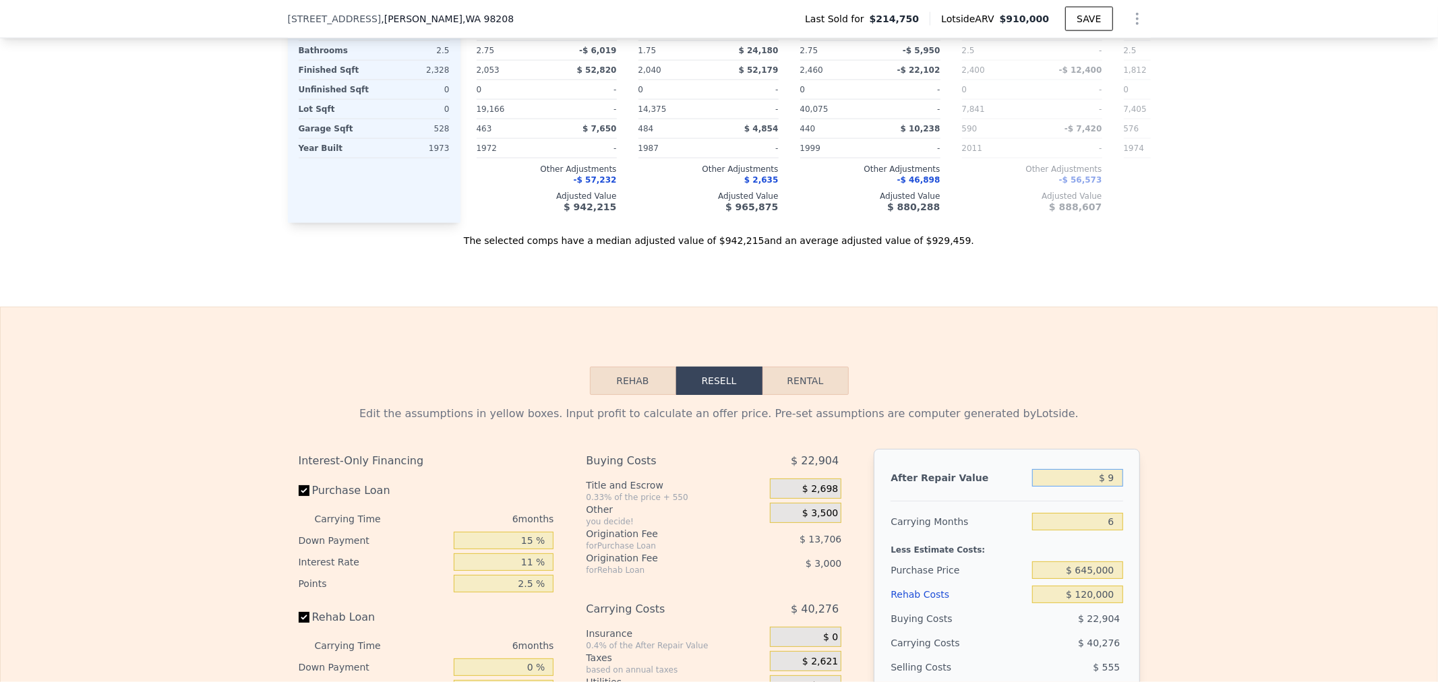
type input "-$ 828,643"
type input "$ 925"
type input "-$ 827,863"
type input "$ 9,250"
type input "-$ 820,065"
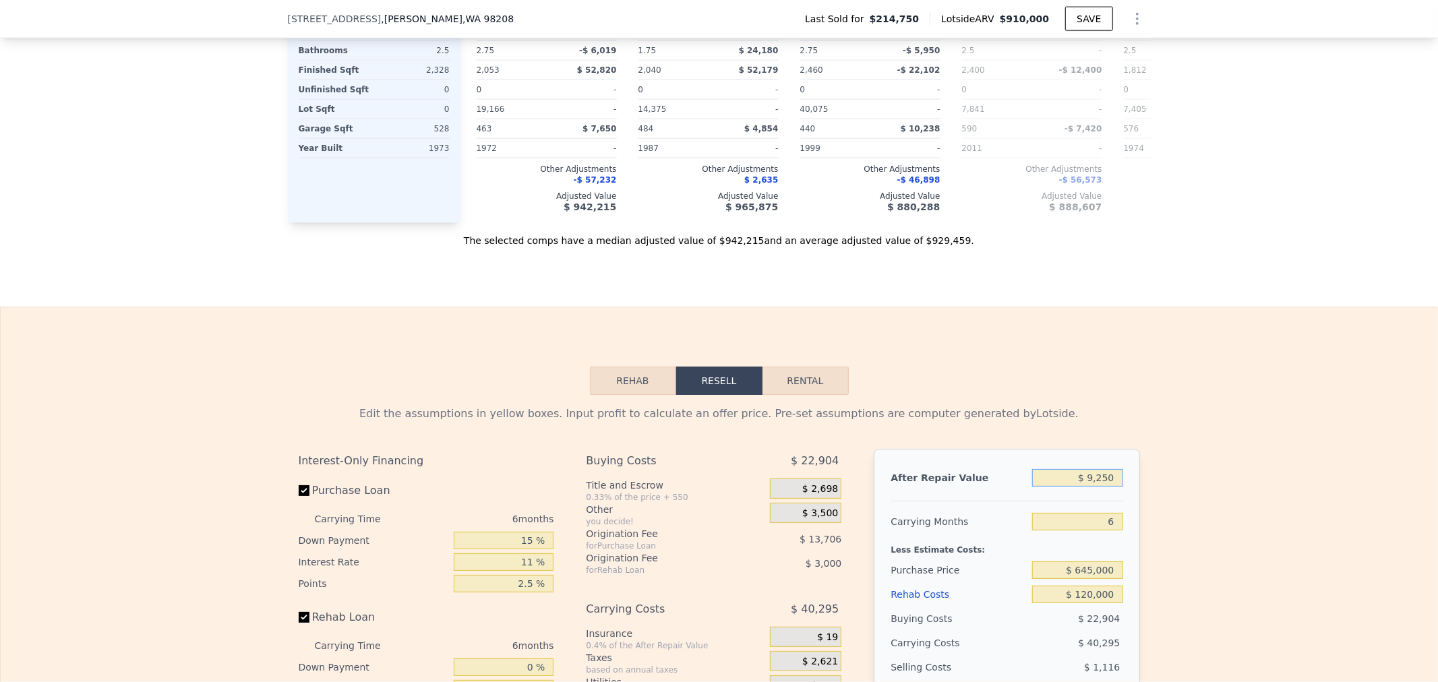
type input "$ 92,500"
type input "-$ 742,071"
type input "$ 925,000"
type input "$ 37,875"
click at [1192, 413] on div "Rehab Resell Rental Edit the assumptions in yellow boxes. Input profit to calcu…" at bounding box center [719, 632] width 1438 height 650
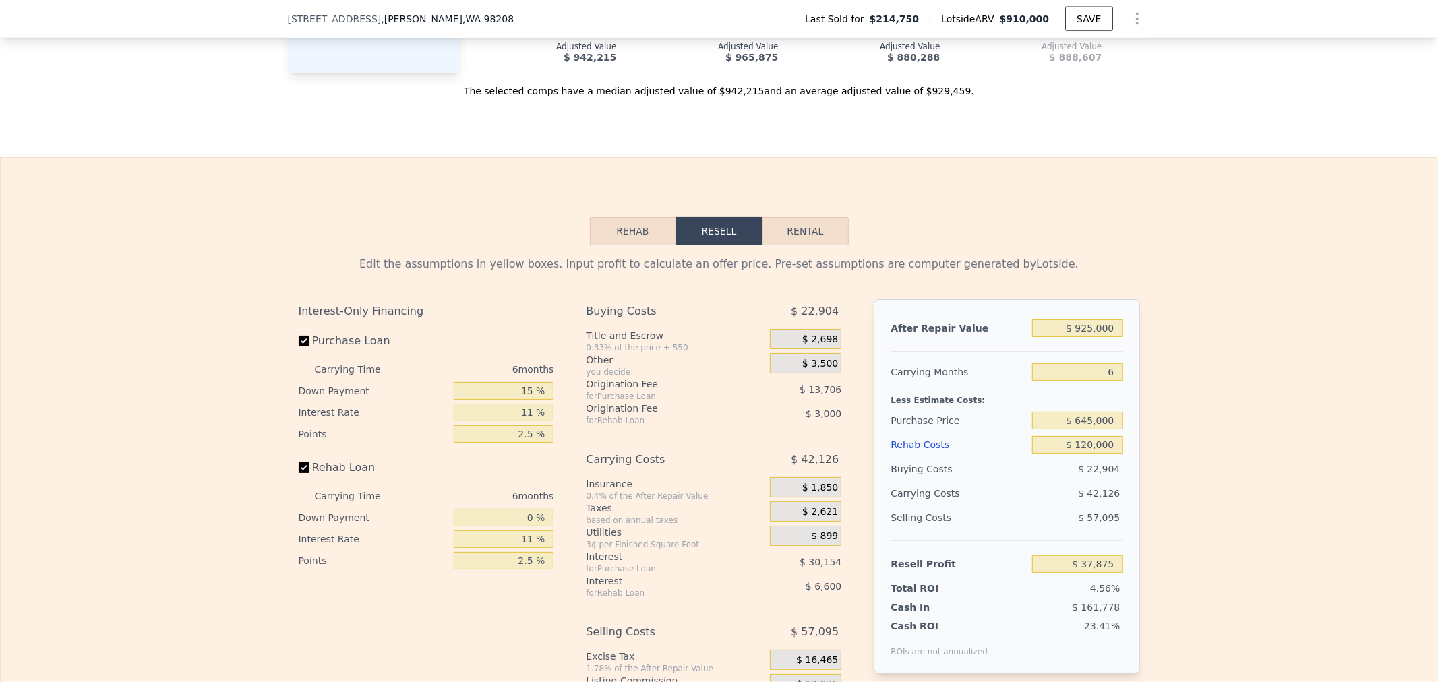
click at [1246, 507] on div "Edit the assumptions in yellow boxes. Input profit to calculate an offer price.…" at bounding box center [719, 496] width 1437 height 502
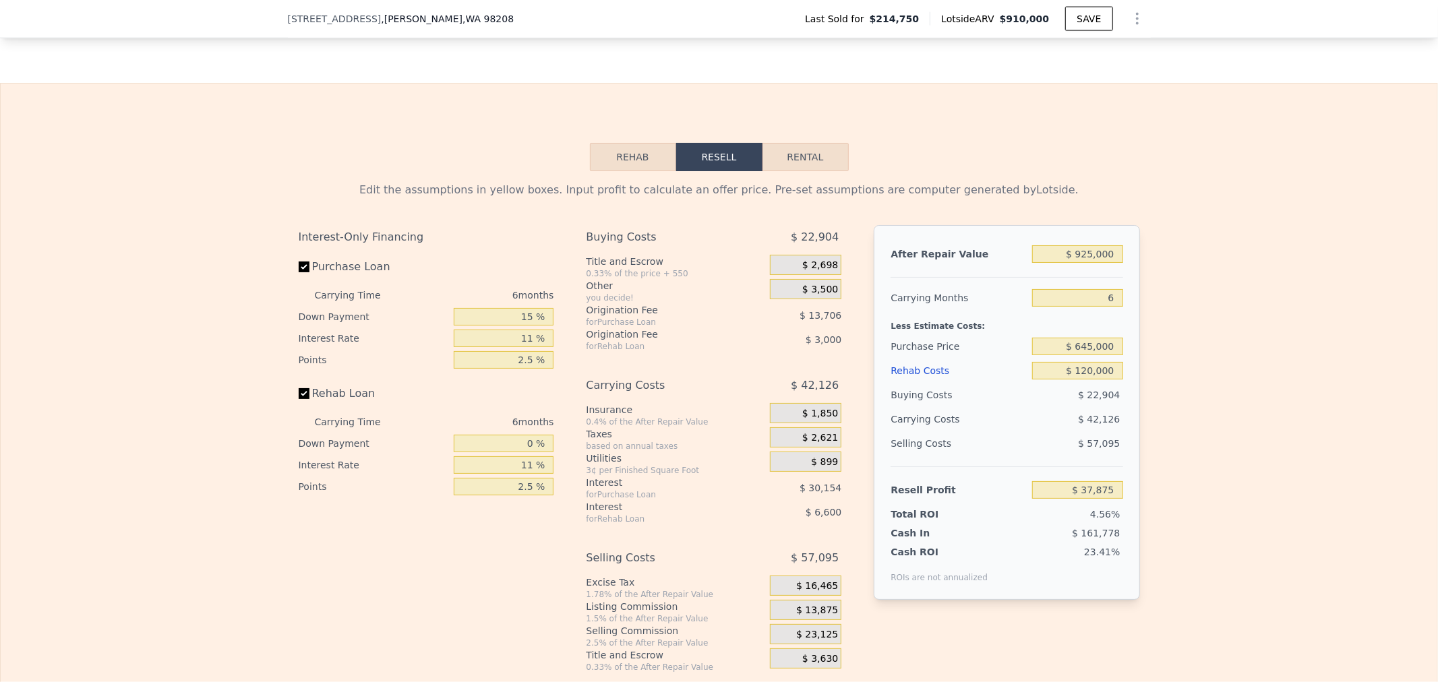
scroll to position [1797, 0]
drag, startPoint x: 1059, startPoint y: 367, endPoint x: 1201, endPoint y: 357, distance: 141.9
click at [1201, 357] on div "Edit the assumptions in yellow boxes. Input profit to calculate an offer price.…" at bounding box center [719, 422] width 1437 height 502
type input "$ 910,000"
type input "$ 0"
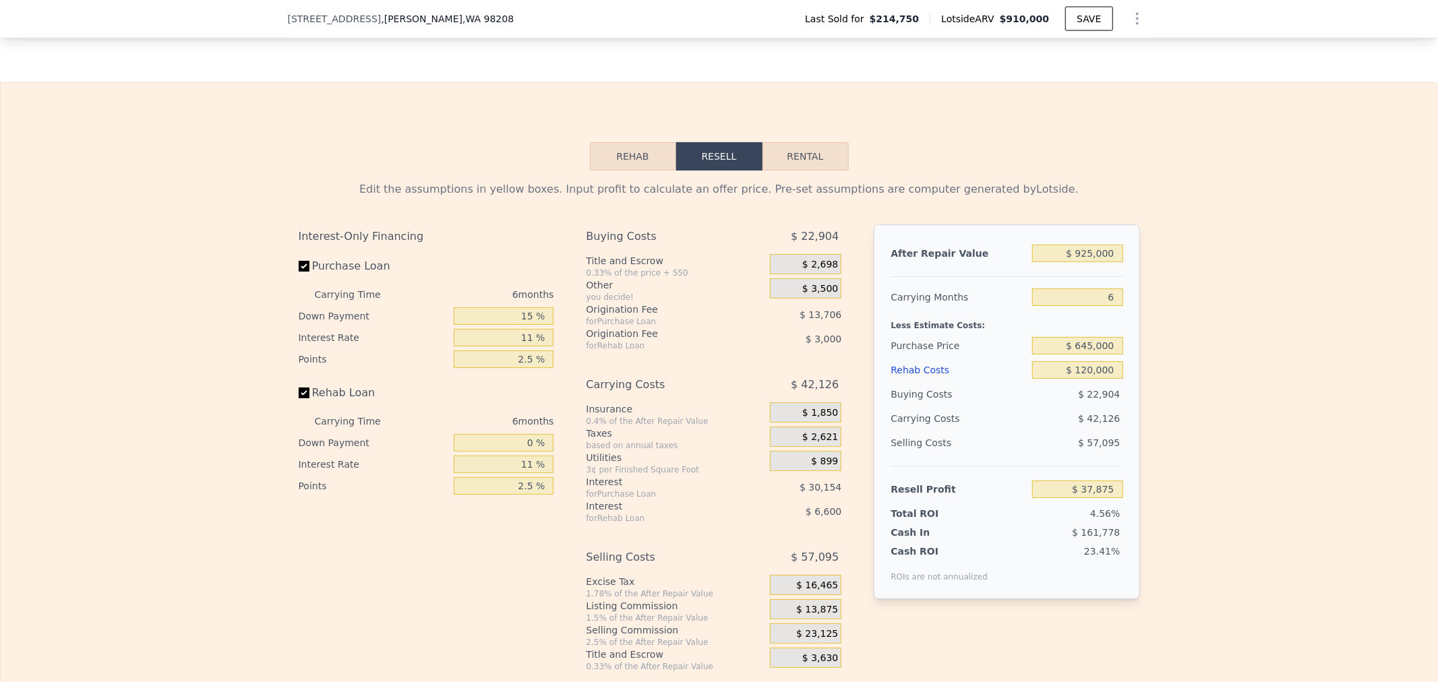
type input "$ 609,623"
checkbox input "true"
type input "$ 150,404"
